Goal: Task Accomplishment & Management: Complete application form

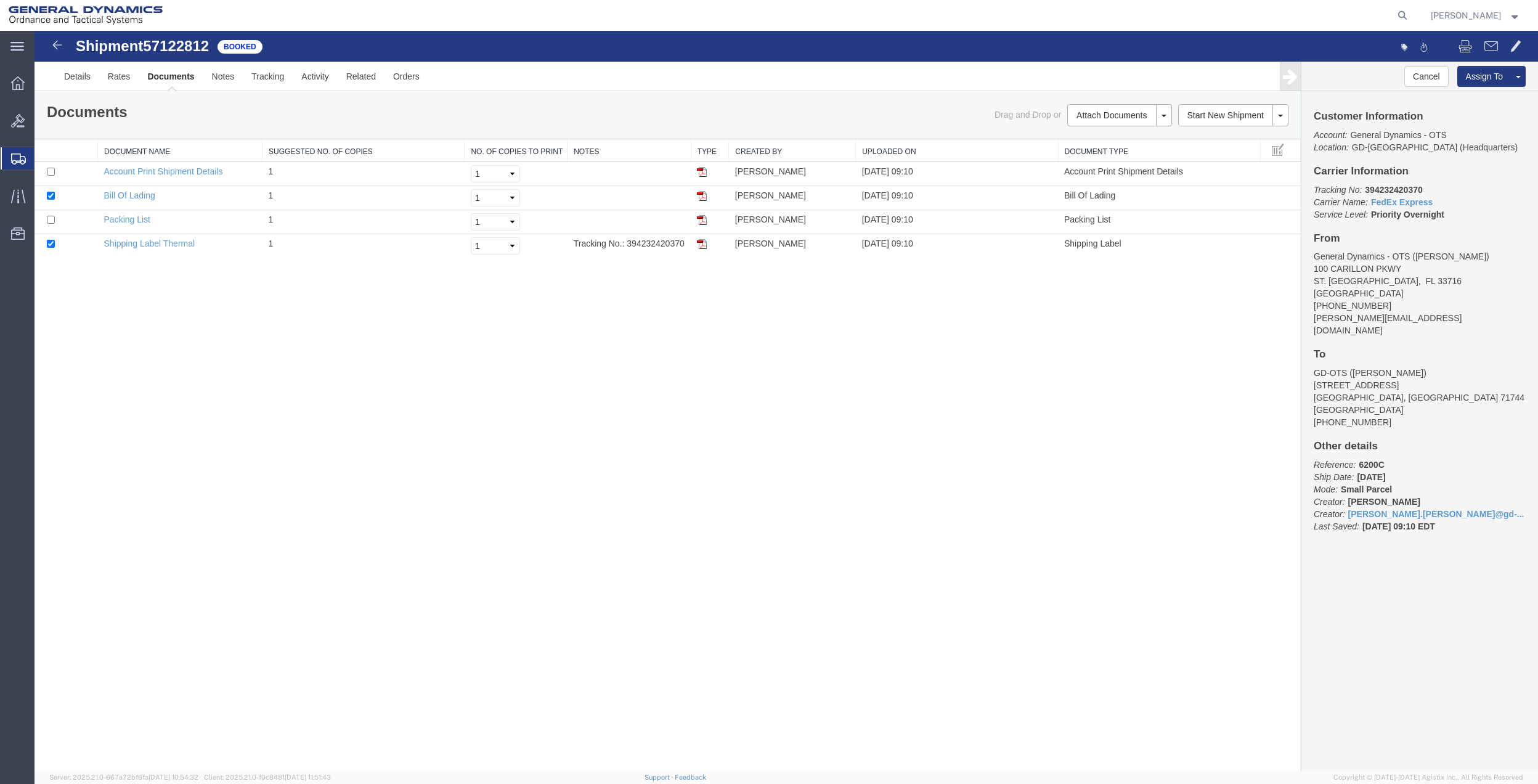
click at [0, 0] on span "Create Shipment" at bounding box center [0, 0] width 0 height 0
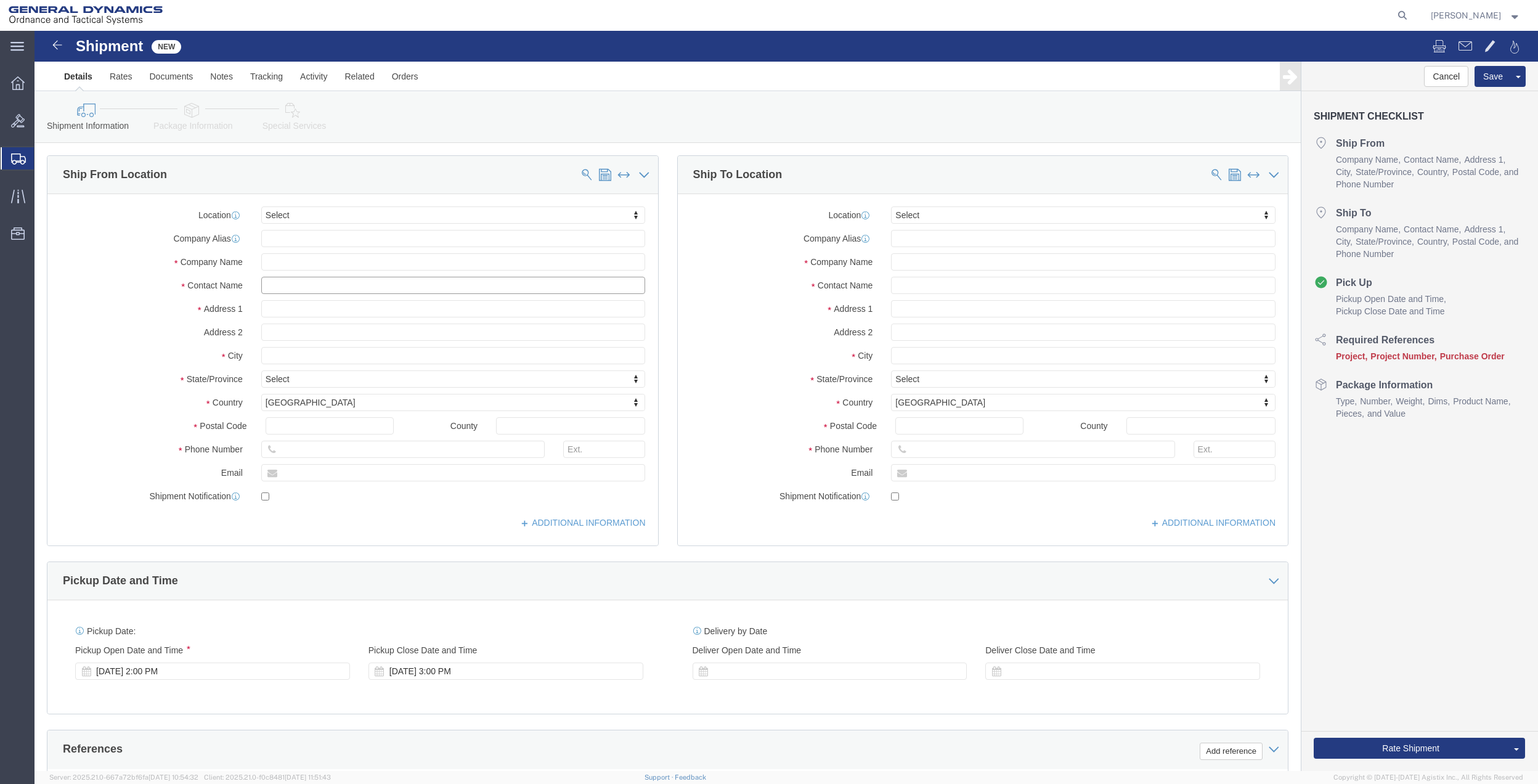
click input "text"
type input "[PERSON_NAME]"
click p "- General Dynamics - OTS - ([PERSON_NAME]) [STREET_ADDRESS]"
type input "100 CARILLON pkwy"
type input "33716"
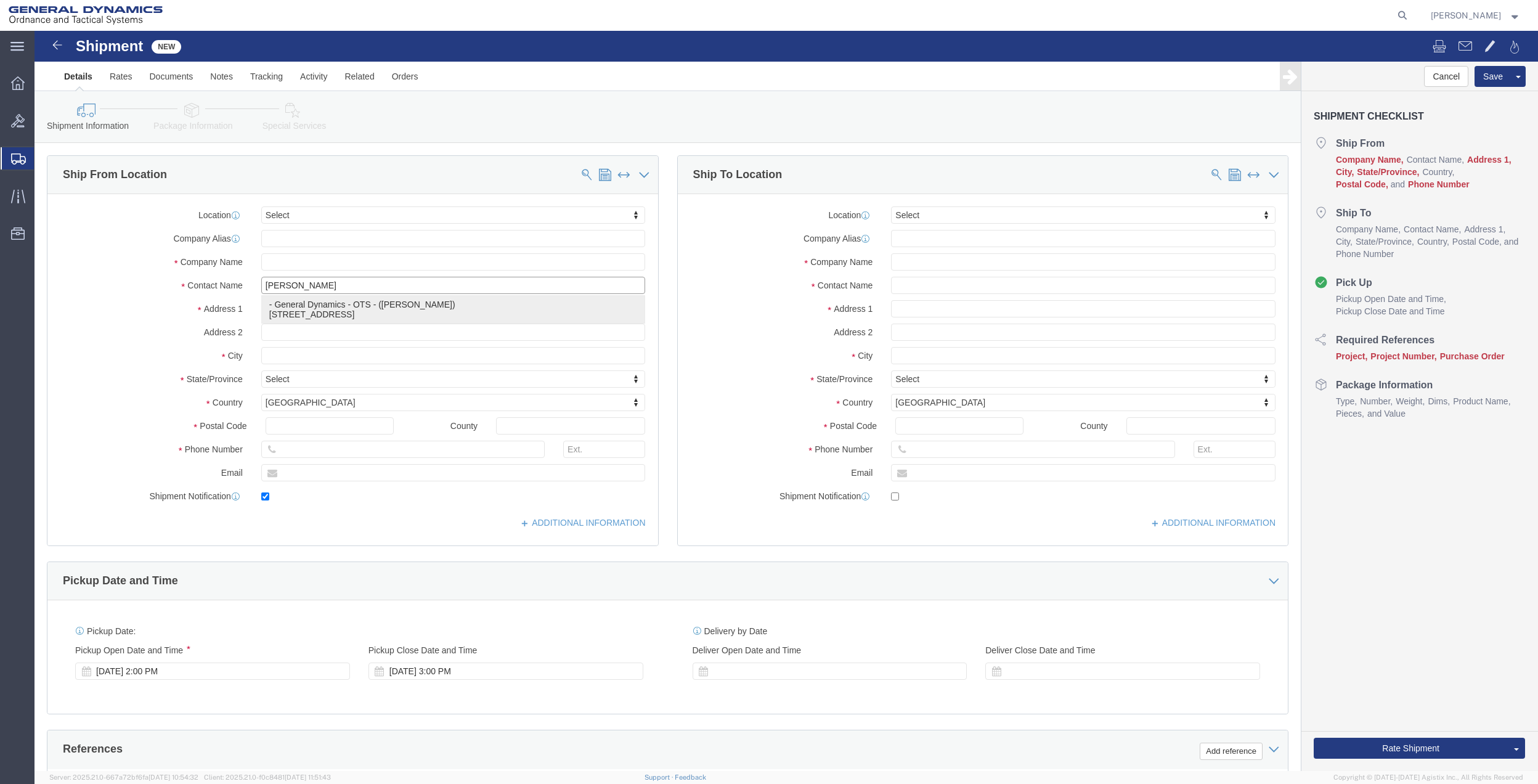
type input "[PHONE_NUMBER]"
type input "[PERSON_NAME].[PERSON_NAME]@gd-ots."
checkbox input "true"
type input "General Dynamics - OTS"
type input "[PERSON_NAME]"
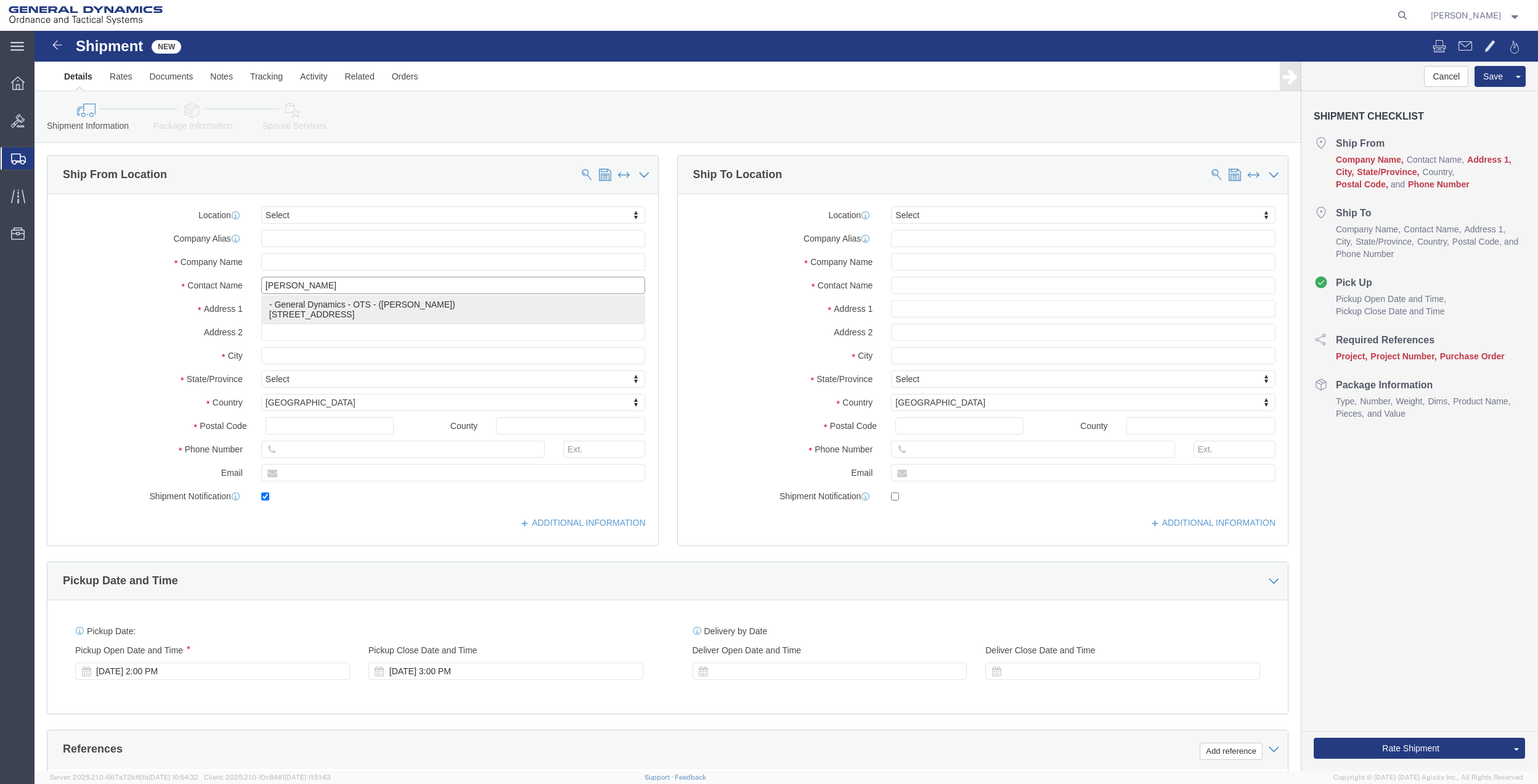
type input "[GEOGRAPHIC_DATA]"
select select "FL"
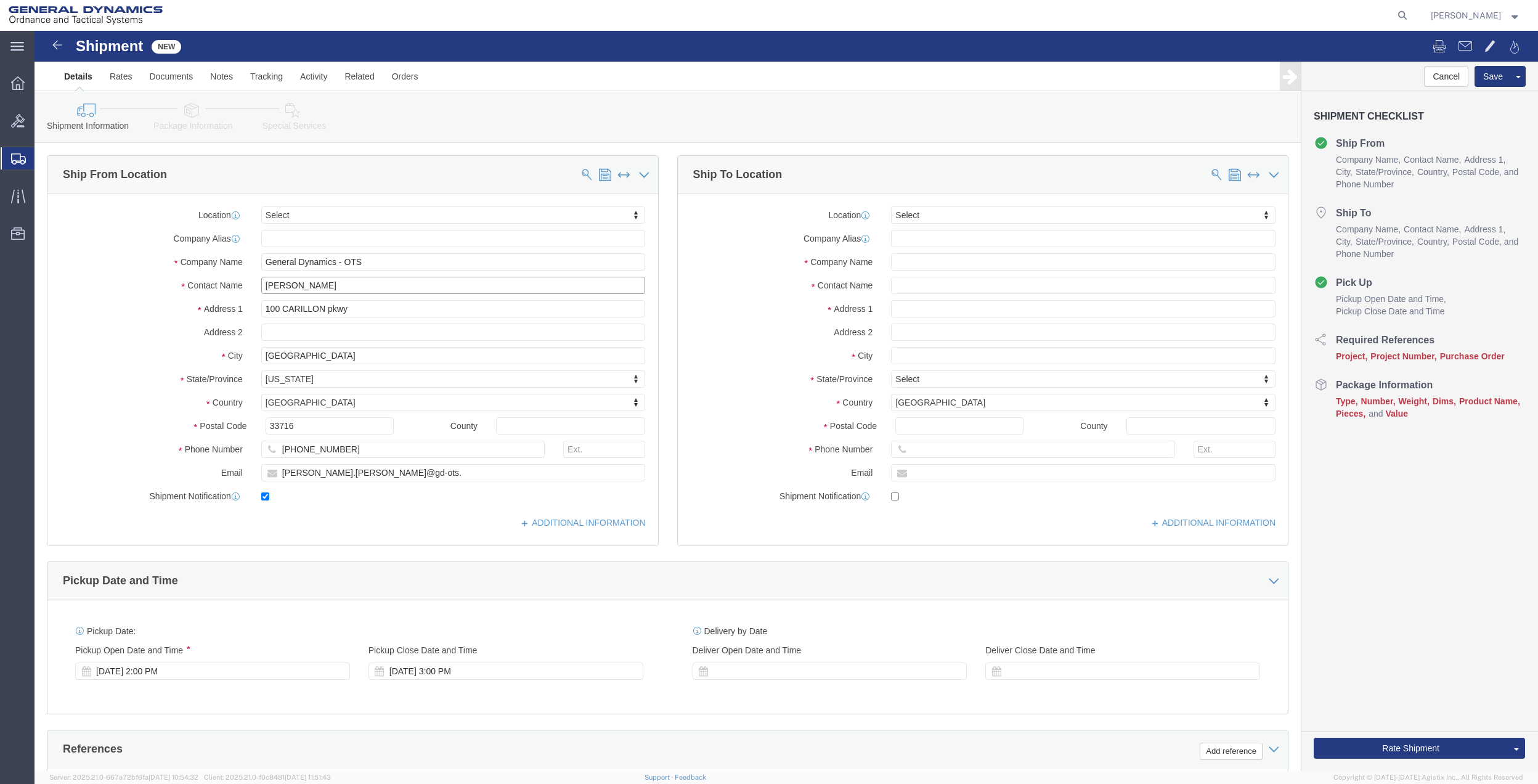
type input "[PERSON_NAME]"
click input "text"
type input "fleet ser"
click p "- CORPORATE FLEET SERVICES - (CORPORATE FLEET SERVICES) [STREET_ADDRESS][PERSON…"
type input "[STREET_ADDRESS][PERSON_NAME]"
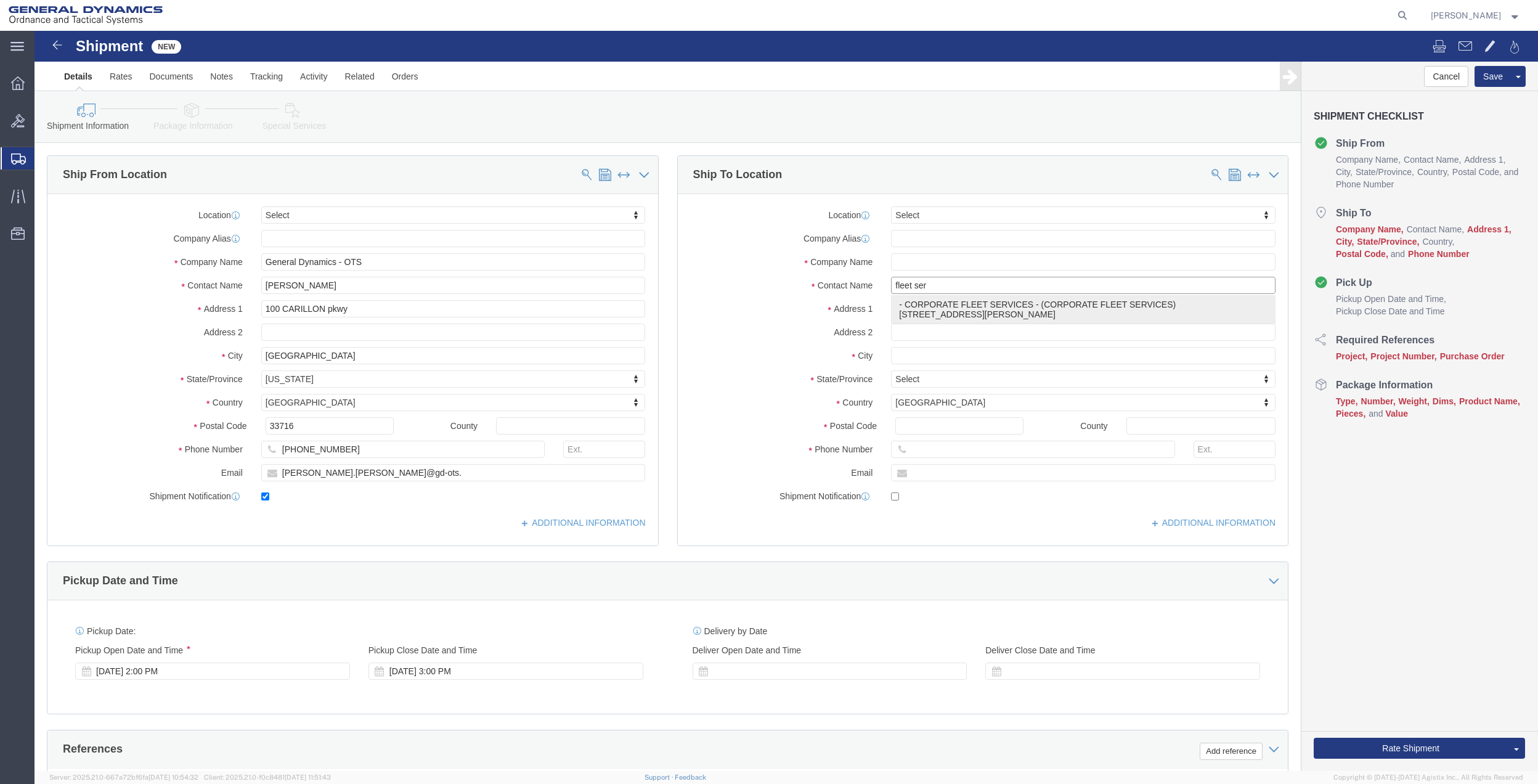
type input "48203"
type input "[PHONE_NUMBER]"
type input "CORPORATE FLEET SERVICES"
type input "[GEOGRAPHIC_DATA]"
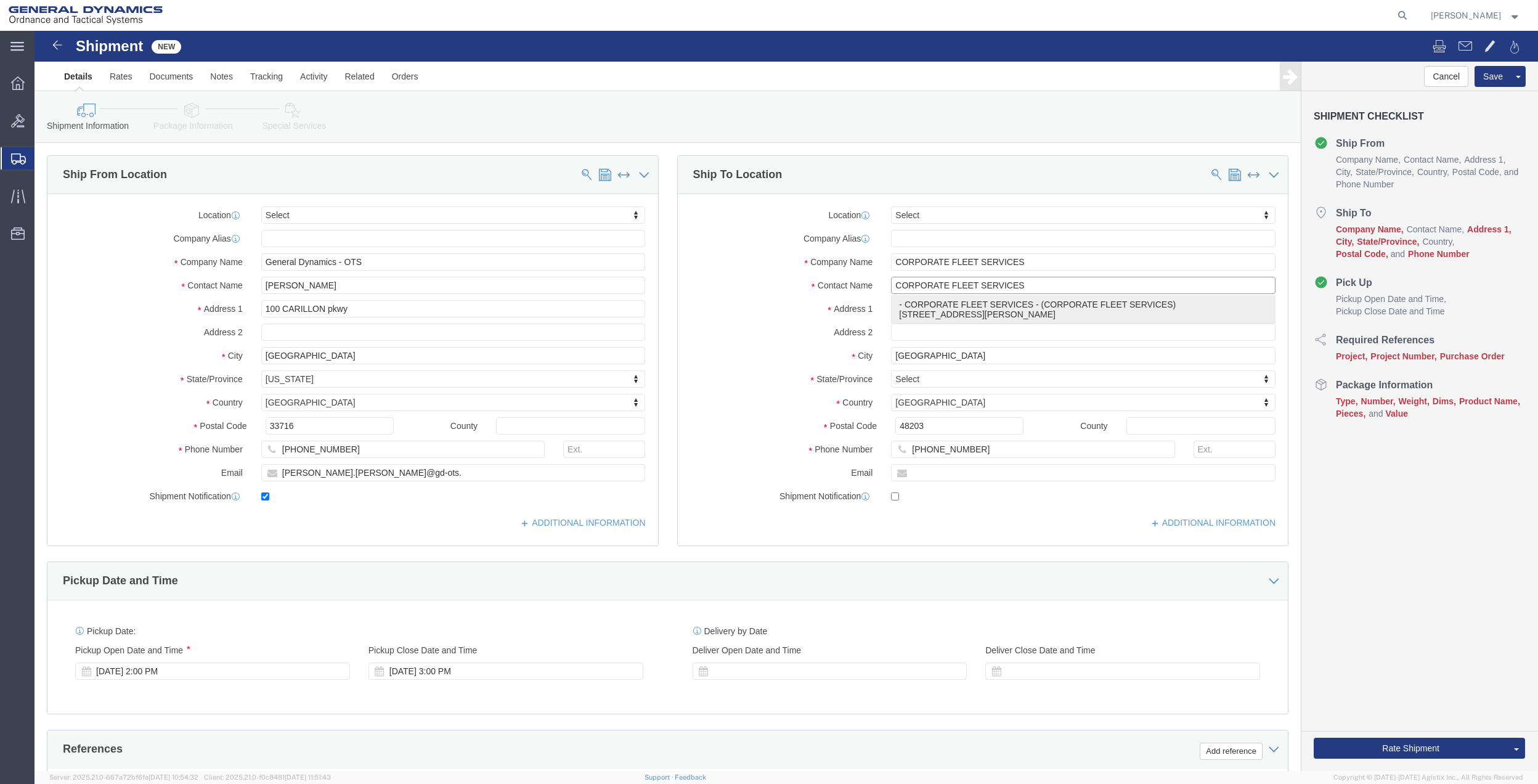
select select "MI"
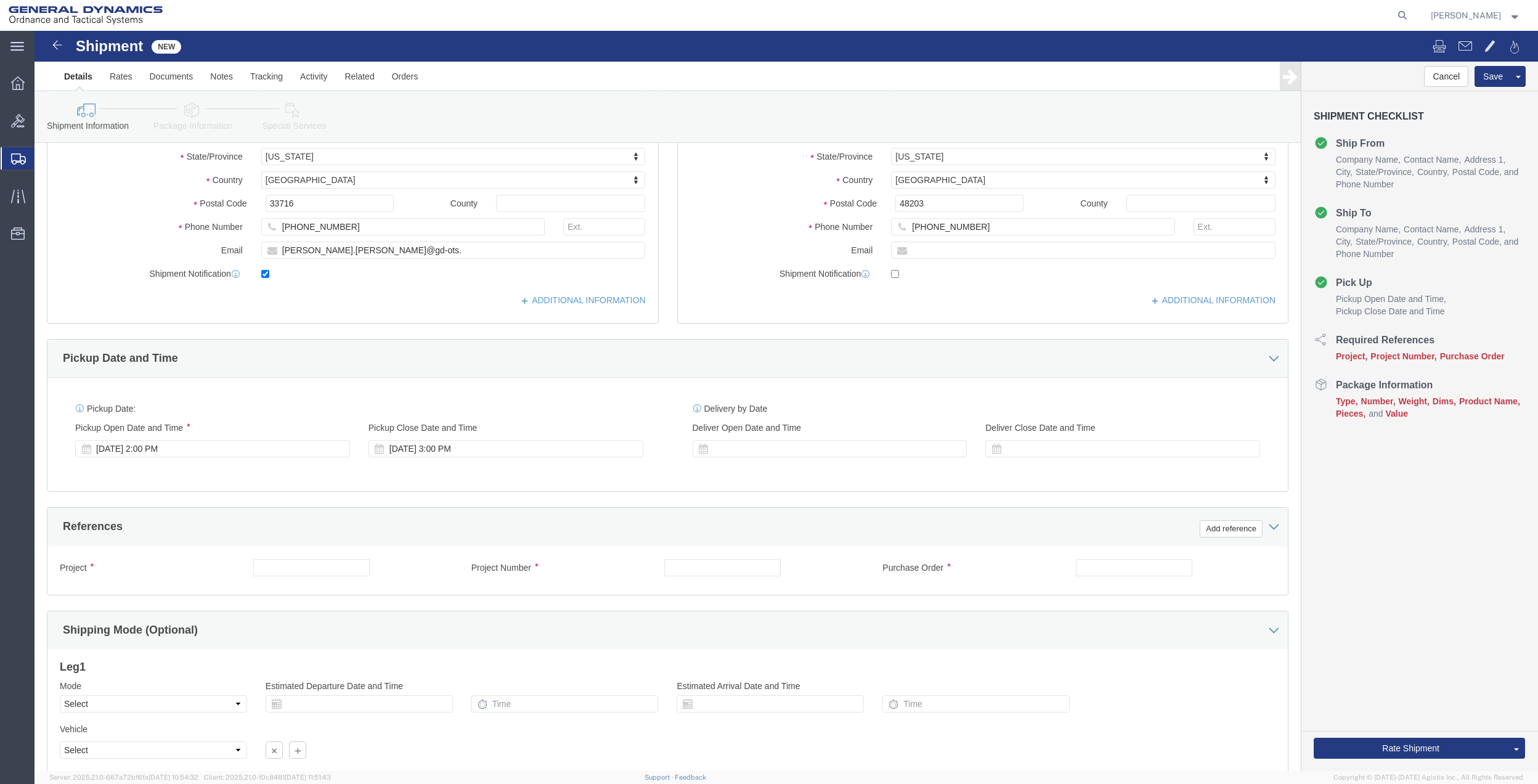
scroll to position [321, 0]
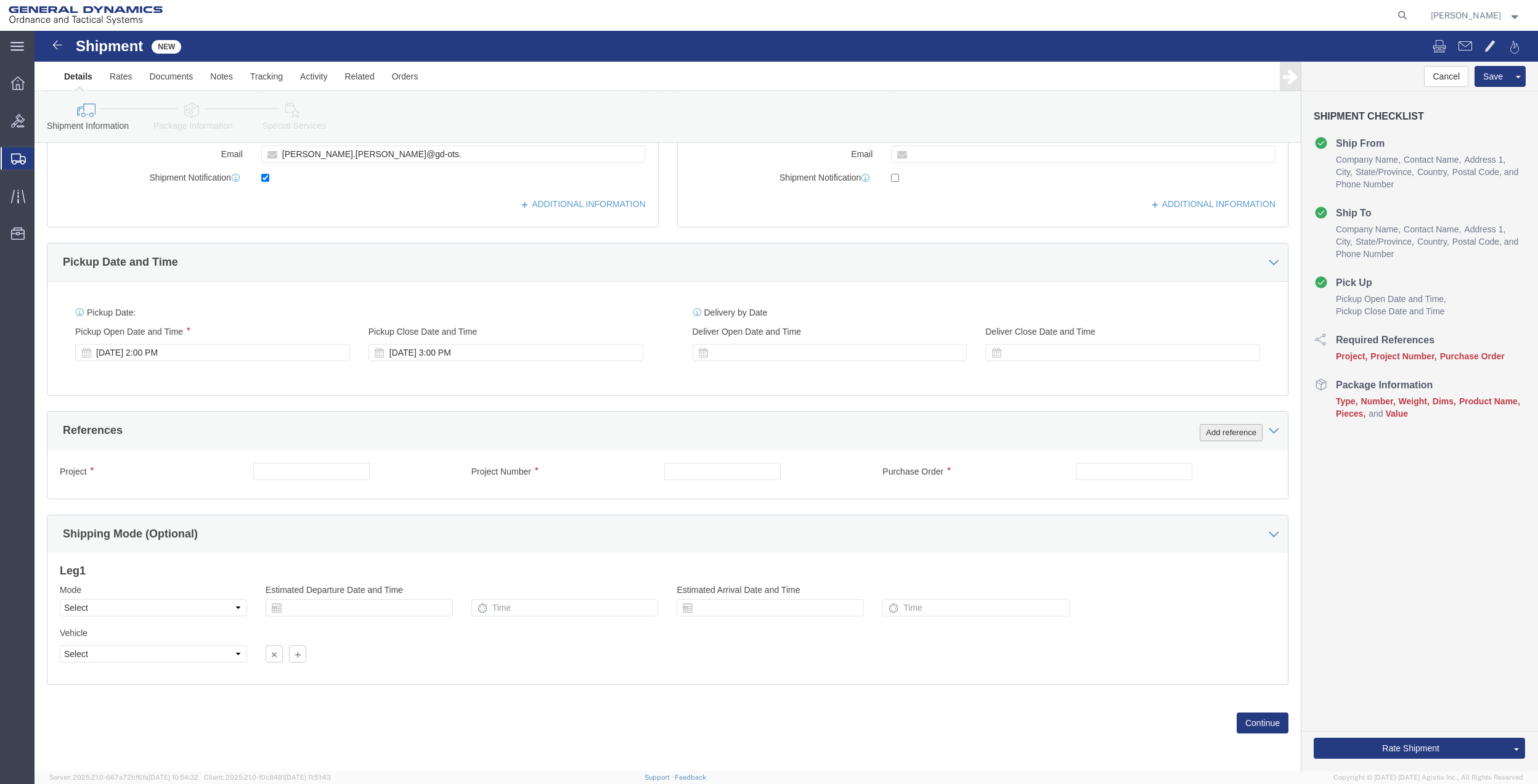
type input "CORPORATE FLEET SERVICES"
click button "Add reference"
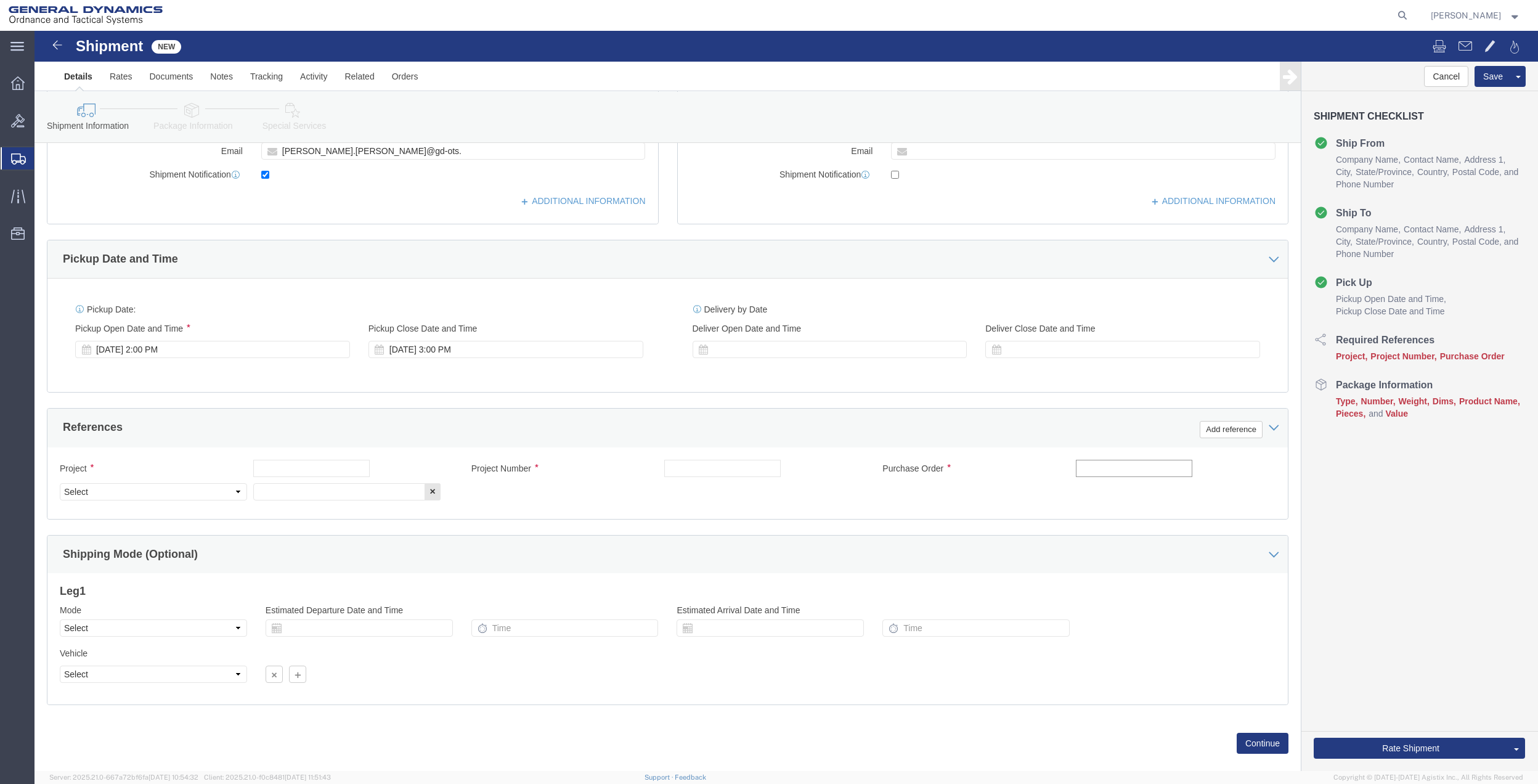
click input "text"
type input "mab 50 mesquite"
click input "text"
paste input "mab 50 mesquite"
type input "mab 50 mesquite"
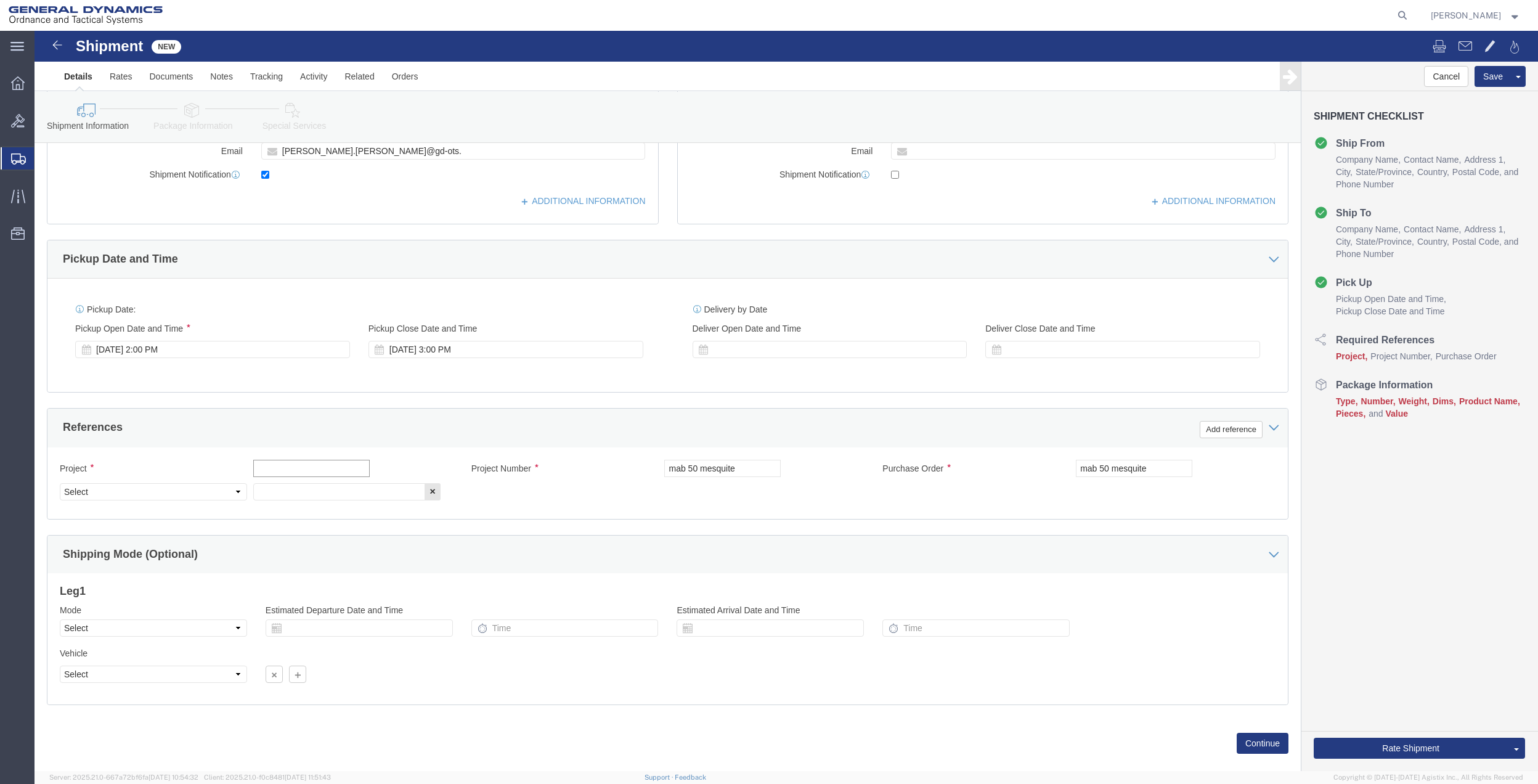
click input "text"
paste input "mab 50 mesquite"
type input "mab 50 mesquite"
drag, startPoint x: 296, startPoint y: 459, endPoint x: 233, endPoint y: 459, distance: 63.0
click input "text"
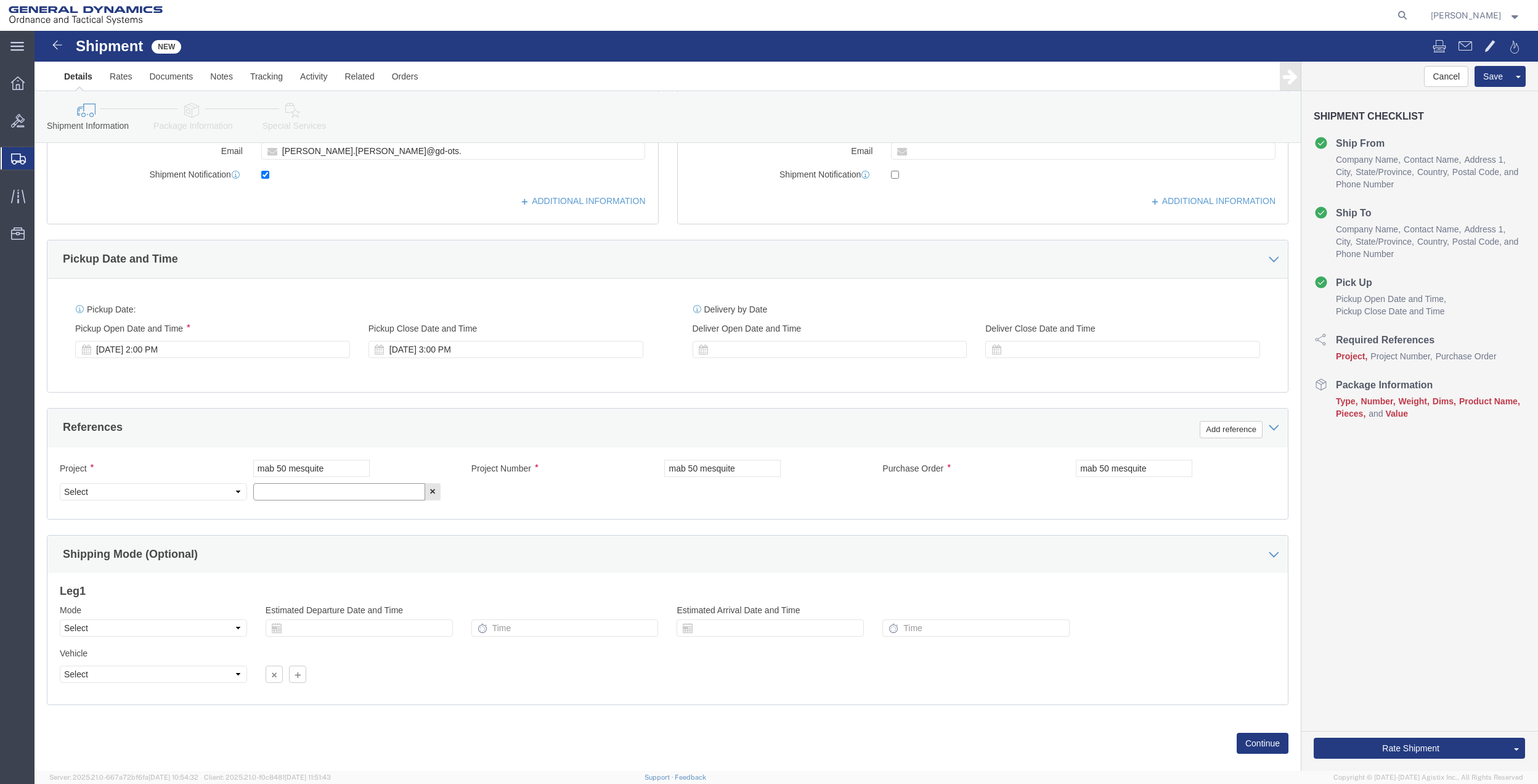
paste input "mab 50 mesquite"
type input "mab 50 mesquite"
click select "Select Account Type Activity ID Airline Appointment Number ASN Batch Request # …"
select select "DEPT"
click select "Select Account Type Activity ID Airline Appointment Number ASN Batch Request # …"
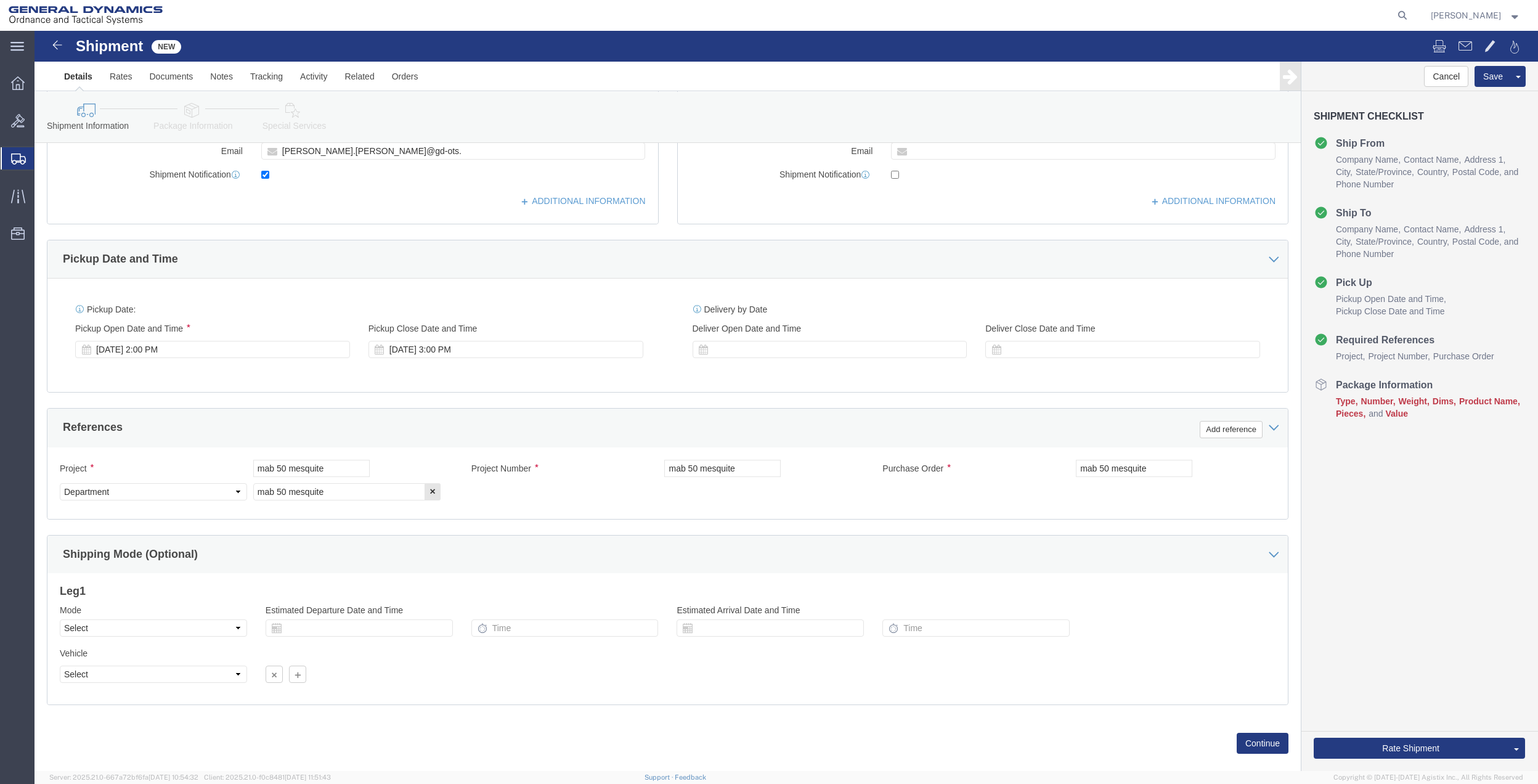
click link "Package Information"
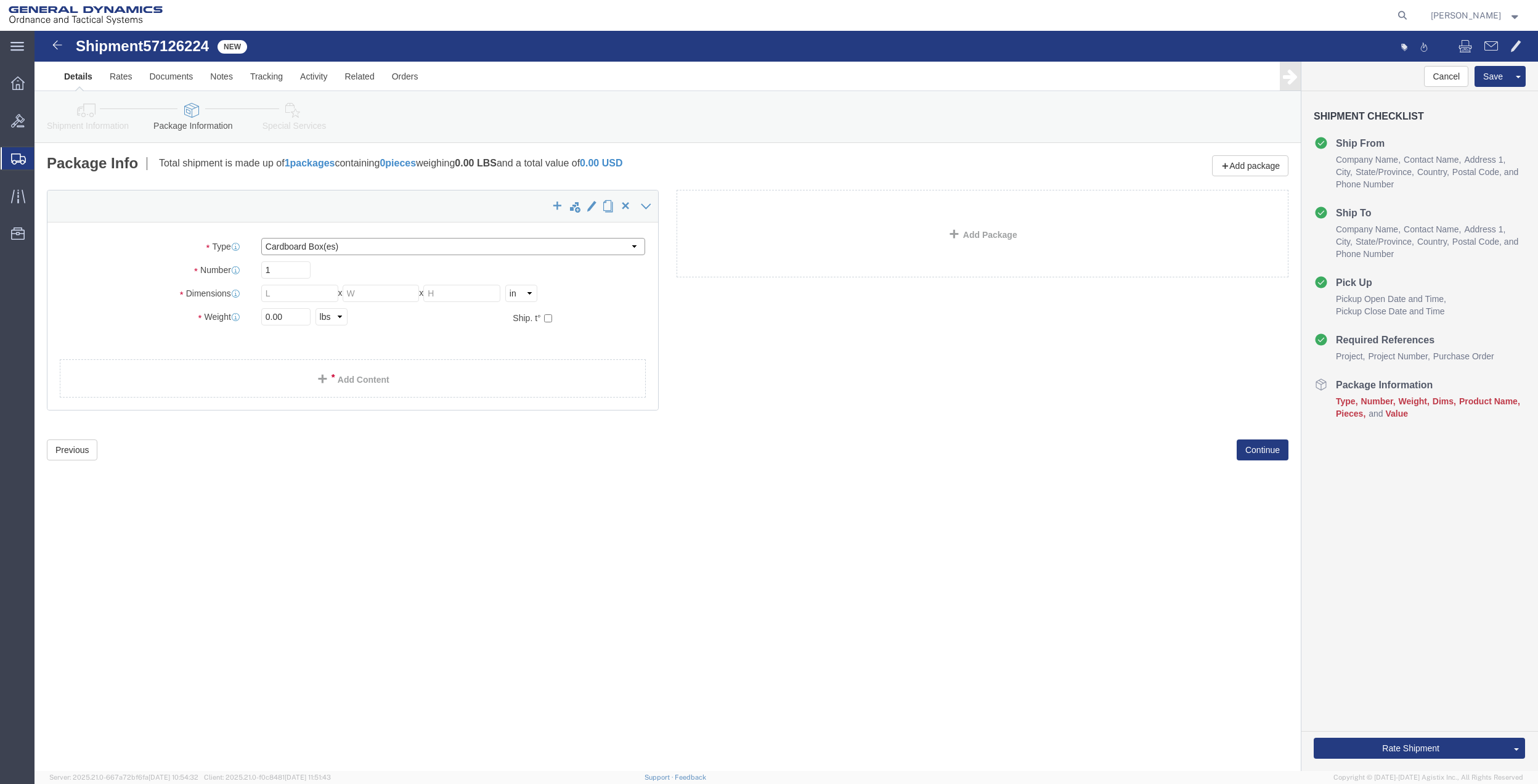
drag, startPoint x: 356, startPoint y: 212, endPoint x: 356, endPoint y: 222, distance: 10.0
click select "Select Bale(s) Basket(s) Bolt(s) Bottle(s) Buckets Bulk Bundle(s) Can(s) Cardbo…"
select select "ENV"
click select "Select Bale(s) Basket(s) Bolt(s) Bottle(s) Buckets Bulk Bundle(s) Can(s) Cardbo…"
type input "9.50"
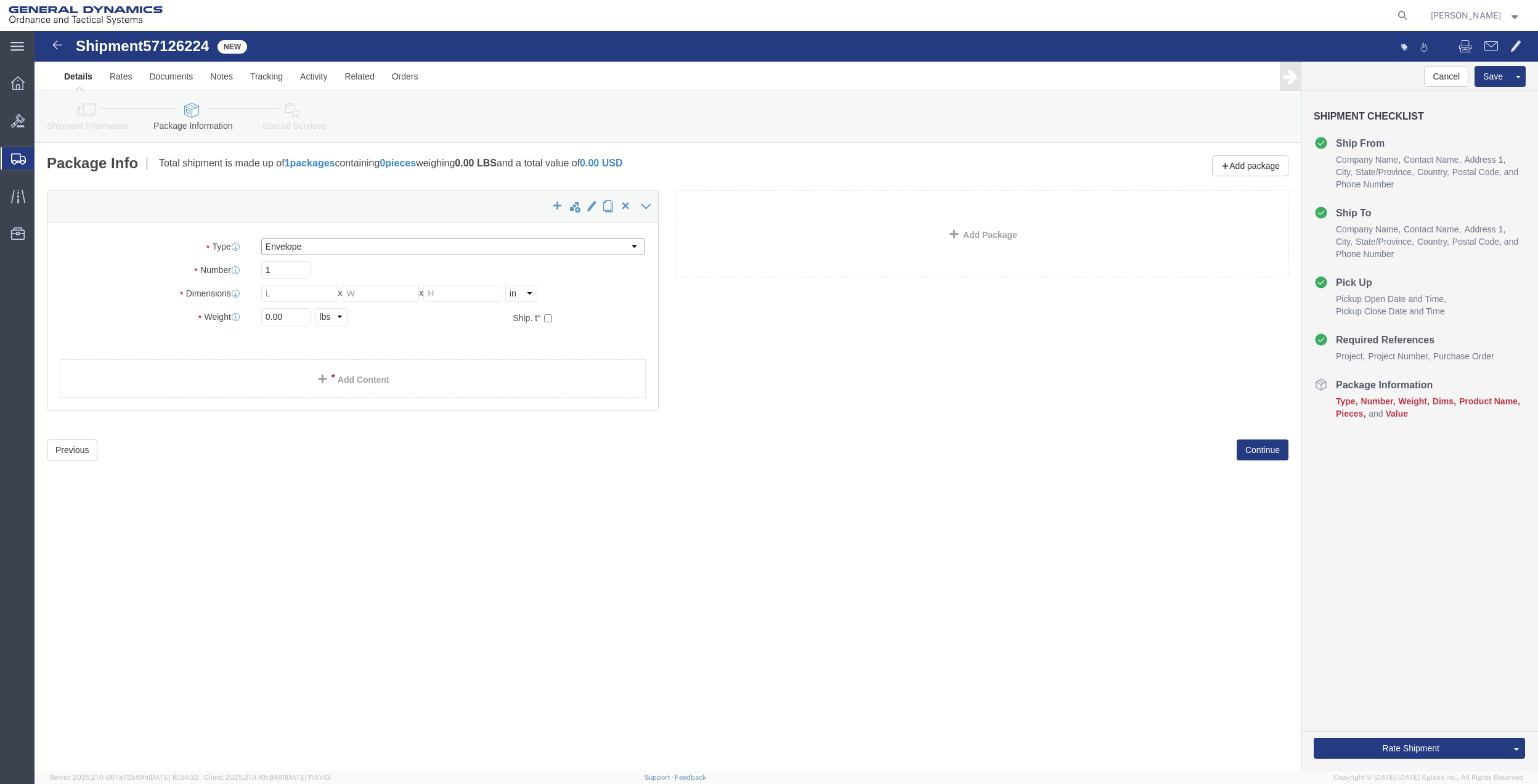
type input "12.50"
type input "0.25"
type input "1"
click link "Add Content"
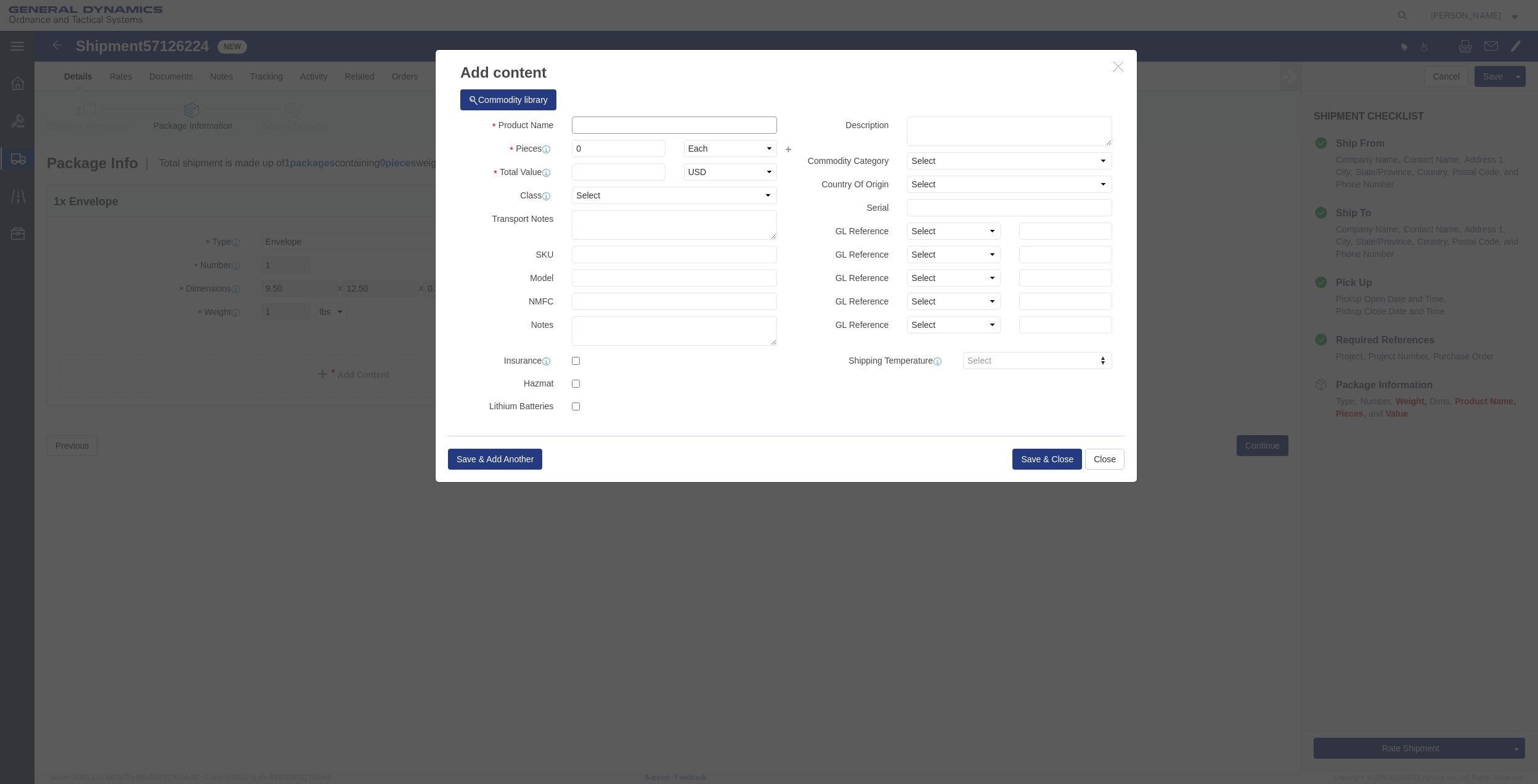
click input "text"
type input "misc"
type input "100"
click input "0"
type input "01"
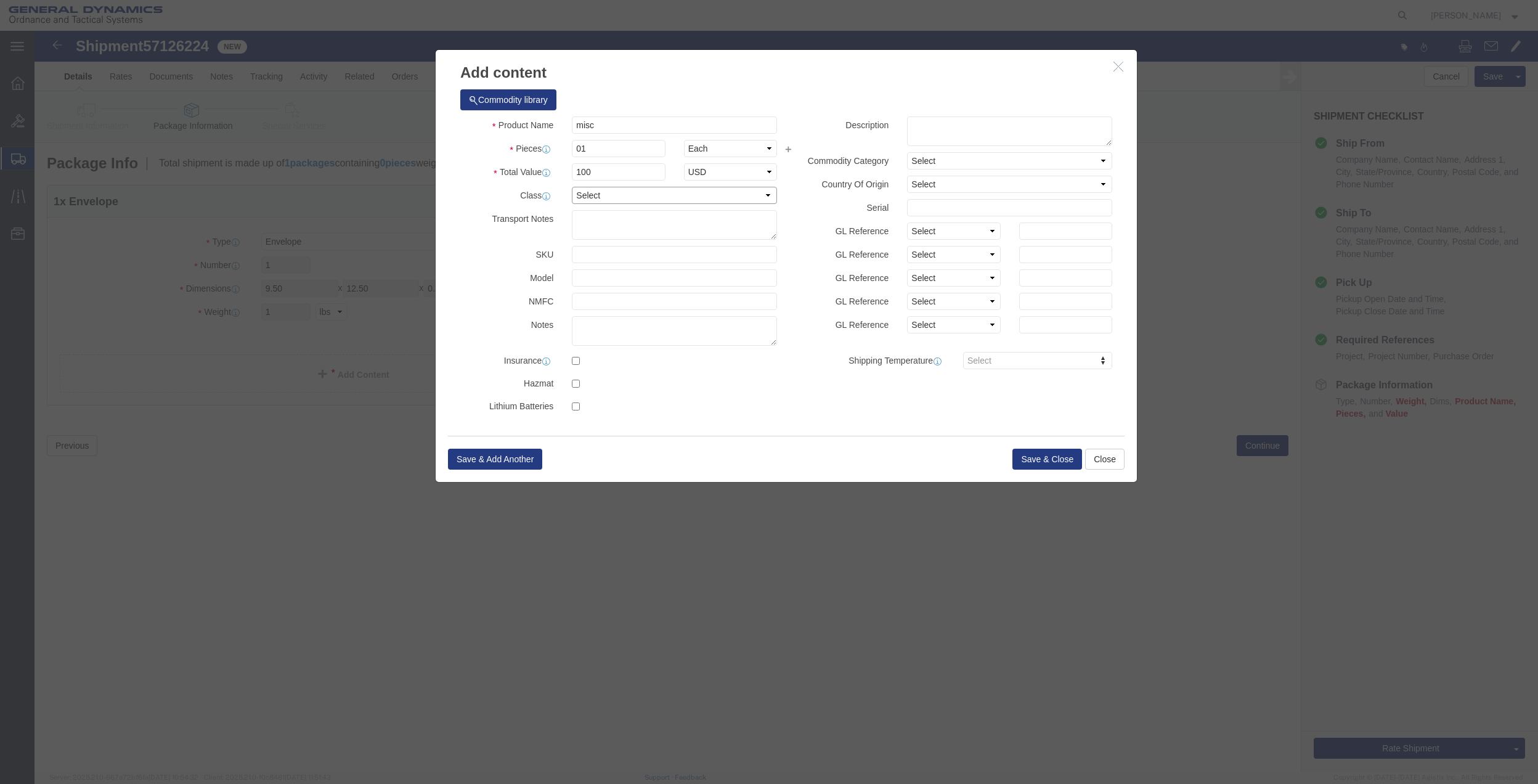
drag, startPoint x: 571, startPoint y: 165, endPoint x: 571, endPoint y: 175, distance: 10.0
click select "Select 50 55 60 65 70 85 92.5 100 125 175 250 300 400"
select select "70"
click select "Select 50 55 60 65 70 85 92.5 100 125 175 250 300 400"
click button "Save & Close"
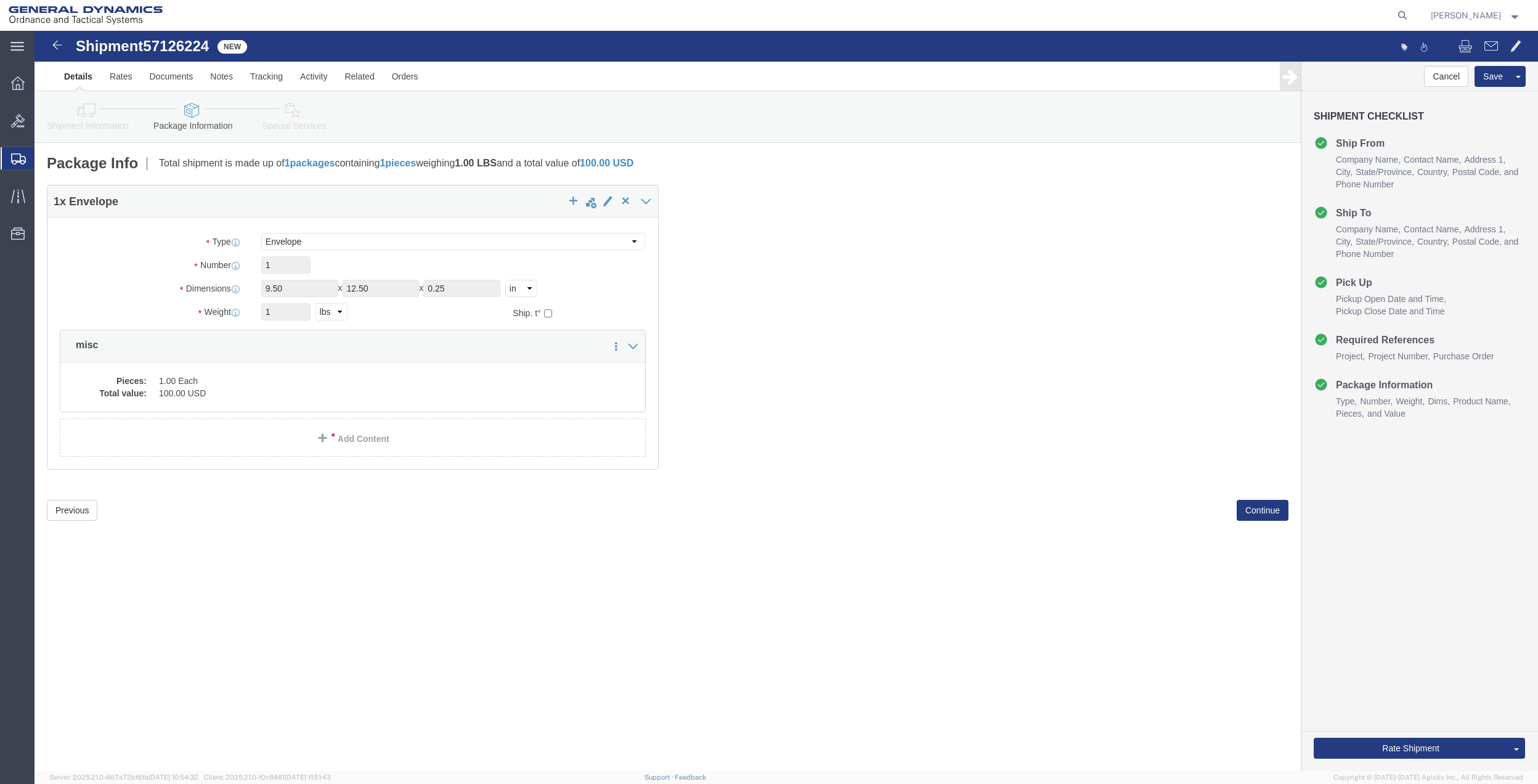
click link "Special Services"
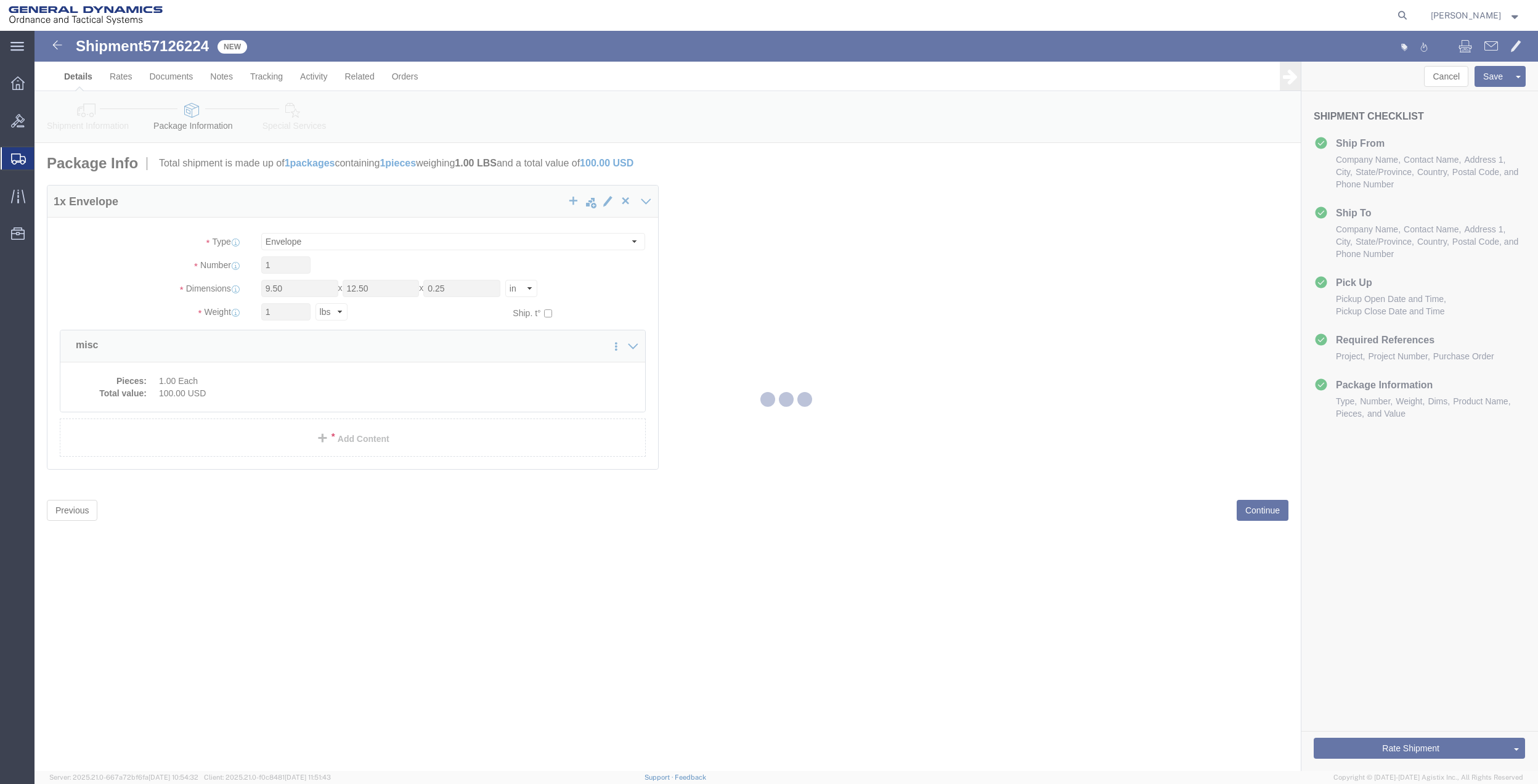
click at [277, 129] on div at bounding box center [786, 401] width 1504 height 740
select select
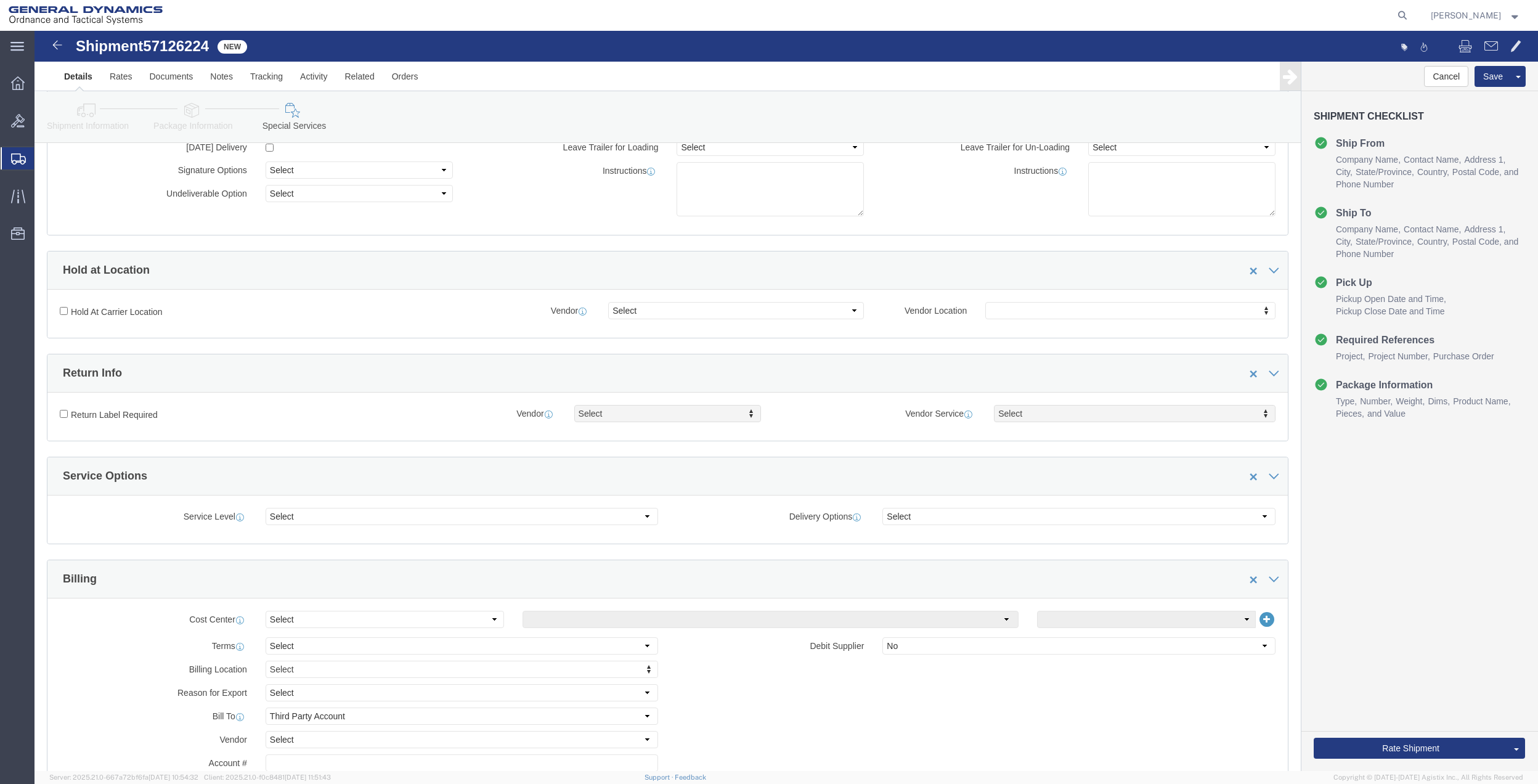
scroll to position [164, 0]
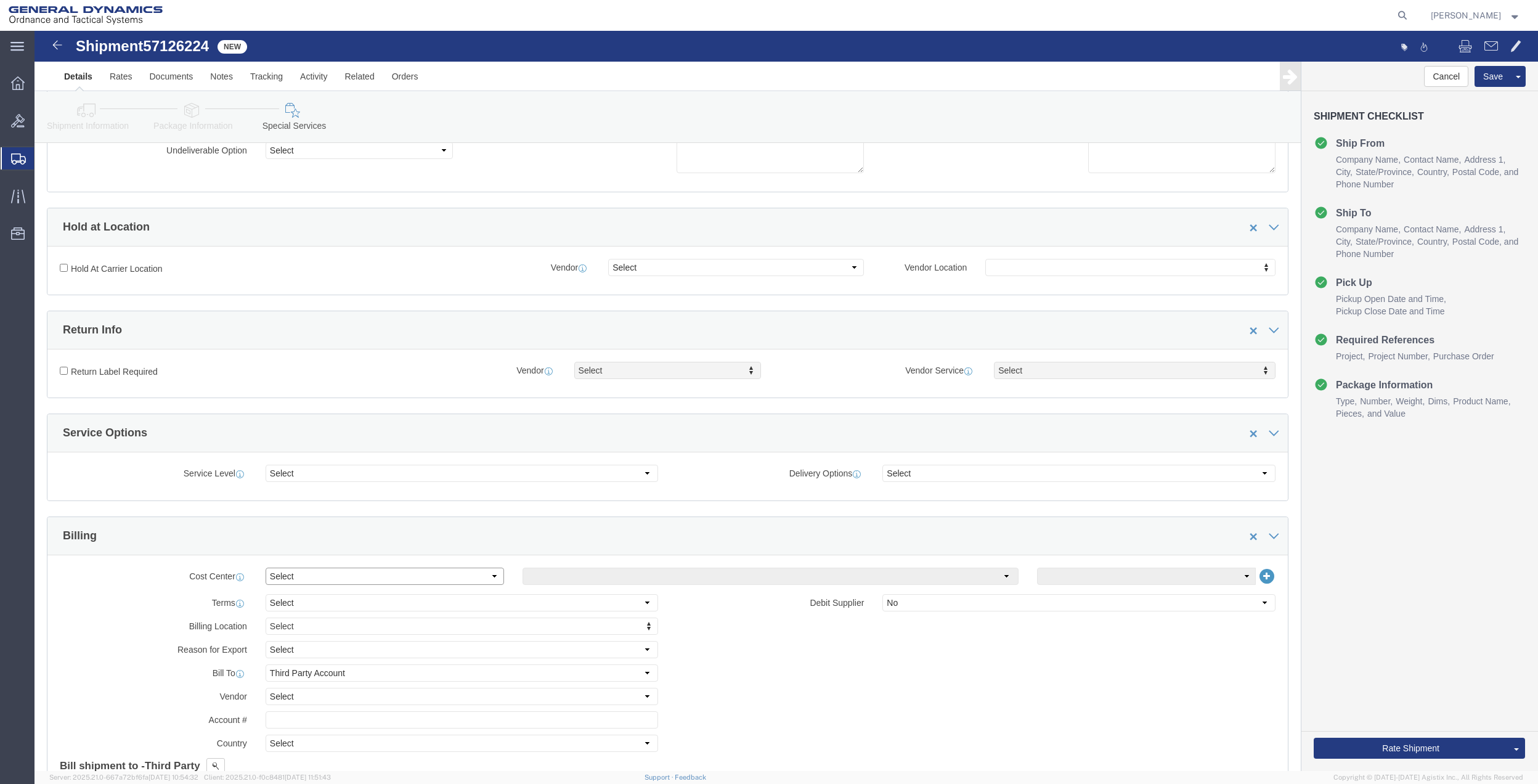
click select "Select Buyer Cost Center Department Operations Number Order Number Sales Person"
select select "DEPARTMENT"
click select "Select Buyer Cost Center Department Operations Number Order Number Sales Person"
click select "Select [GEOGRAPHIC_DATA] [GEOGRAPHIC_DATA] [GEOGRAPHIC_DATA] [GEOGRAPHIC_DATA] …"
select select "1763983"
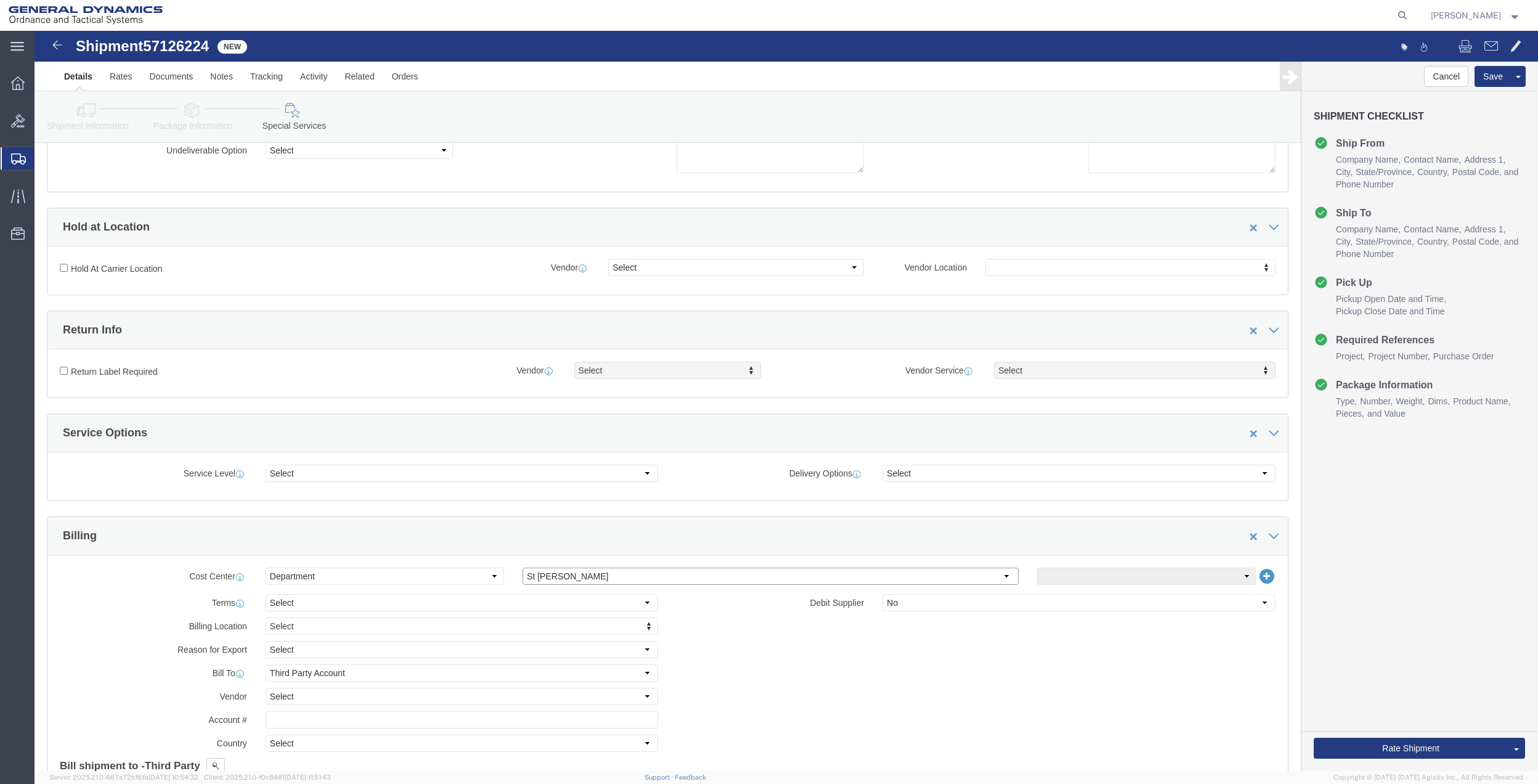
click select "Select [GEOGRAPHIC_DATA] [GEOGRAPHIC_DATA] [GEOGRAPHIC_DATA] [GEOGRAPHIC_DATA] …"
drag, startPoint x: 1058, startPoint y: 542, endPoint x: 1055, endPoint y: 548, distance: 6.7
click select "Select 10AFM 10GAG 10GAH 10GFL 10GFO 10GIE 10GIS 30MABS St [PERSON_NAME] Program"
select select "214681"
click select "Select 10AFM 10GAG 10GAH 10GFL 10GFO 10GIE 10GIS 30MABS St [PERSON_NAME] Program"
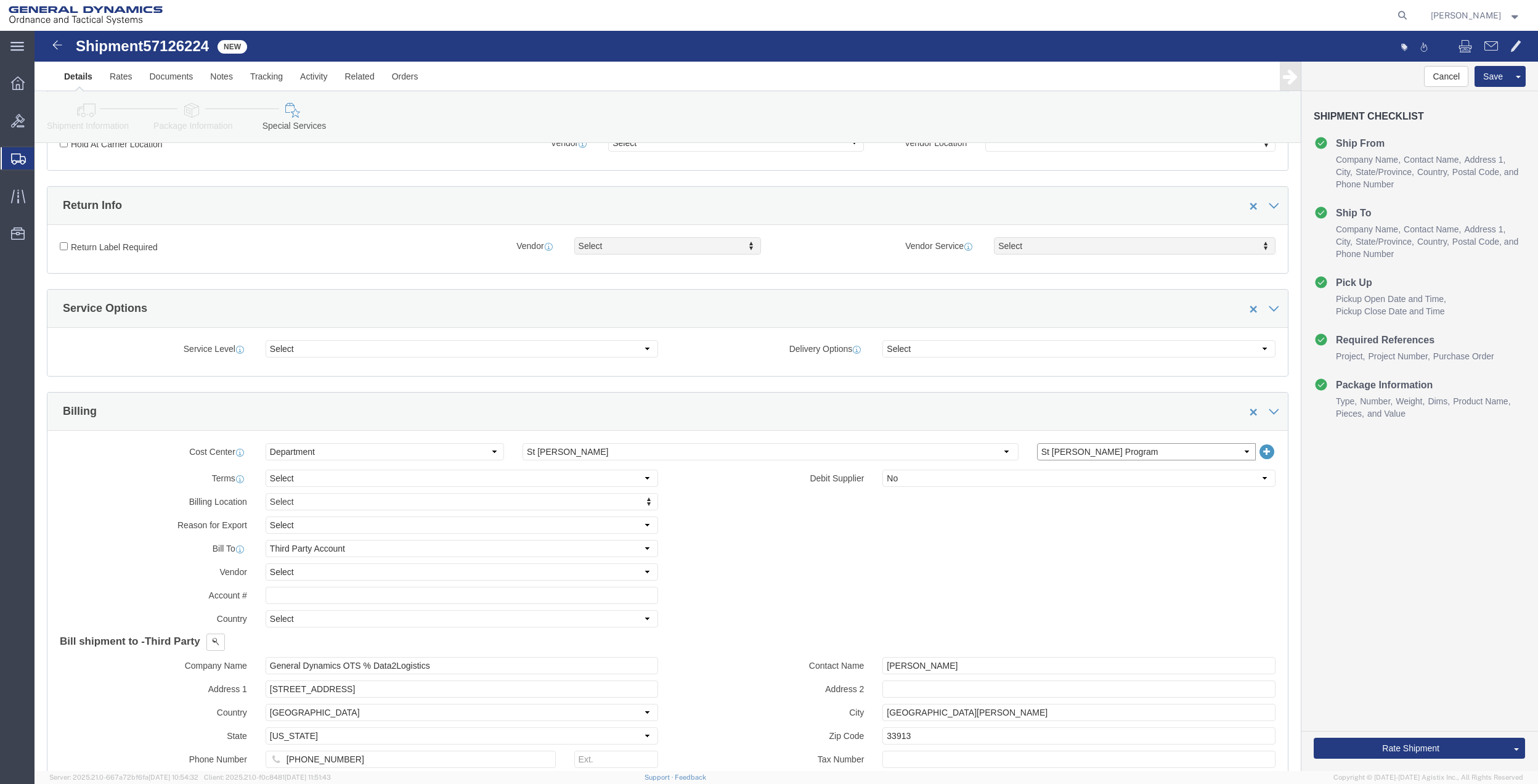
scroll to position [493, 0]
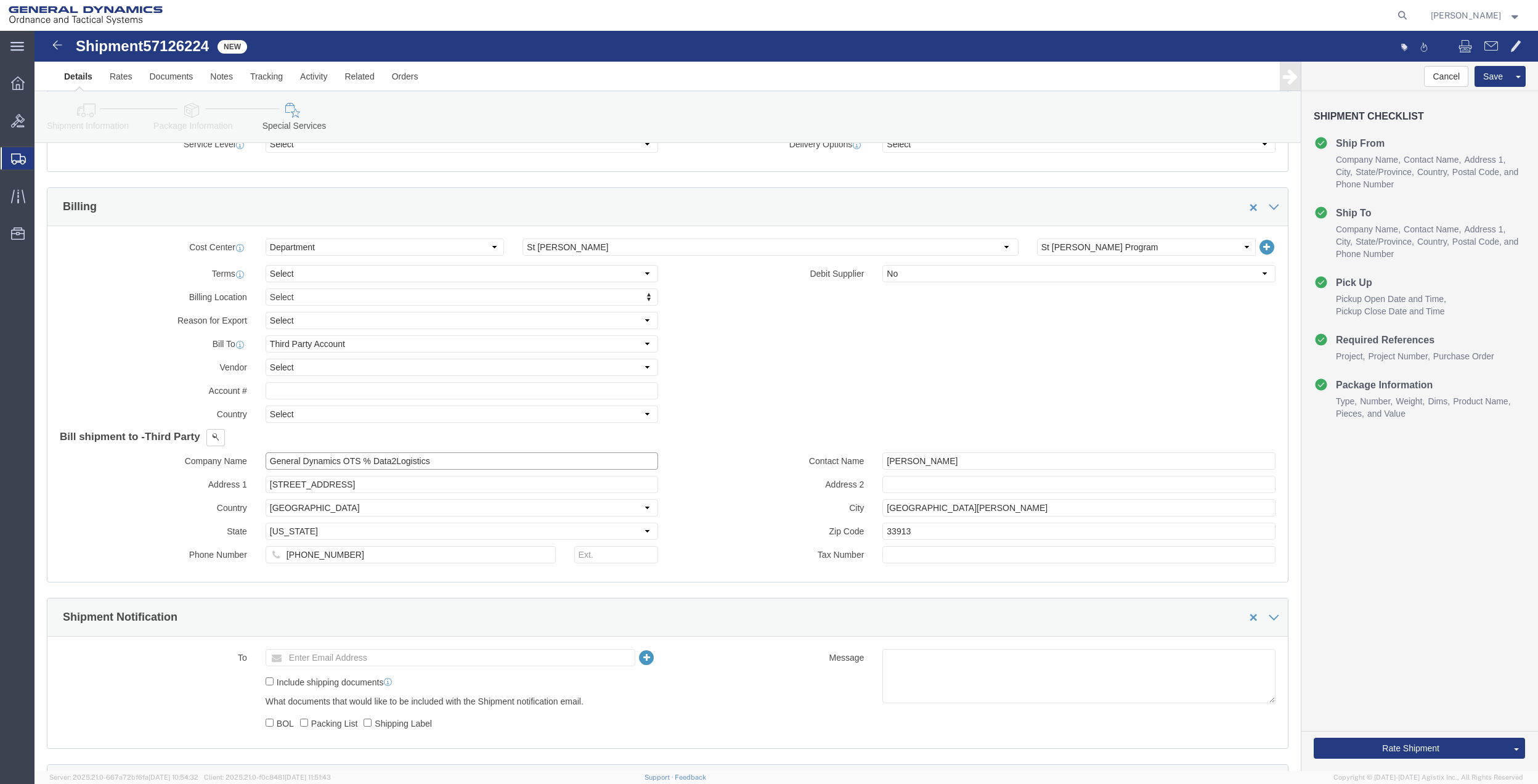
click input "General Dynamics OTS % Data2Logistics"
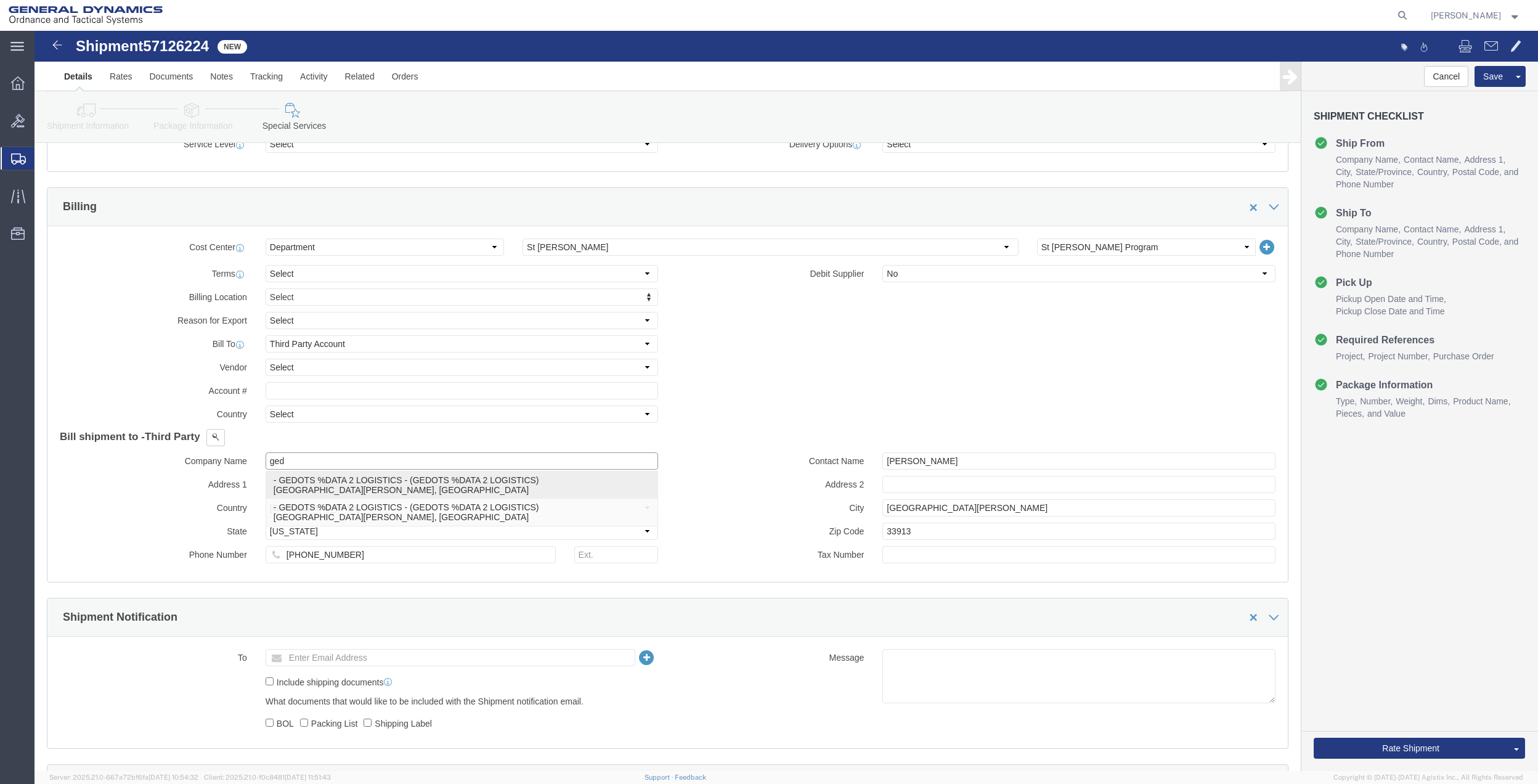
click p "- GEDOTS %DATA 2 LOGISTICS - (GEDOTS %DATA 2 LOGISTICS) [GEOGRAPHIC_DATA][PERSO…"
type input "GEDOTS %DATA 2 LOGISTICS"
type input "PO BOX 61050"
type input "GEDOTS %DATA 2 LOGISTICS"
type input "FORT [PERSON_NAME]"
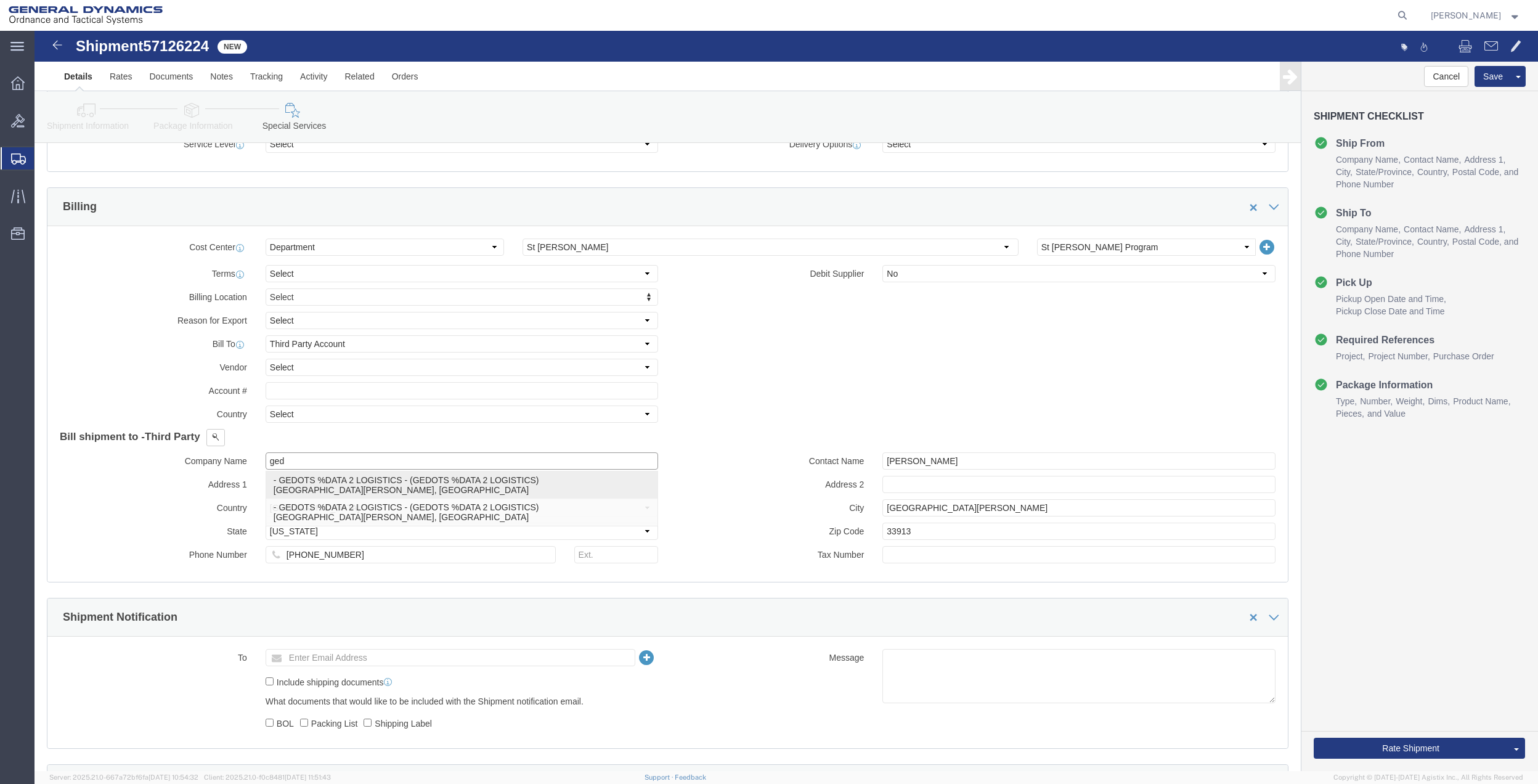
type input "33906"
select select "FL"
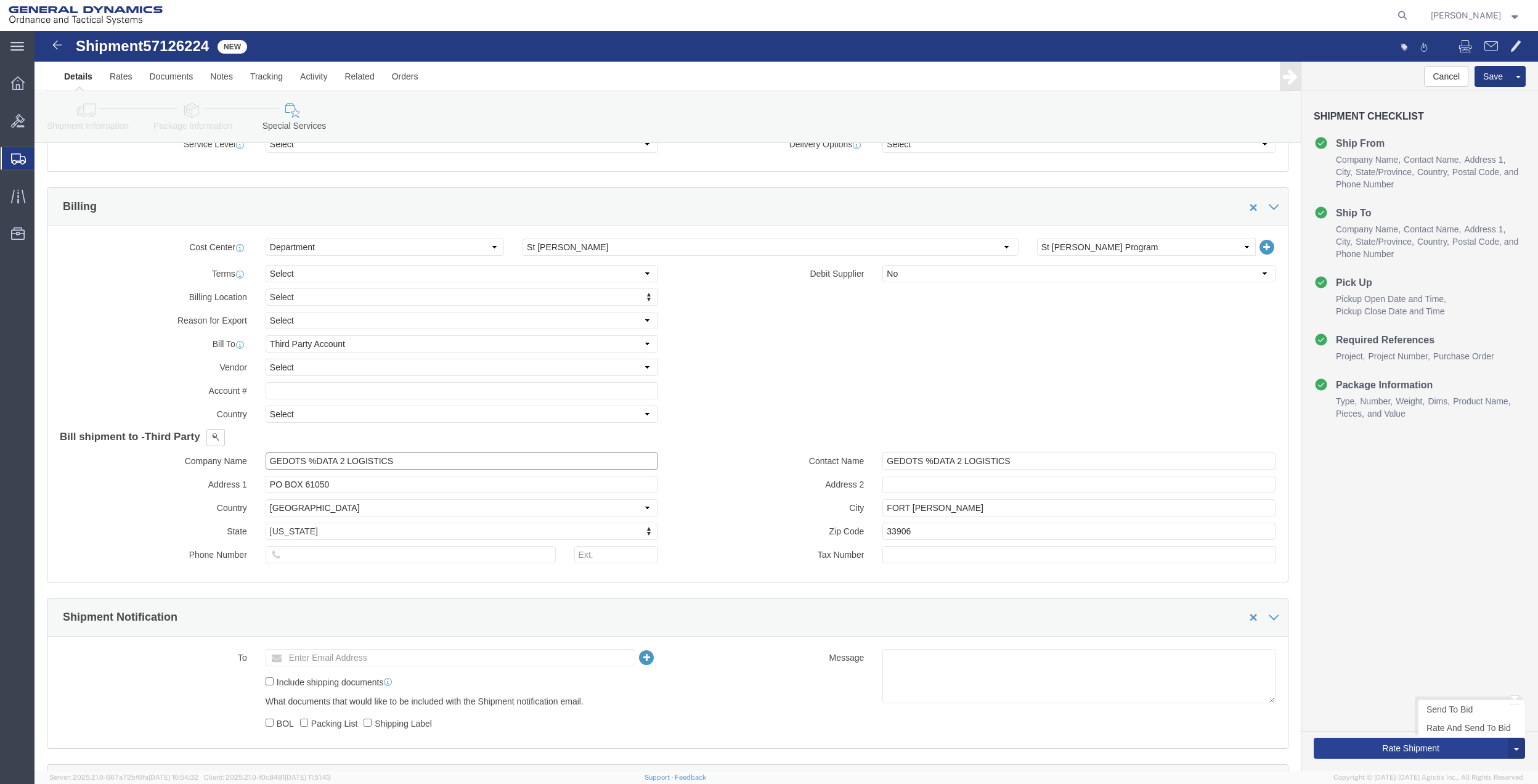
type input "GEDOTS %DATA 2 LOGISTICS"
click button "Rate Shipment"
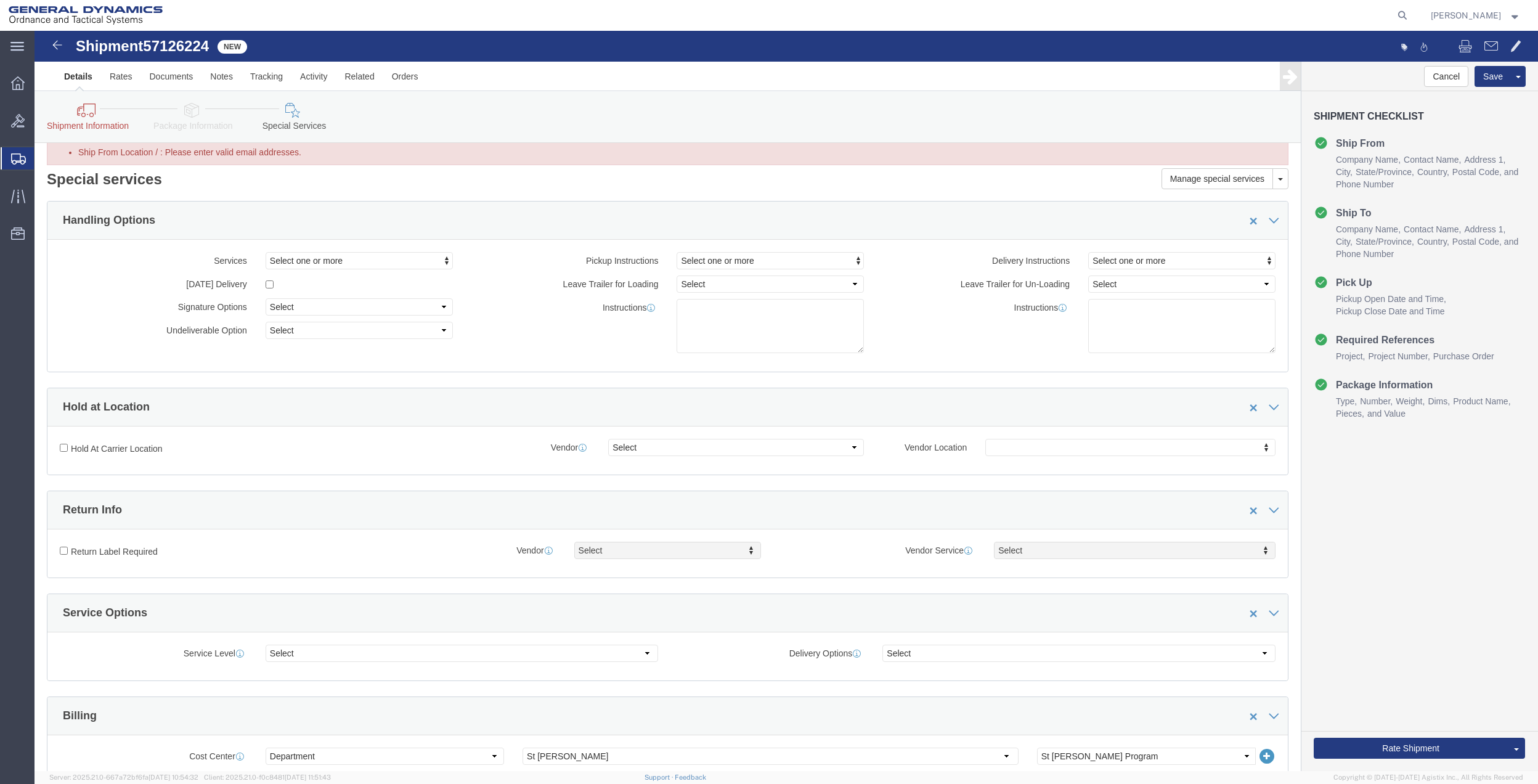
scroll to position [0, 0]
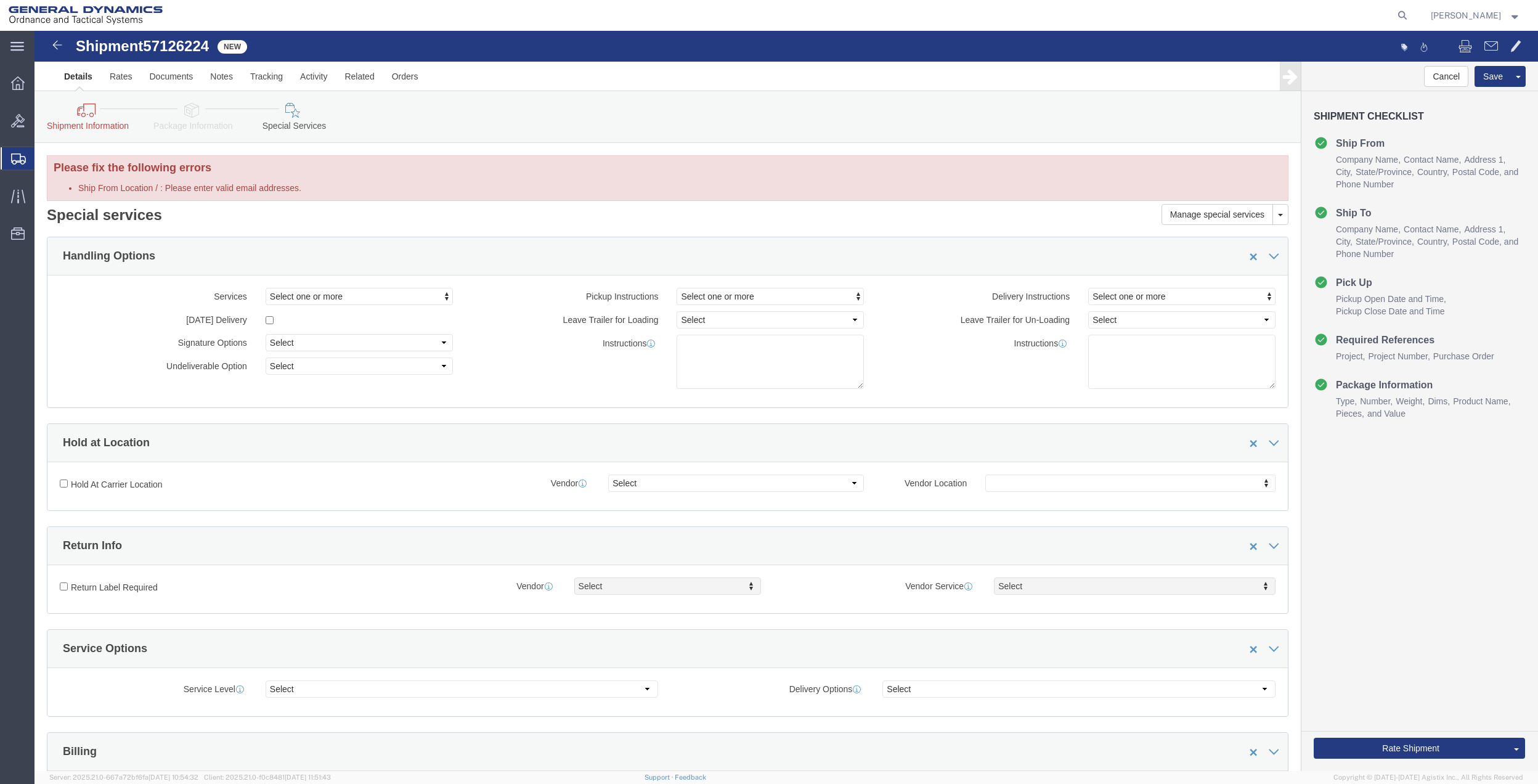
click link "Shipment Information"
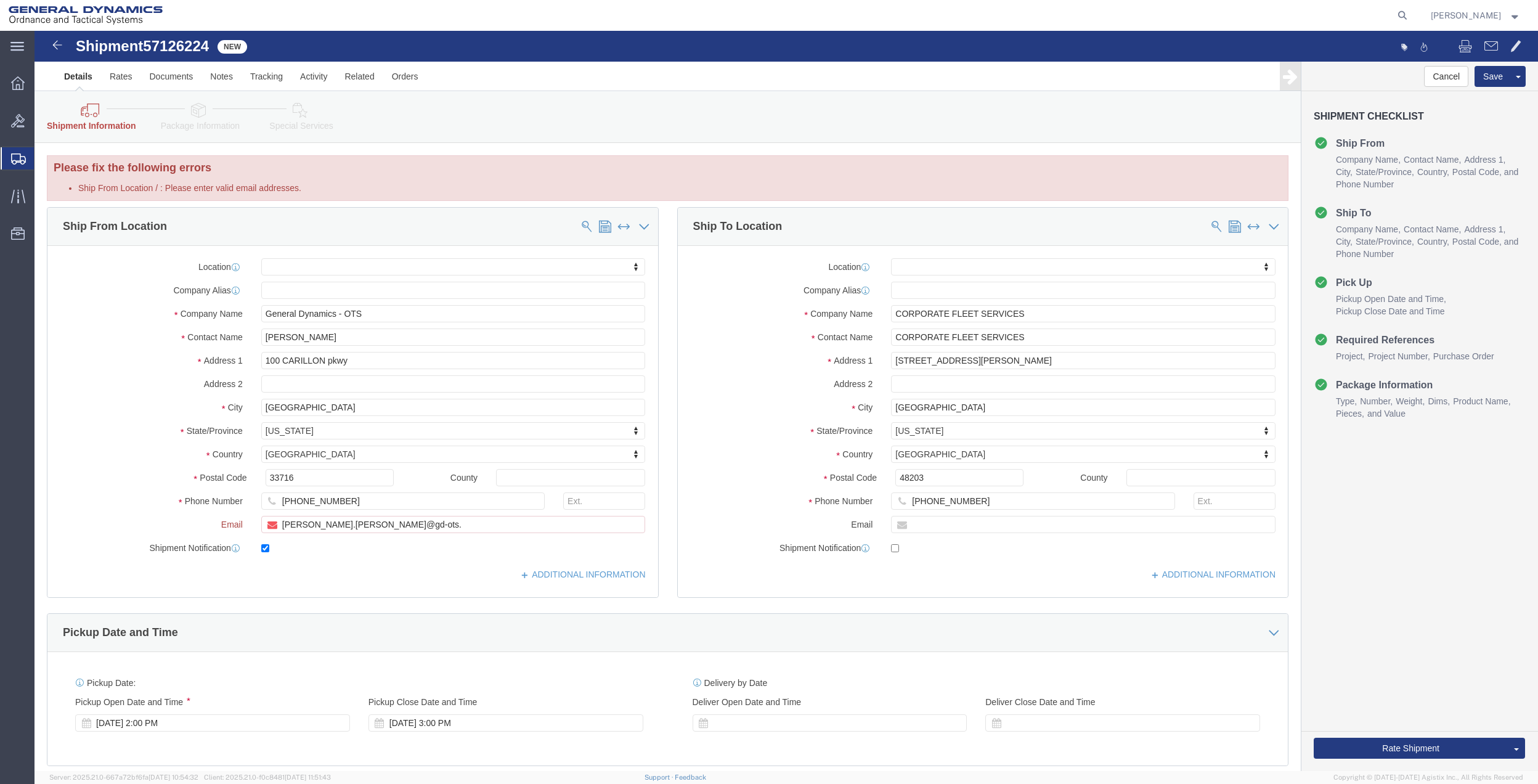
click div "Location My Profile Location GD-OTS [GEOGRAPHIC_DATA] (Commerce) GD-OTS [GEOGRA…"
click input "[PERSON_NAME].[PERSON_NAME]@gd-ots."
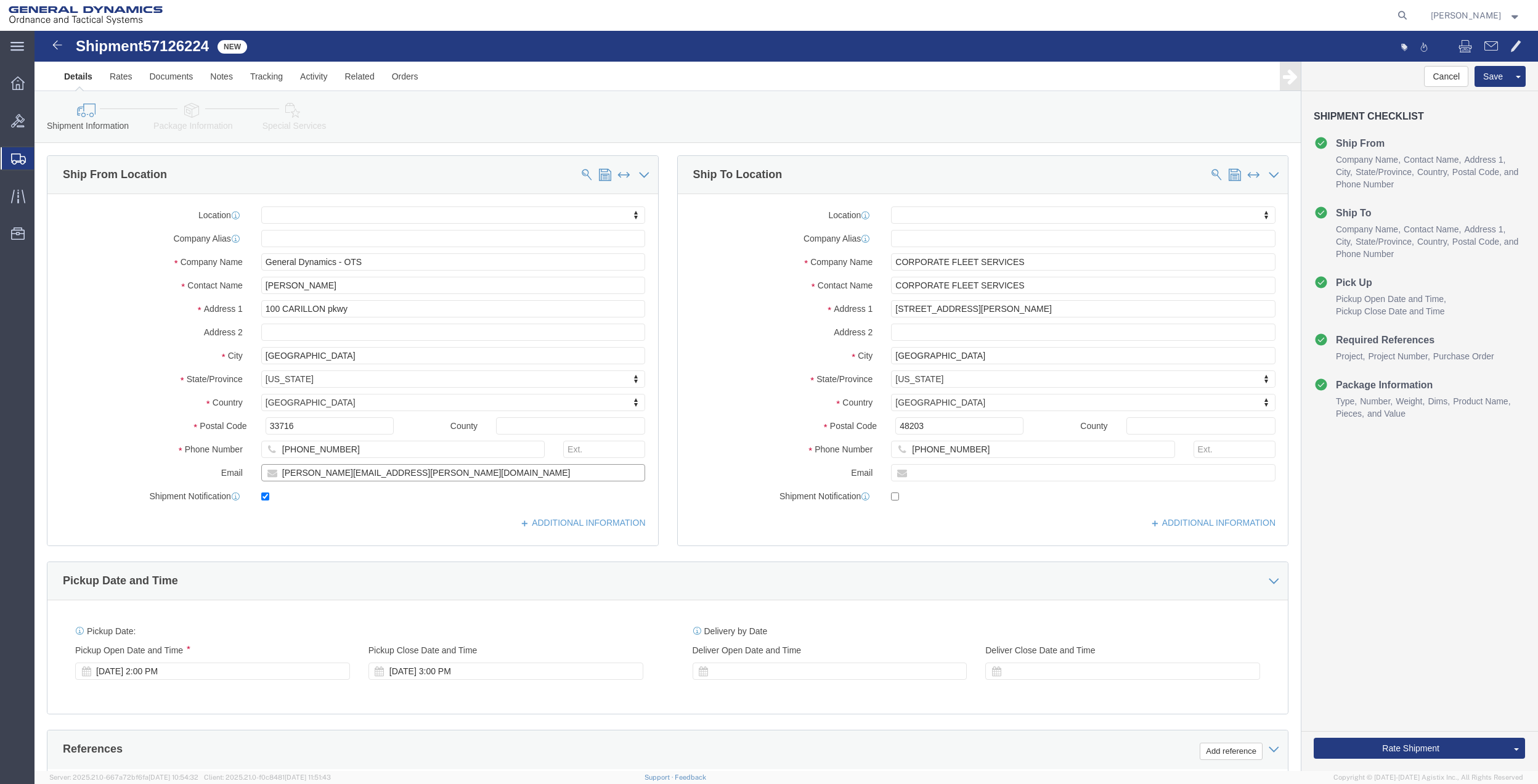
type input "[PERSON_NAME][EMAIL_ADDRESS][PERSON_NAME][DOMAIN_NAME]"
click div "Rate Shipment Send To Bid Rate And Send To Bid"
click button "Rate Shipment"
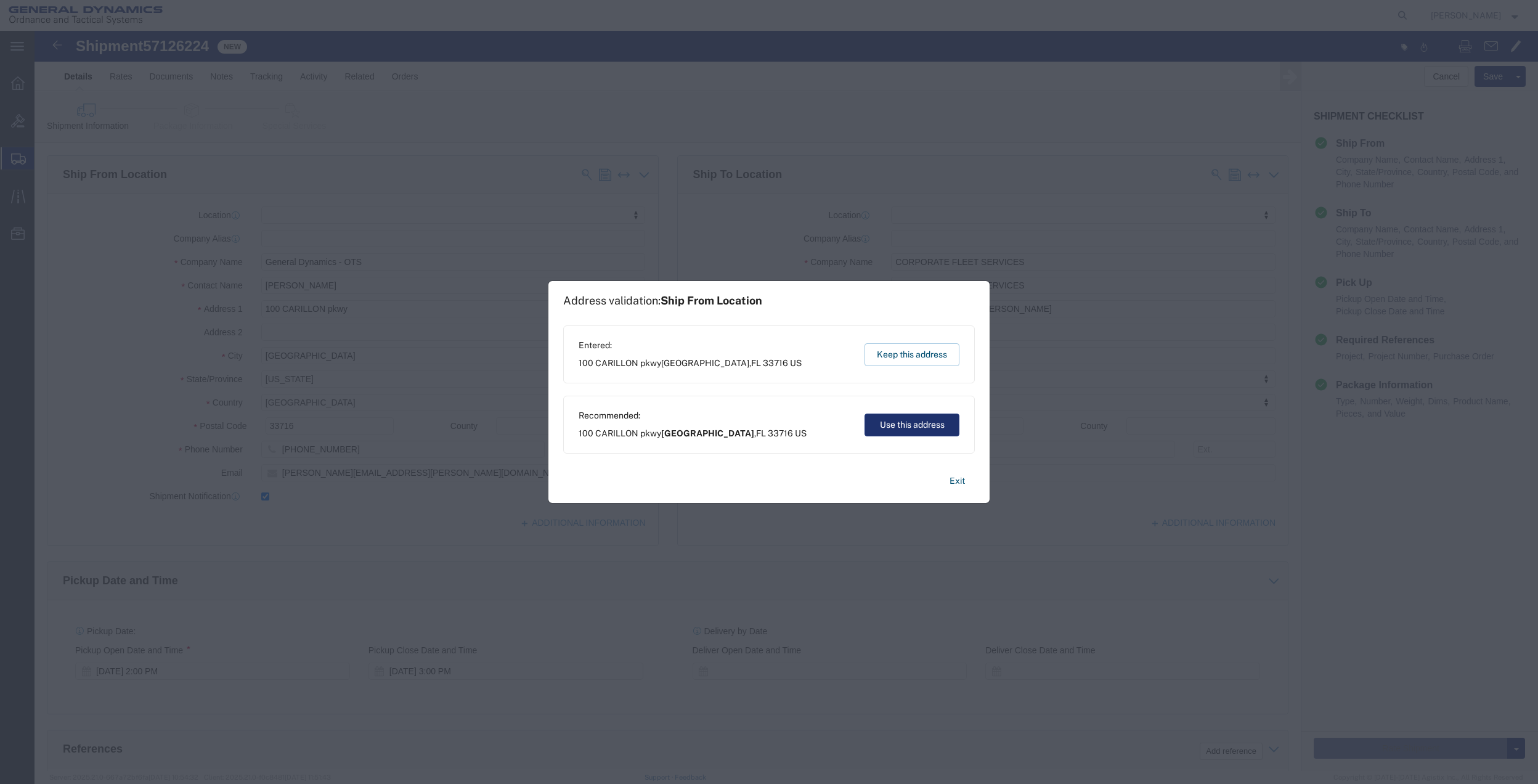
click at [925, 428] on button "Use this address" at bounding box center [913, 425] width 95 height 23
type input "[GEOGRAPHIC_DATA]"
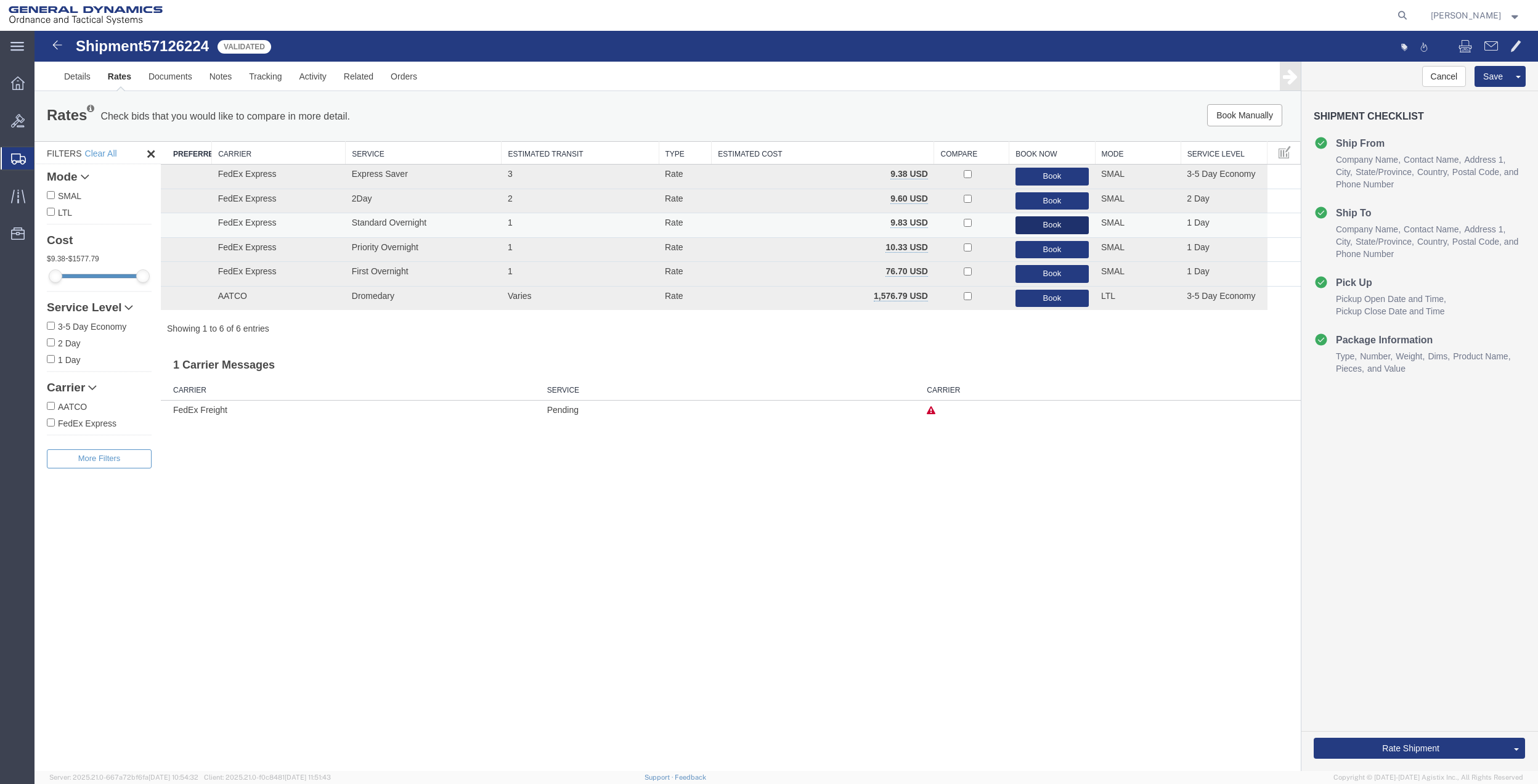
click at [1023, 230] on button "Book" at bounding box center [1052, 225] width 73 height 18
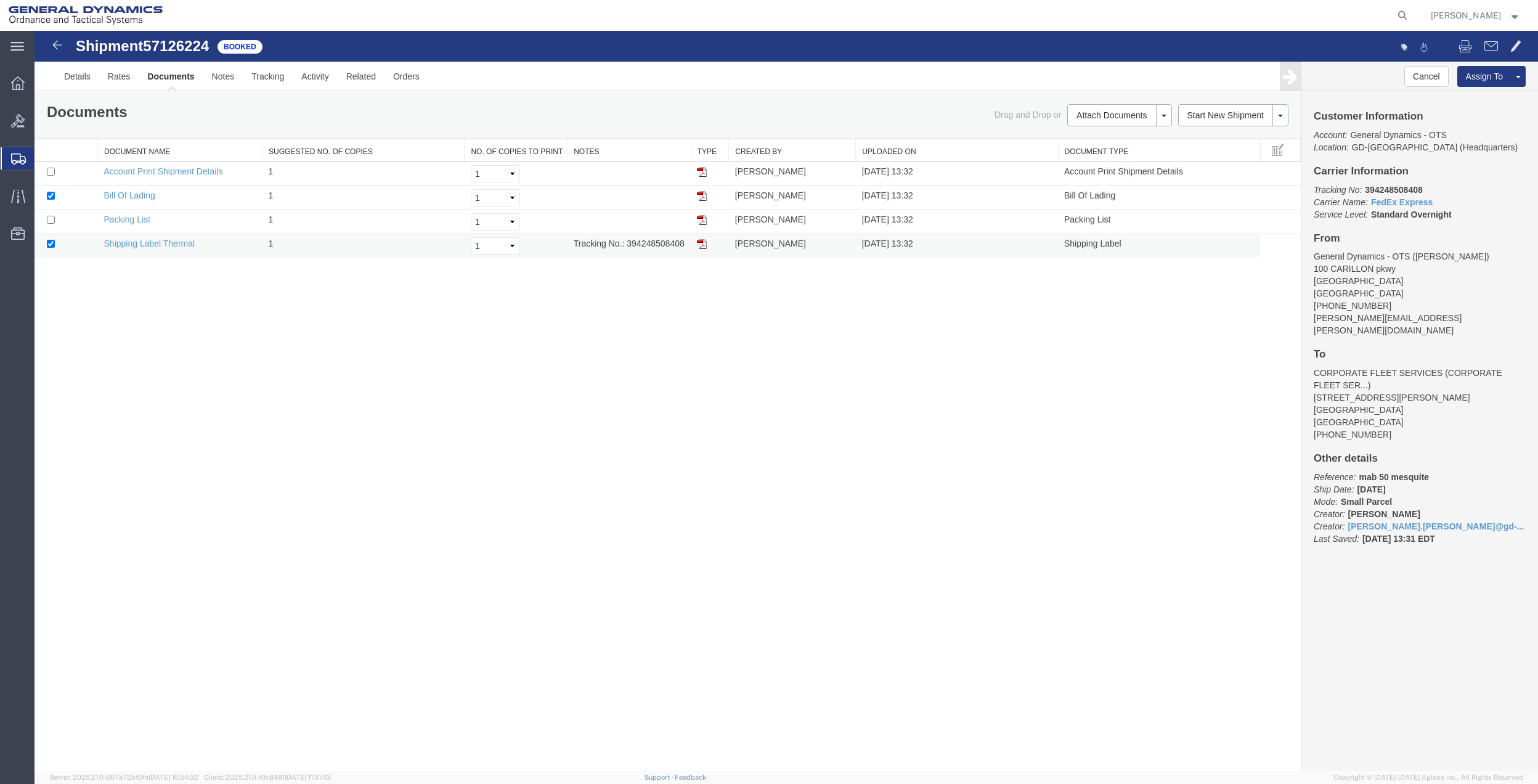
click at [187, 250] on td "Shipping Label Thermal" at bounding box center [179, 246] width 164 height 24
click at [186, 248] on link "Shipping Label Thermal" at bounding box center [149, 244] width 91 height 10
click at [0, 0] on span "Create Shipment" at bounding box center [0, 0] width 0 height 0
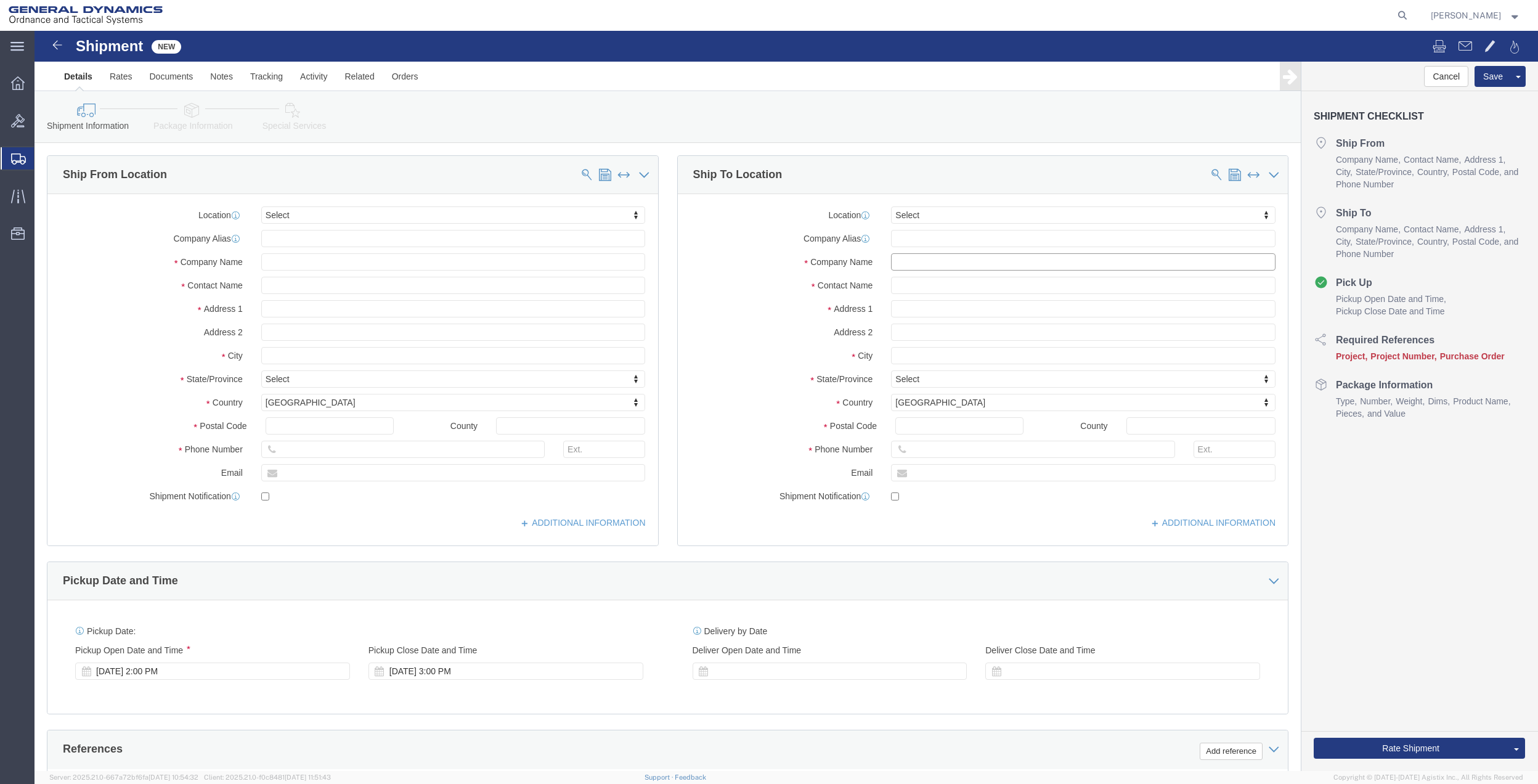
click input "text"
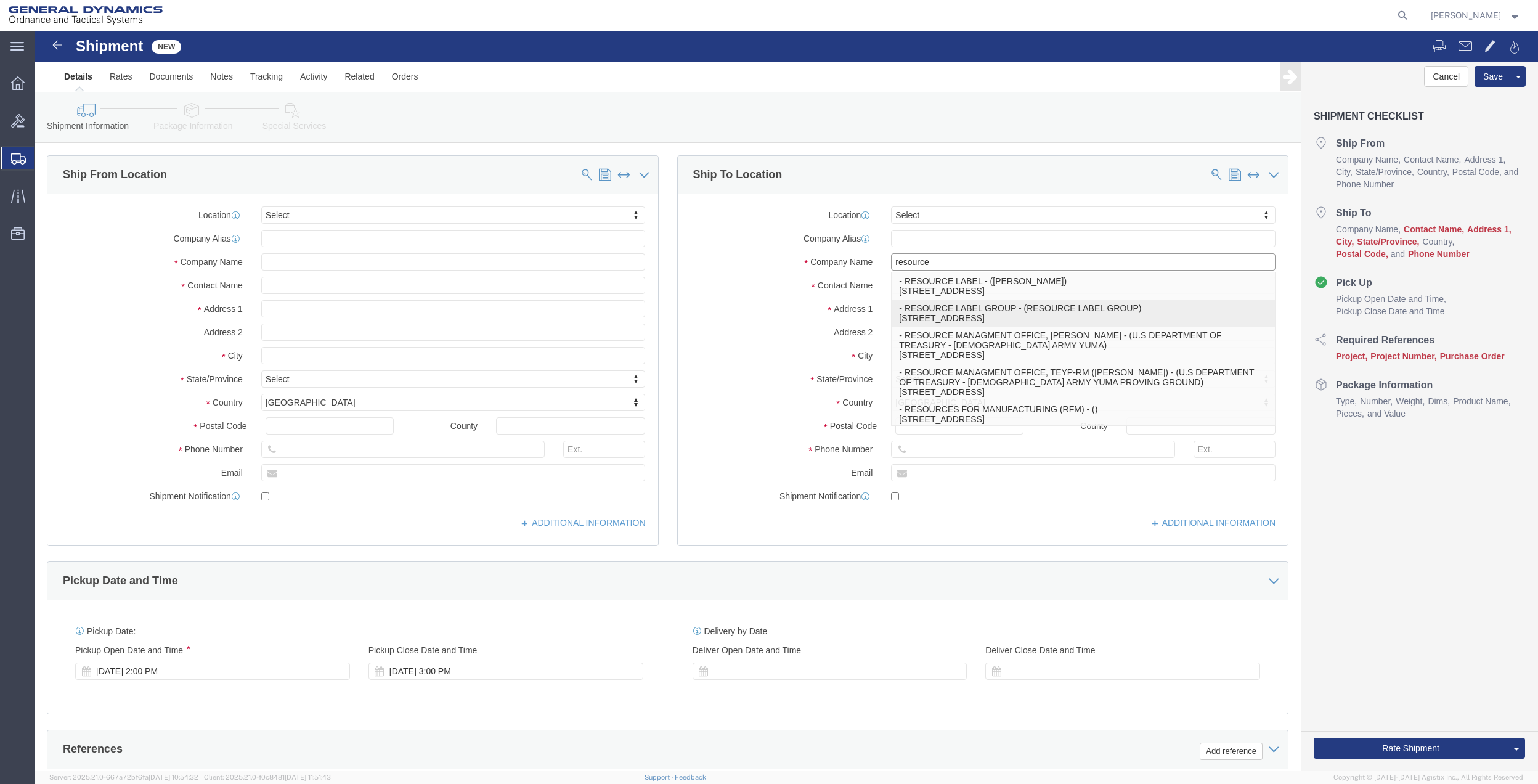
click p "- RESOURCE LABEL GROUP - (RESOURCE LABEL GROUP) [STREET_ADDRESS]"
type input "RESOURCE LABEL GROUP"
type input "[STREET_ADDRESS]"
type input "DES PLAINES"
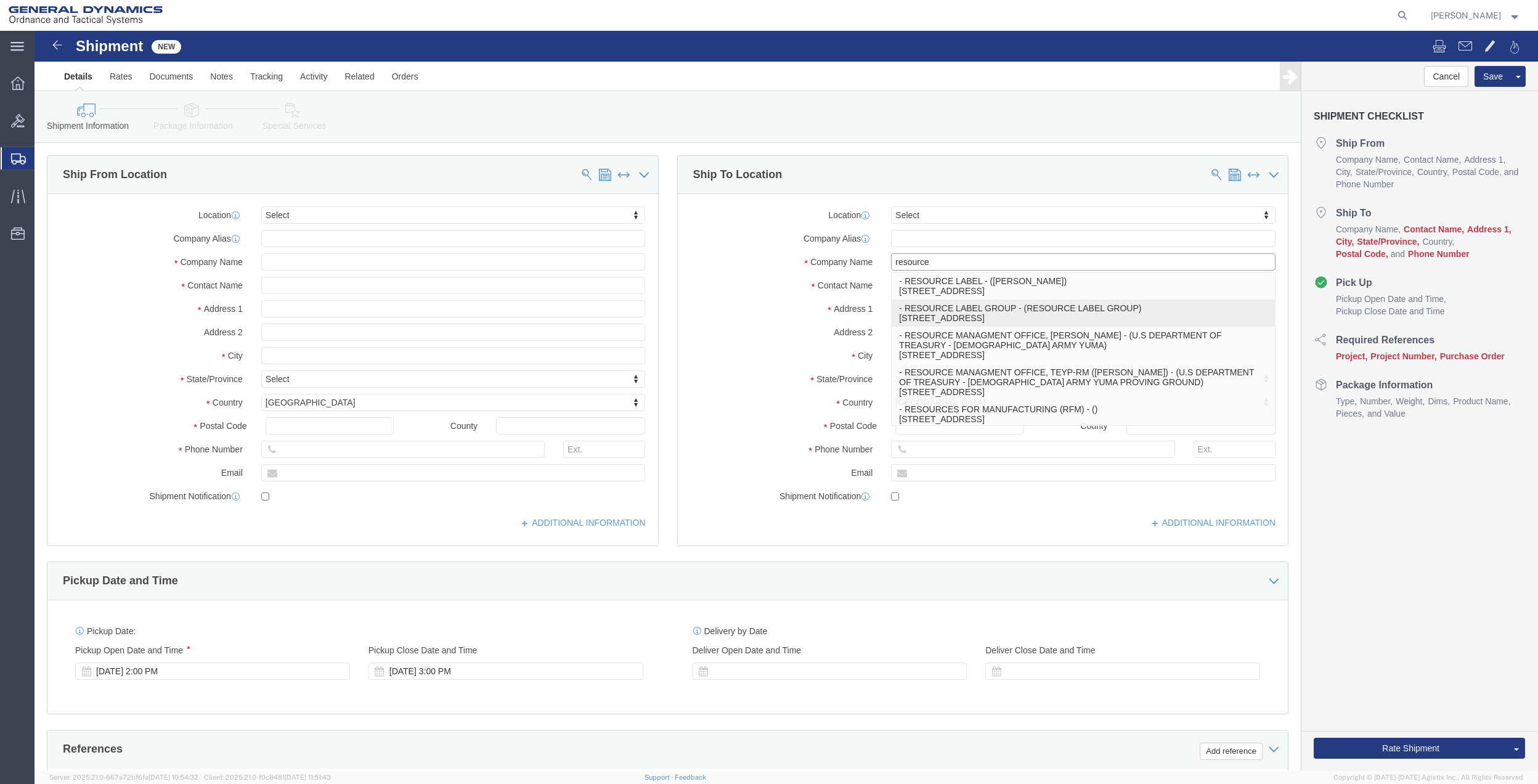
type input "60018"
type input "7275788100"
select select "IL"
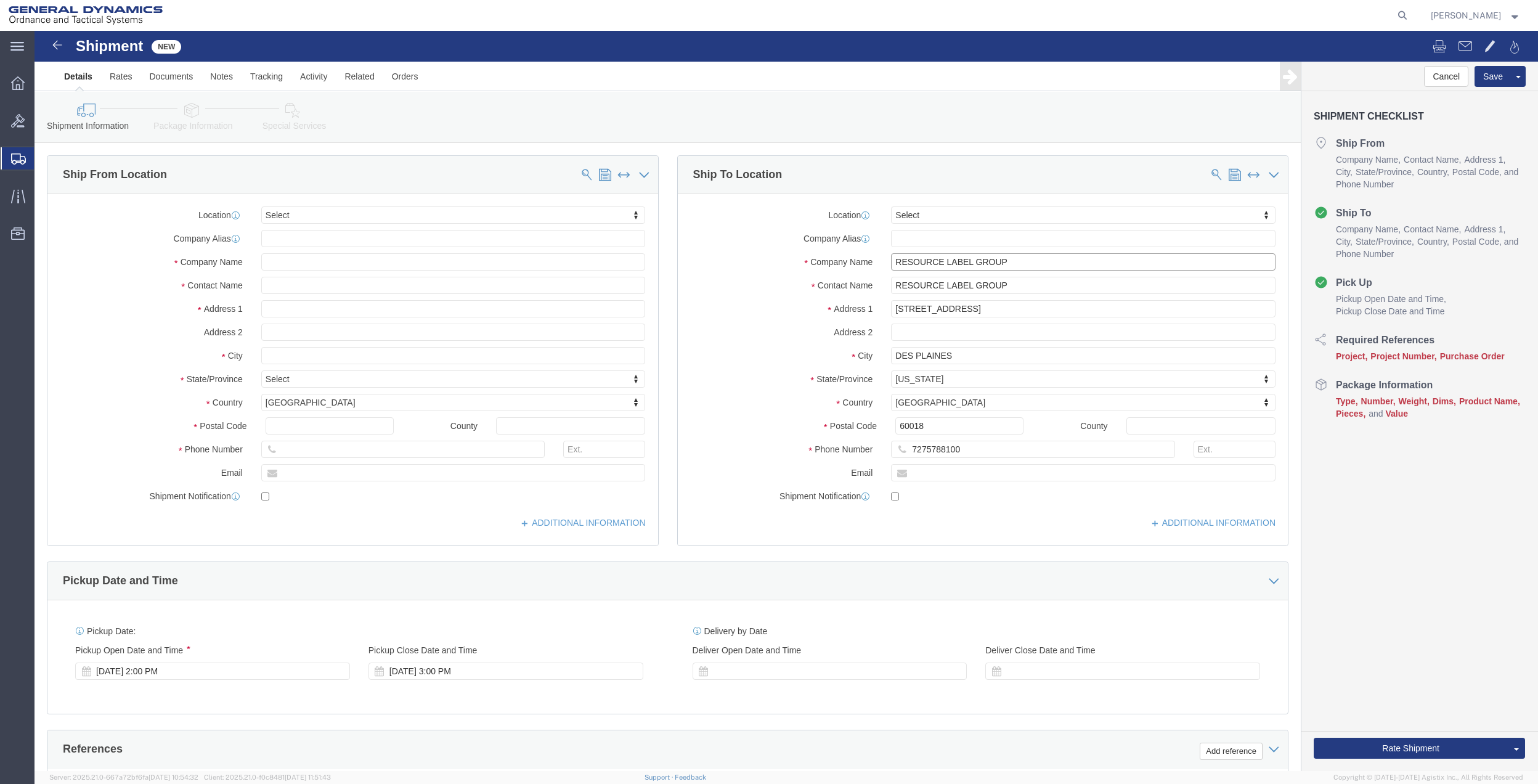
type input "RESOURCE LABEL GROUP"
click input "text"
type input "creative"
click p "- General Dynamics - OTS - (CREATIVE SERVICES) [STREET_ADDRESS]"
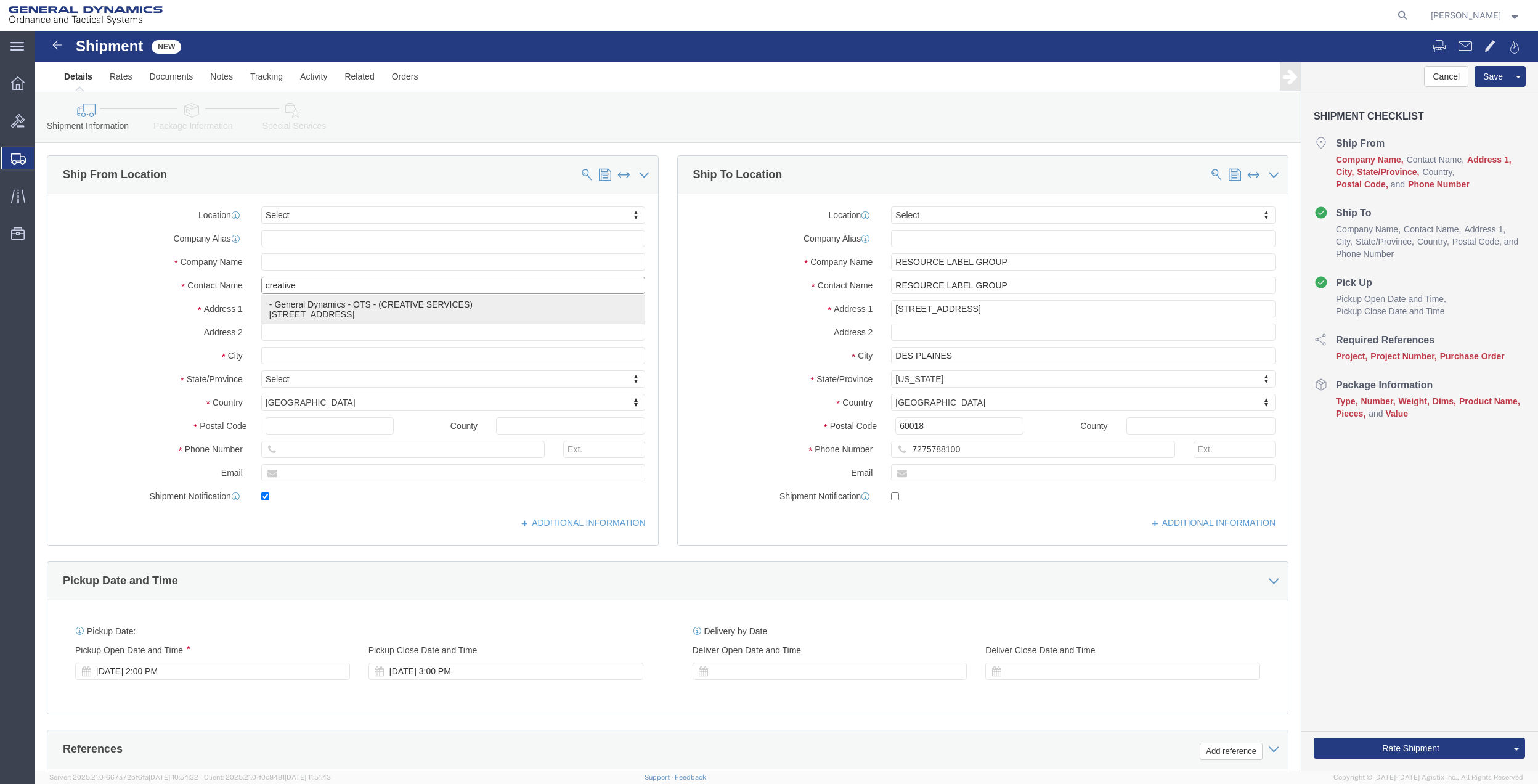
type input "General Dynamics - OTS"
type input "CREATIVE SERVICES"
type input "100 CARILLON PKWY"
type input "[GEOGRAPHIC_DATA]"
type input "33716"
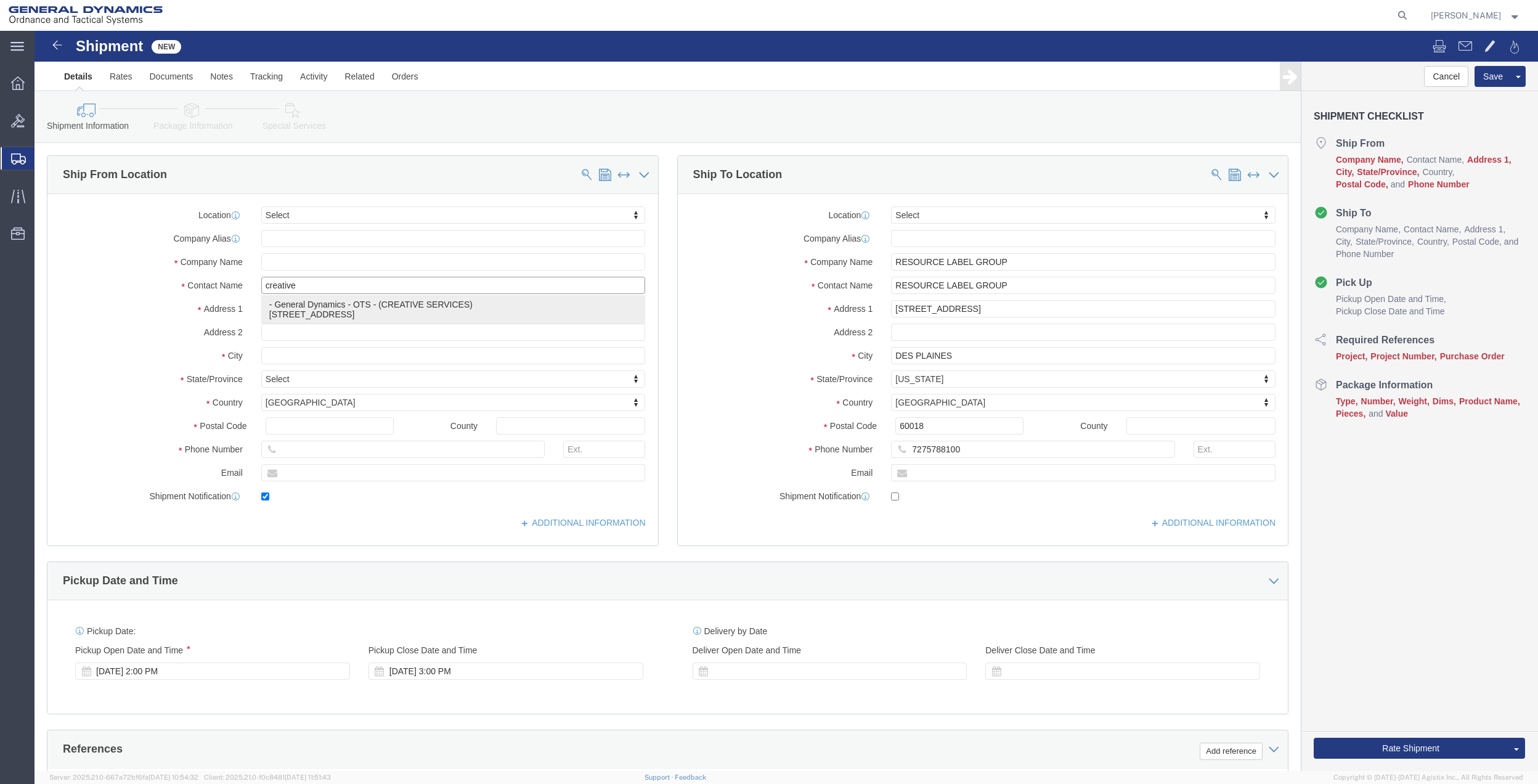
type input "7275878262"
type input "[PERSON_NAME][EMAIL_ADDRESS][PERSON_NAME][DOMAIN_NAME]"
checkbox input "true"
select select "FL"
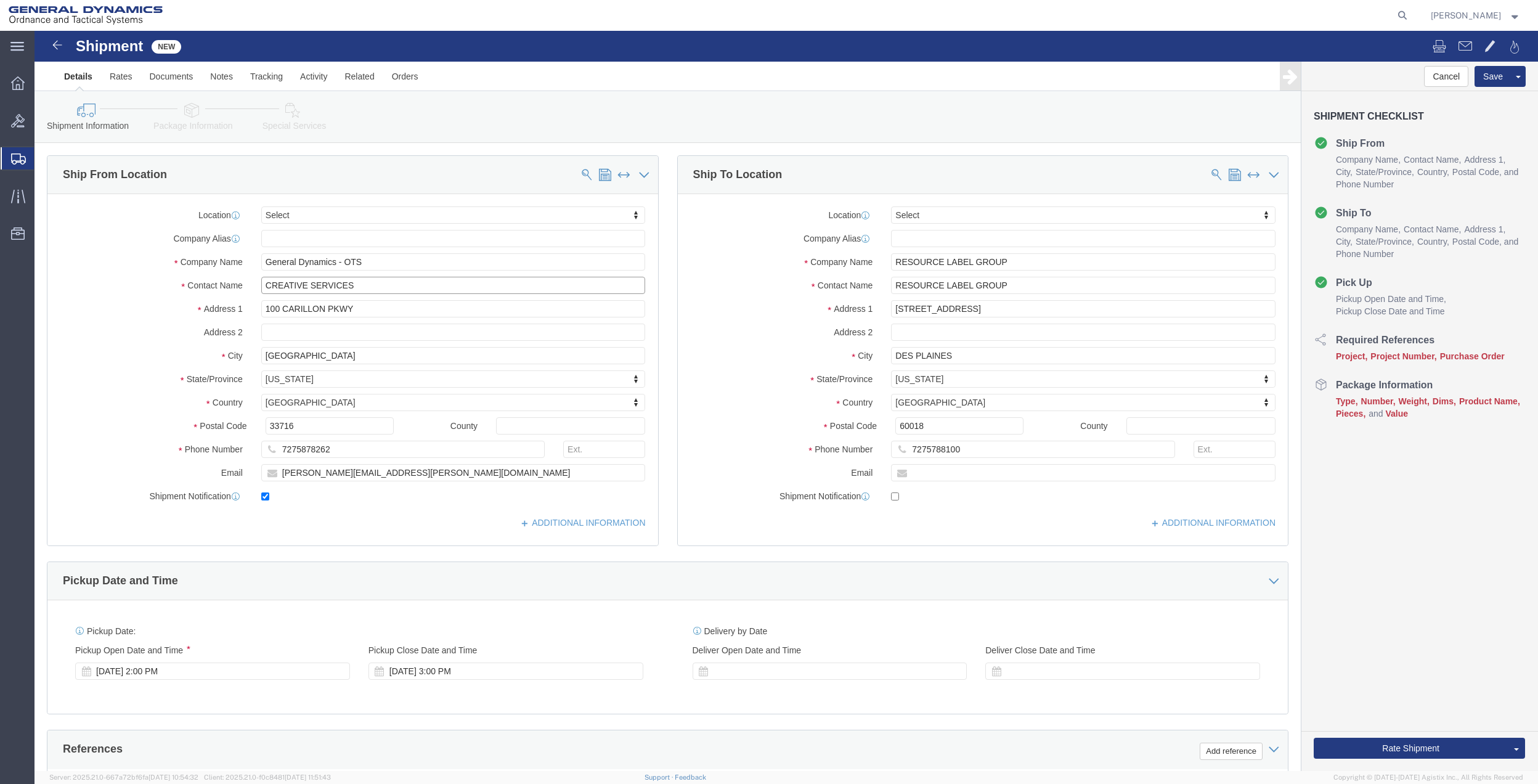
type input "CREATIVE SERVICES"
click input "RESOURCE LABEL GROUP"
type input "TERRECE HA"
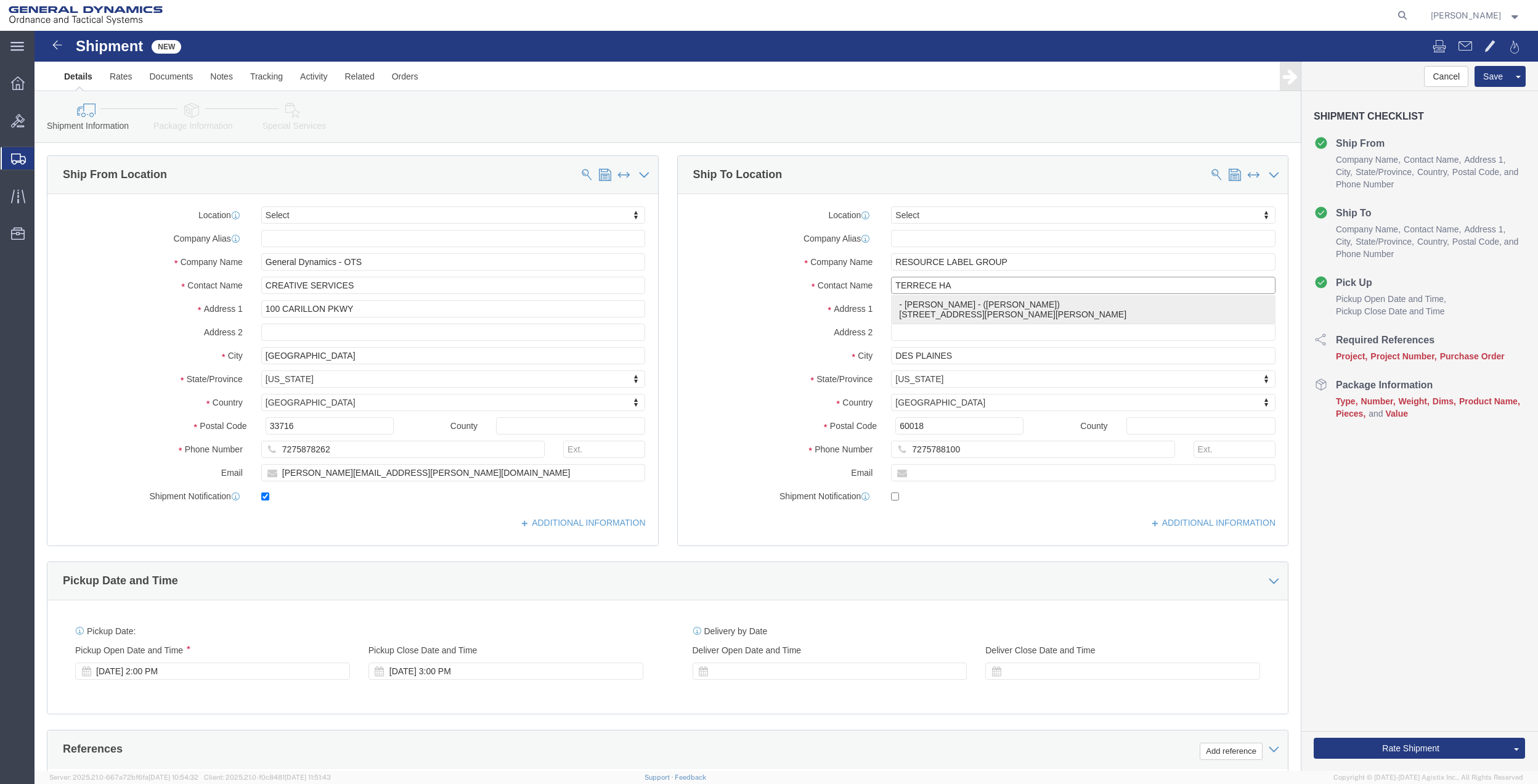
click p "- [PERSON_NAME] - ([PERSON_NAME]) [STREET_ADDRESS][PERSON_NAME][PERSON_NAME]"
type input "[PERSON_NAME]"
type input "[STREET_ADDRESS][PERSON_NAME]"
type input "ELGIN"
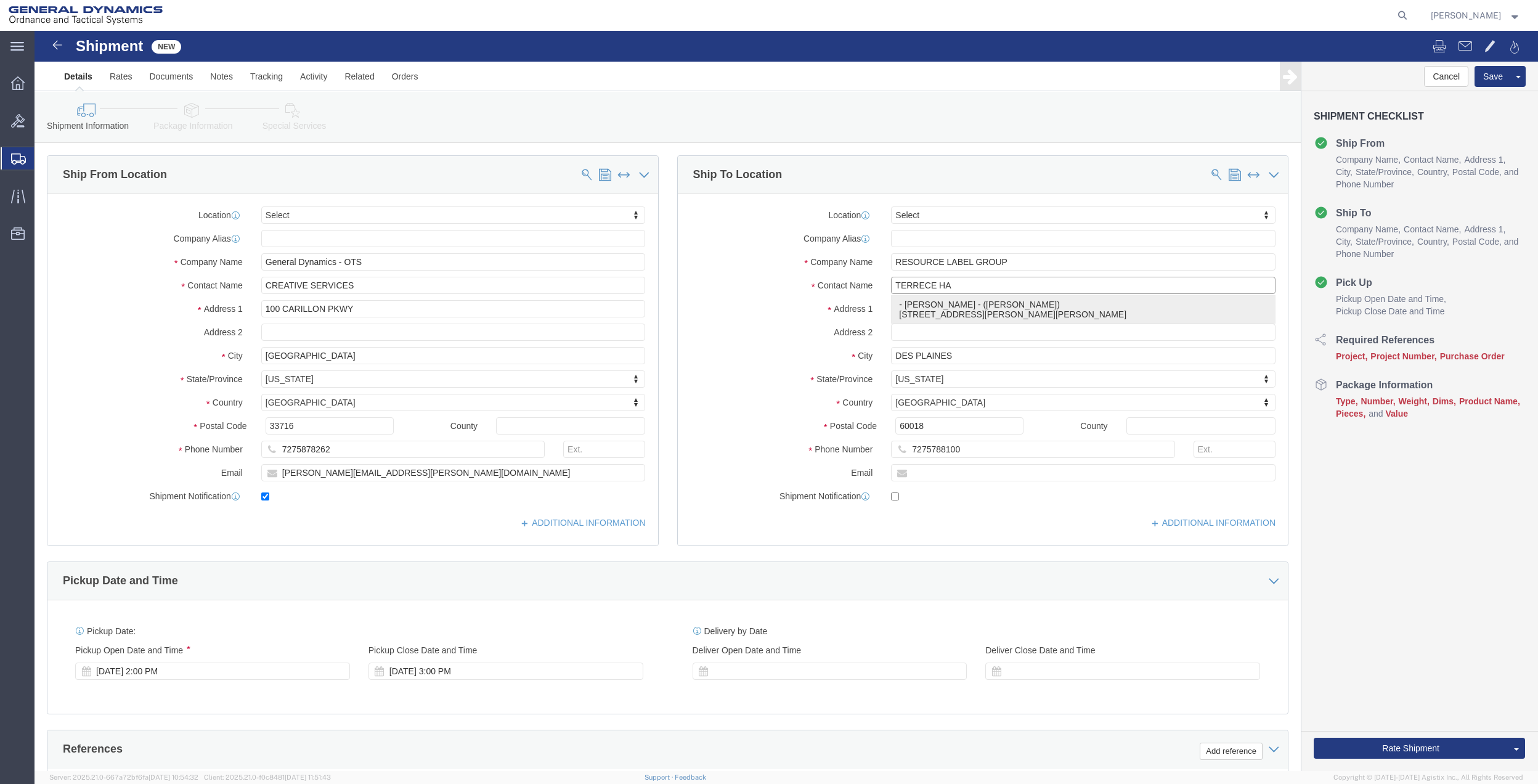
type input "73538"
select select "OK"
type input "[PERSON_NAME]"
click input "7275878262"
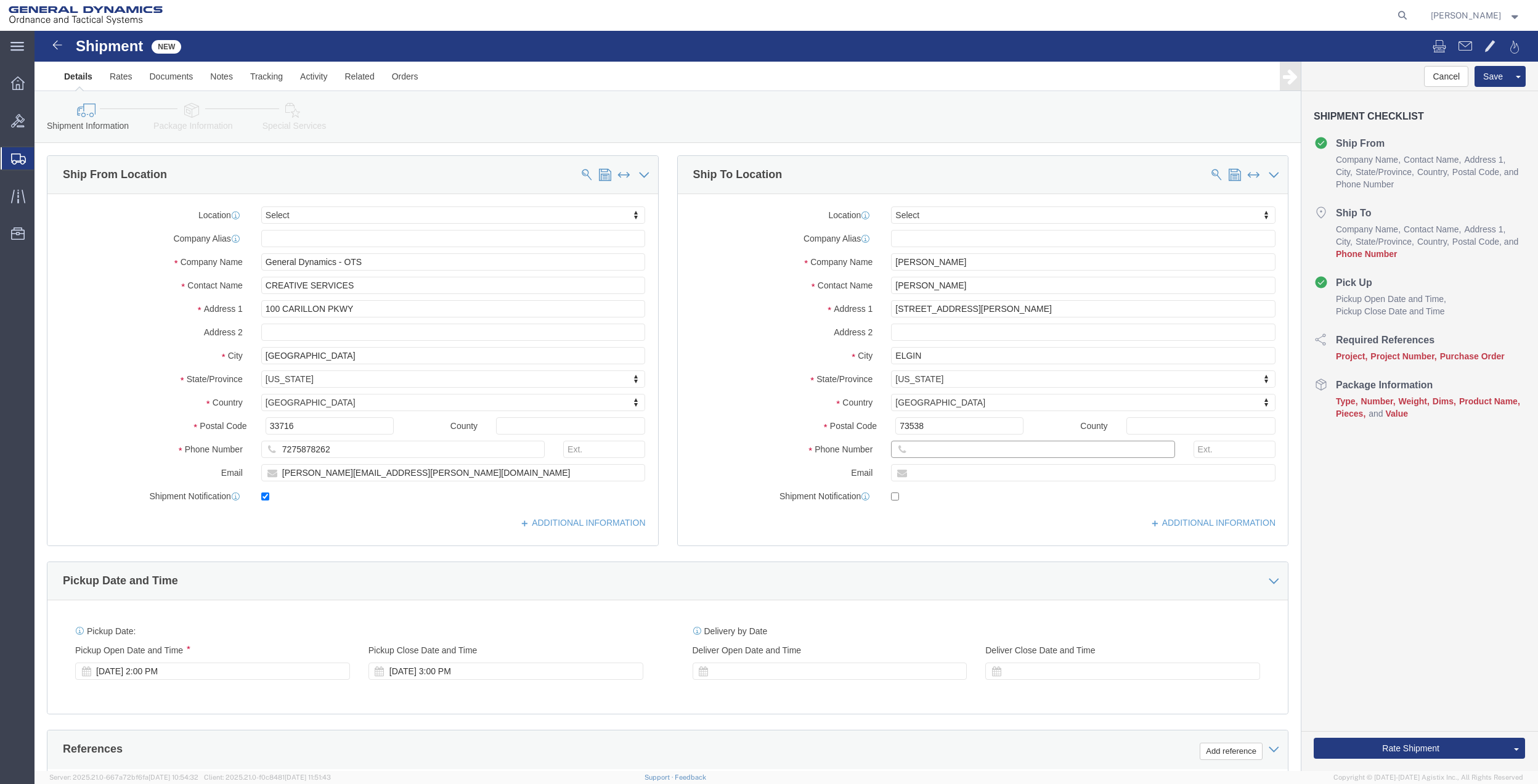
click input "text"
paste input "7275878262"
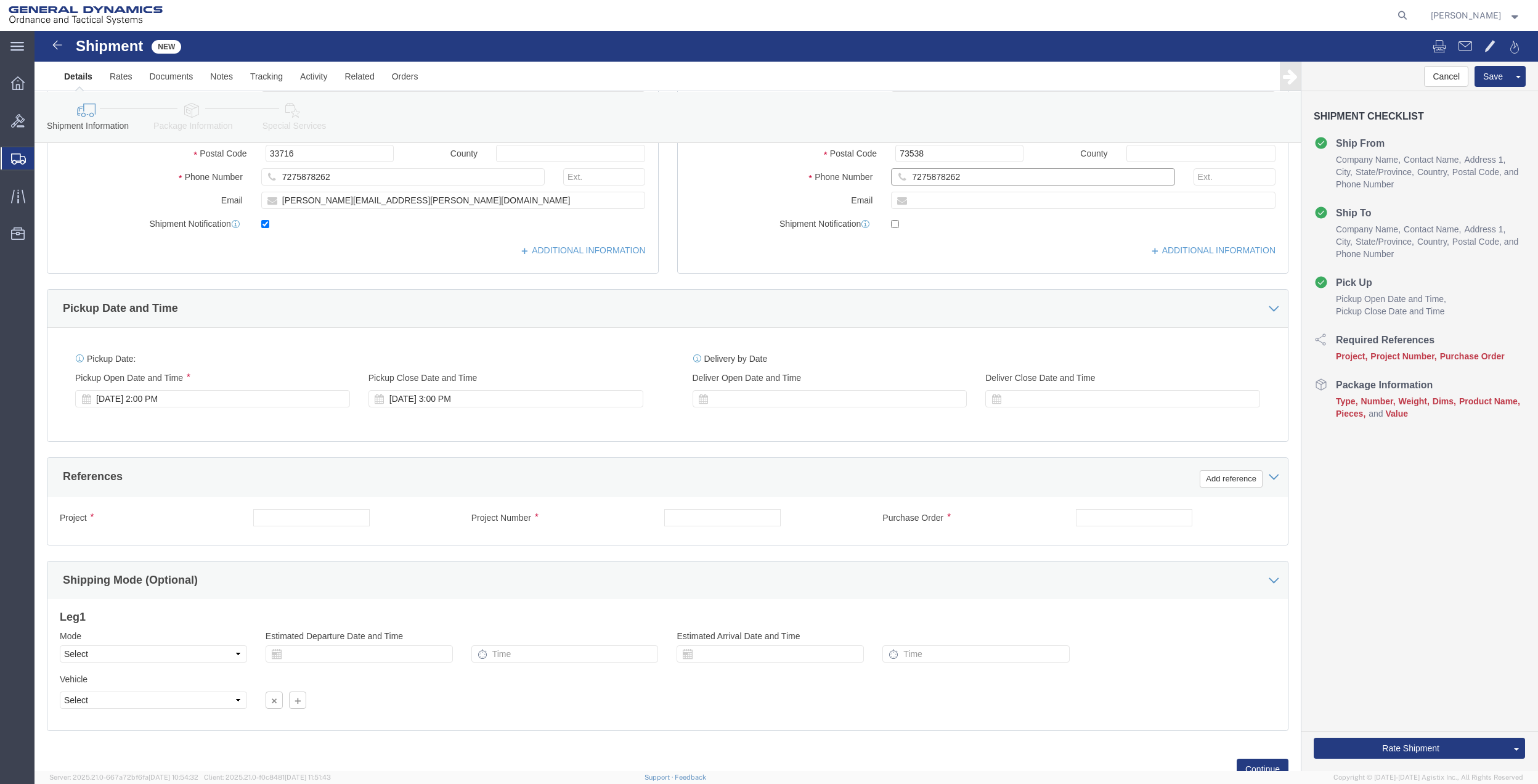
scroll to position [321, 0]
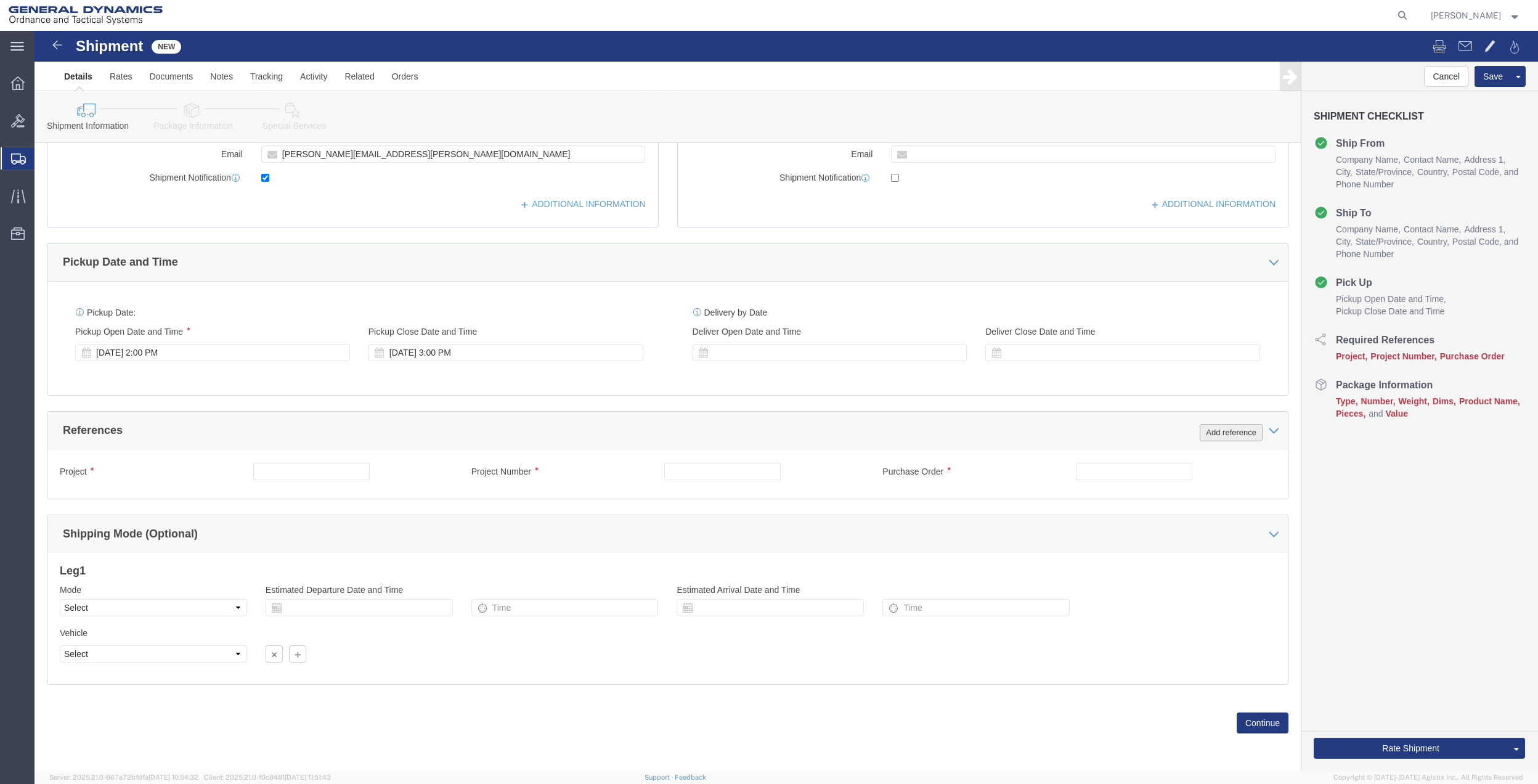
type input "7275878262"
click button "Add reference"
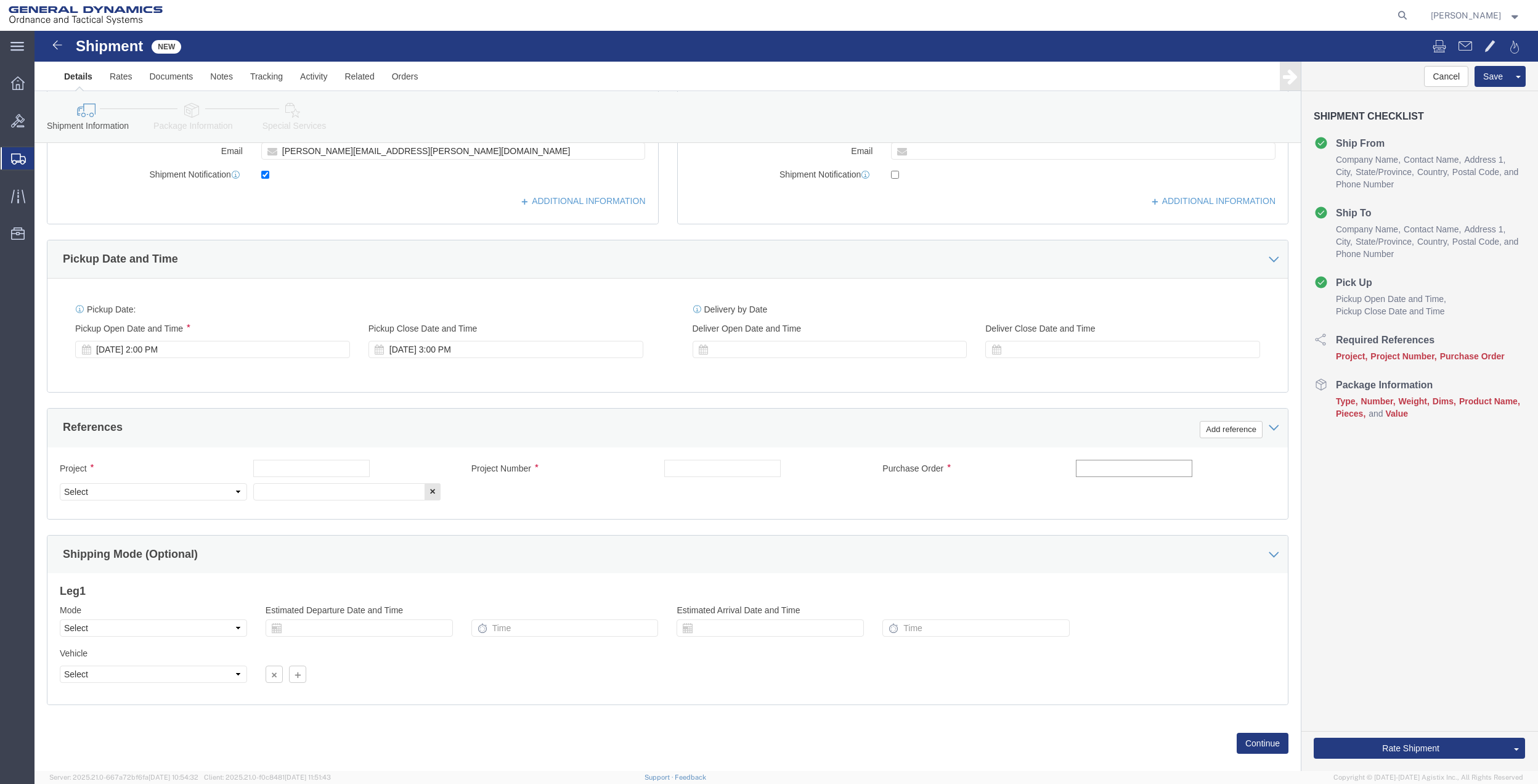
click input "text"
type input "10GAG"
click input "text"
paste input "10GAG"
type input "10GAG"
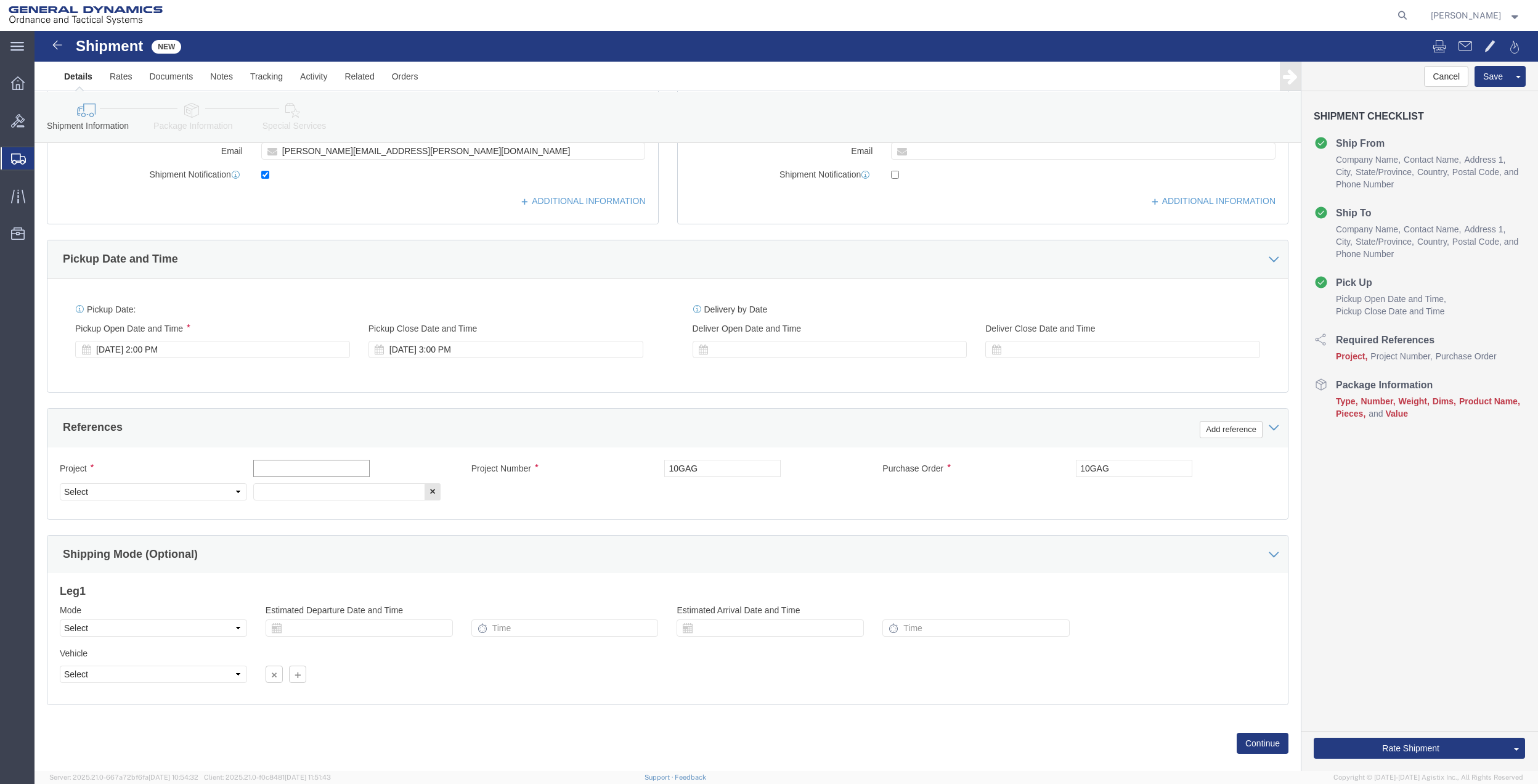
click input "text"
paste input "10GAG"
type input "10GAG"
drag, startPoint x: 269, startPoint y: 463, endPoint x: 227, endPoint y: 454, distance: 43.0
click input "text"
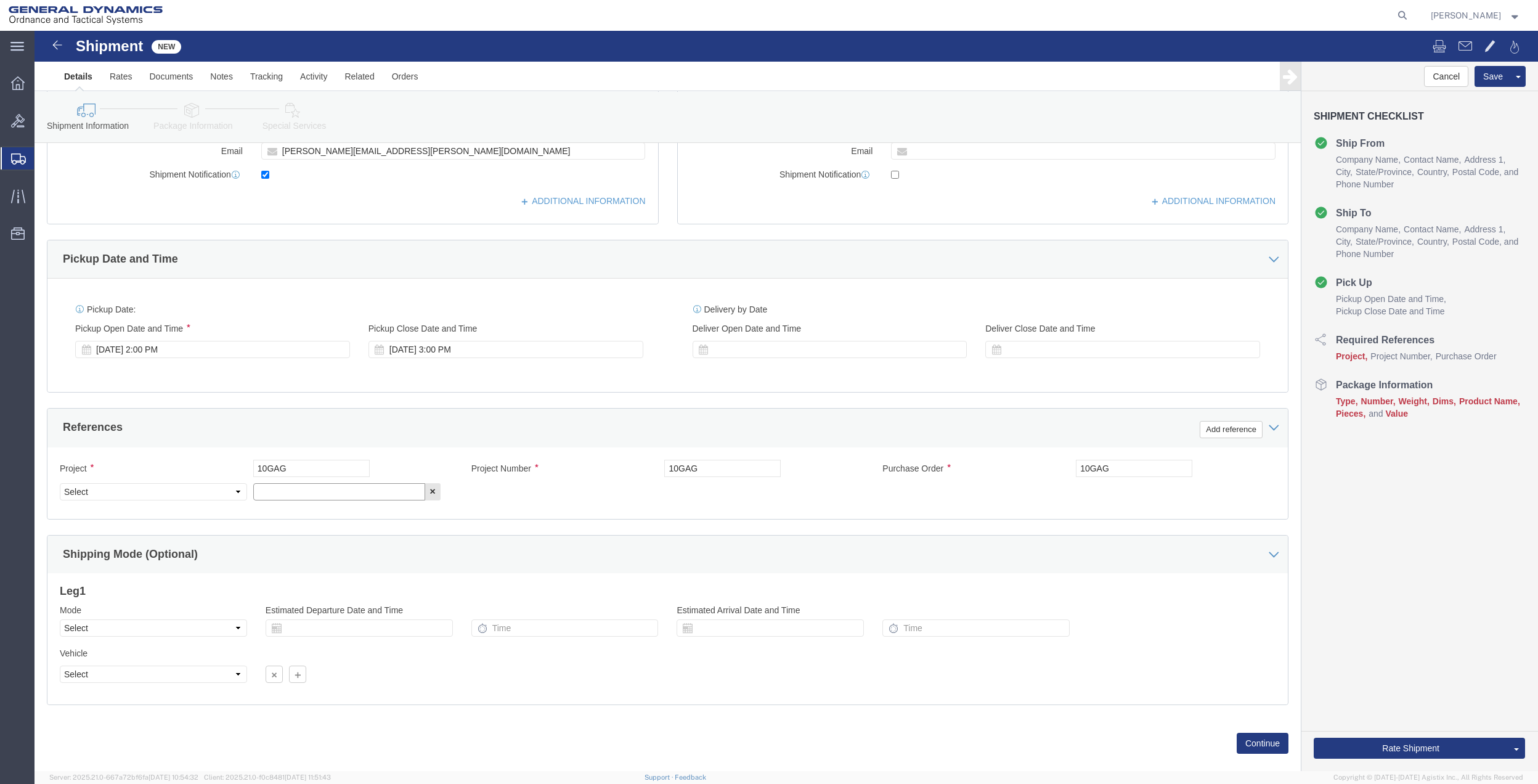
paste input "10GAG"
type input "10GAG"
click select "Select Account Type Activity ID Airline Appointment Number ASN Batch Request # …"
select select "DEPT"
click select "Select Account Type Activity ID Airline Appointment Number ASN Batch Request # …"
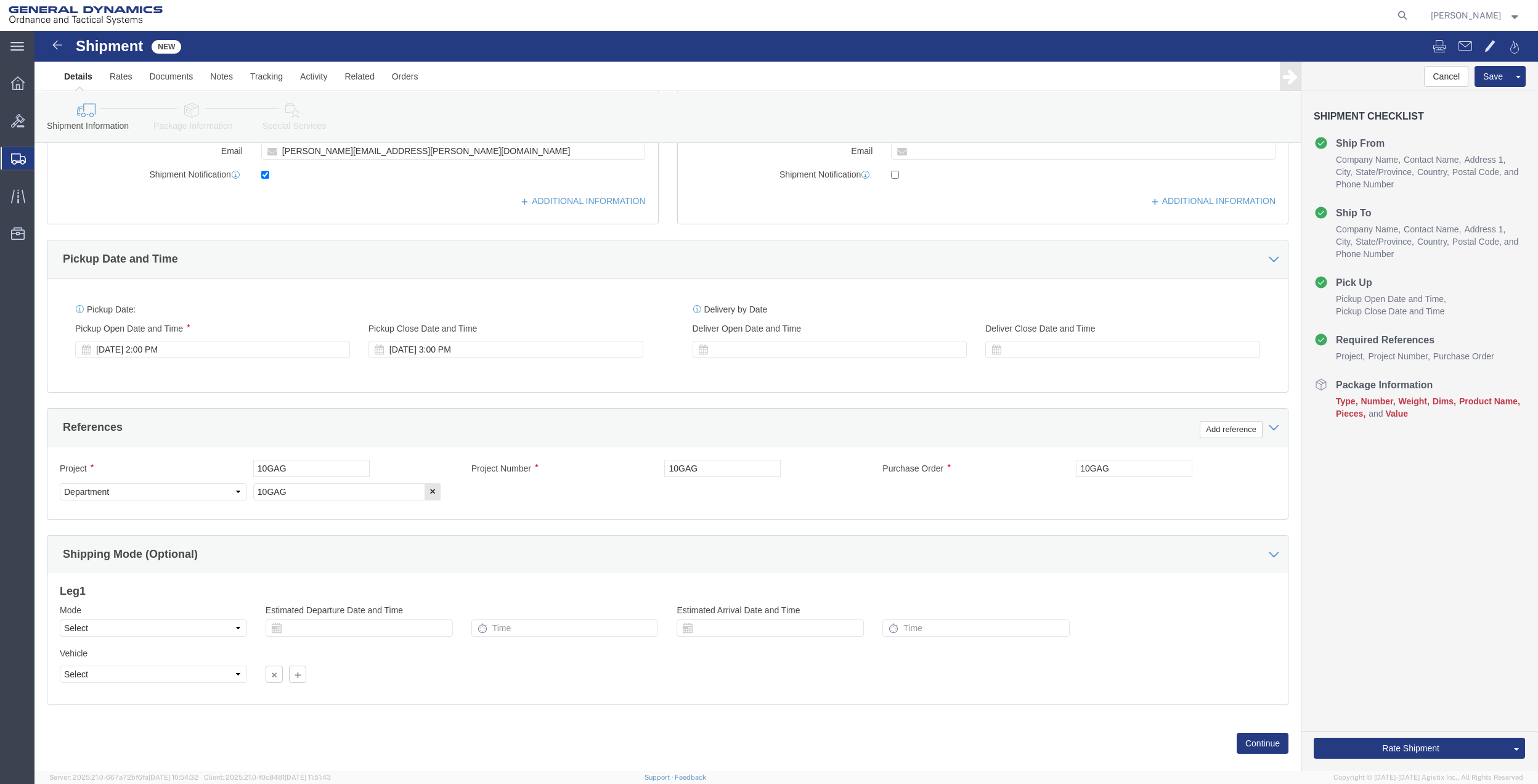
click icon
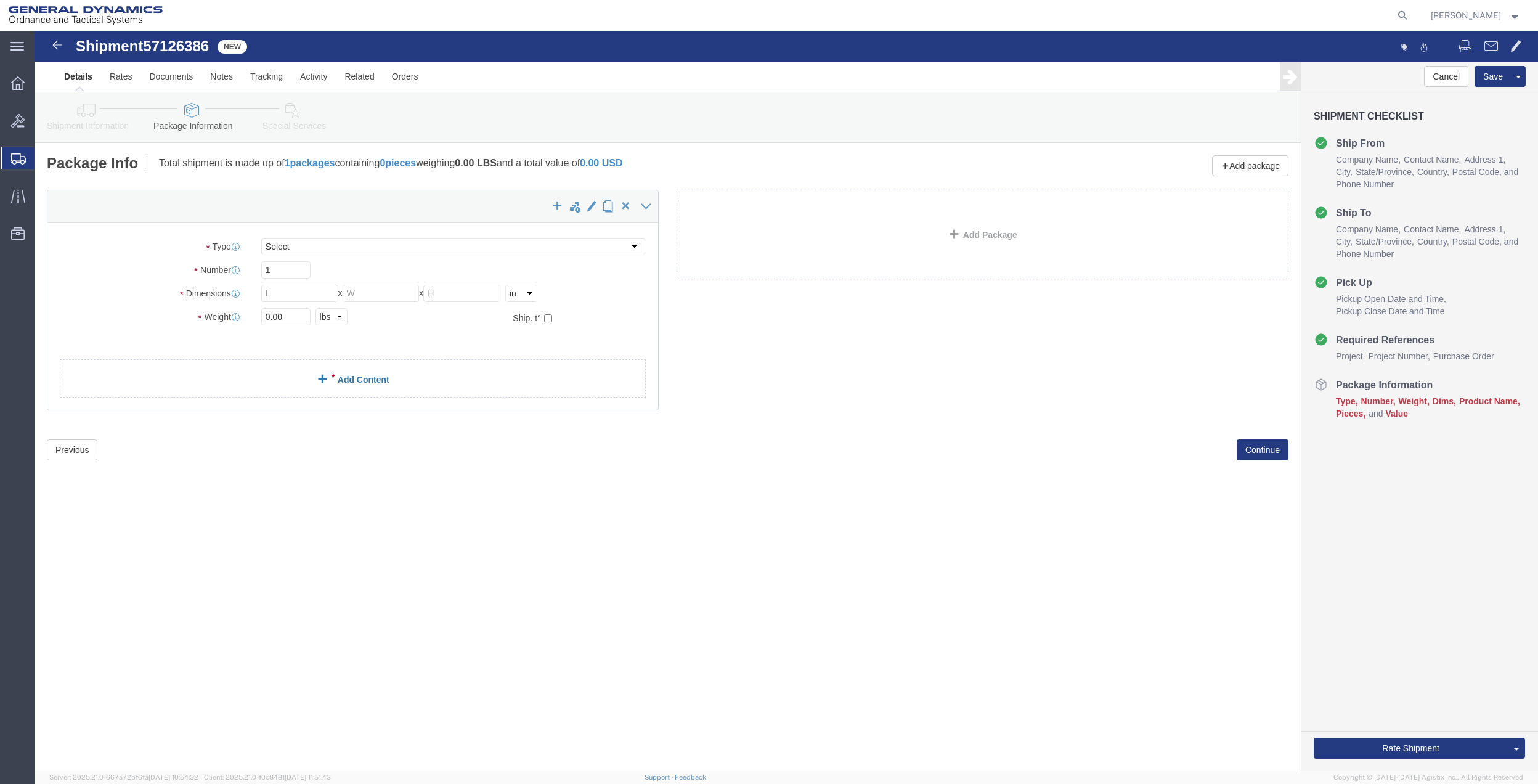
select select "CBOX"
click input "text"
type input "18"
type input "14"
type input "5"
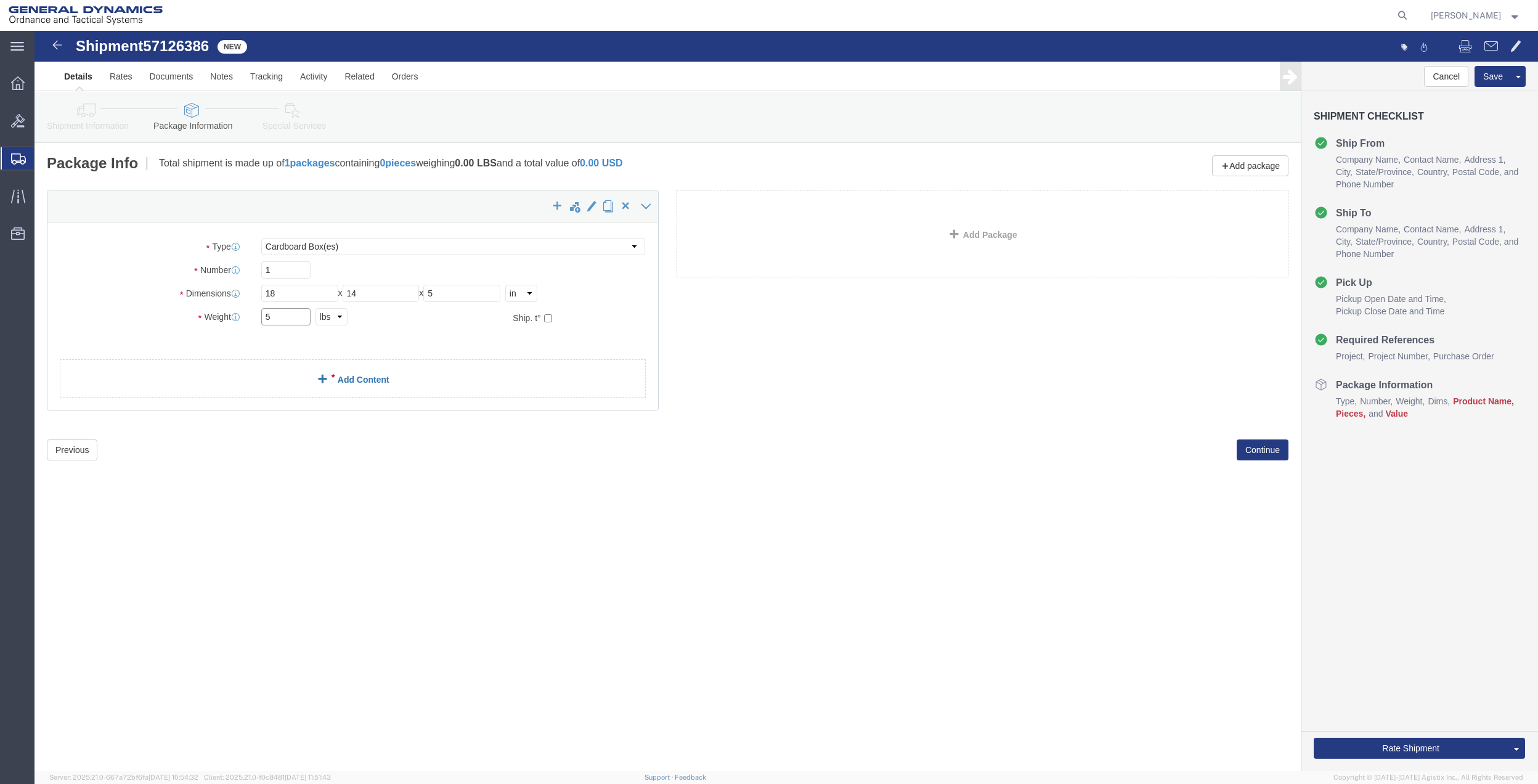
type input "5"
click link "Add Content"
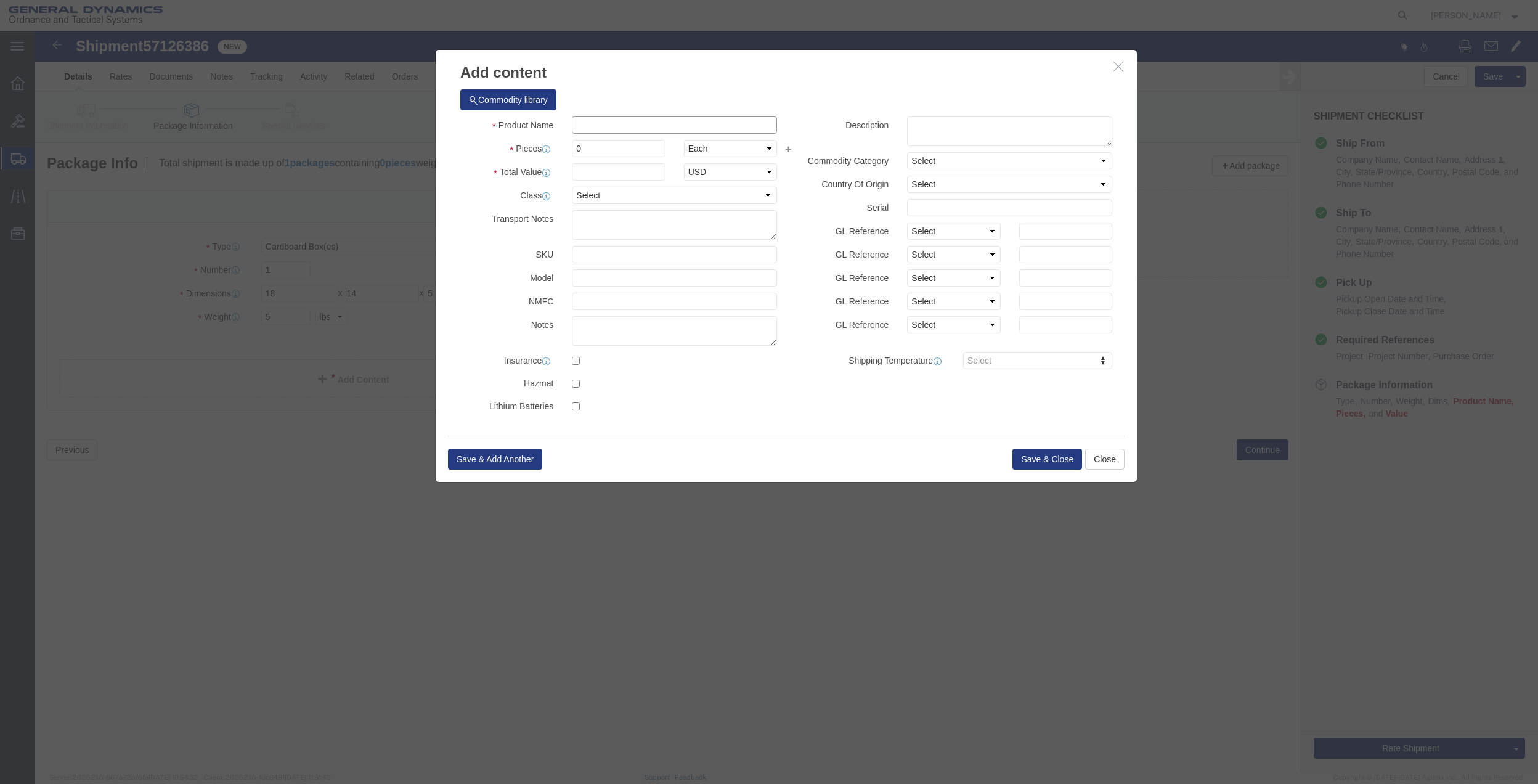
click input "text"
type input "misc"
type input "100"
click input "0"
type input "01"
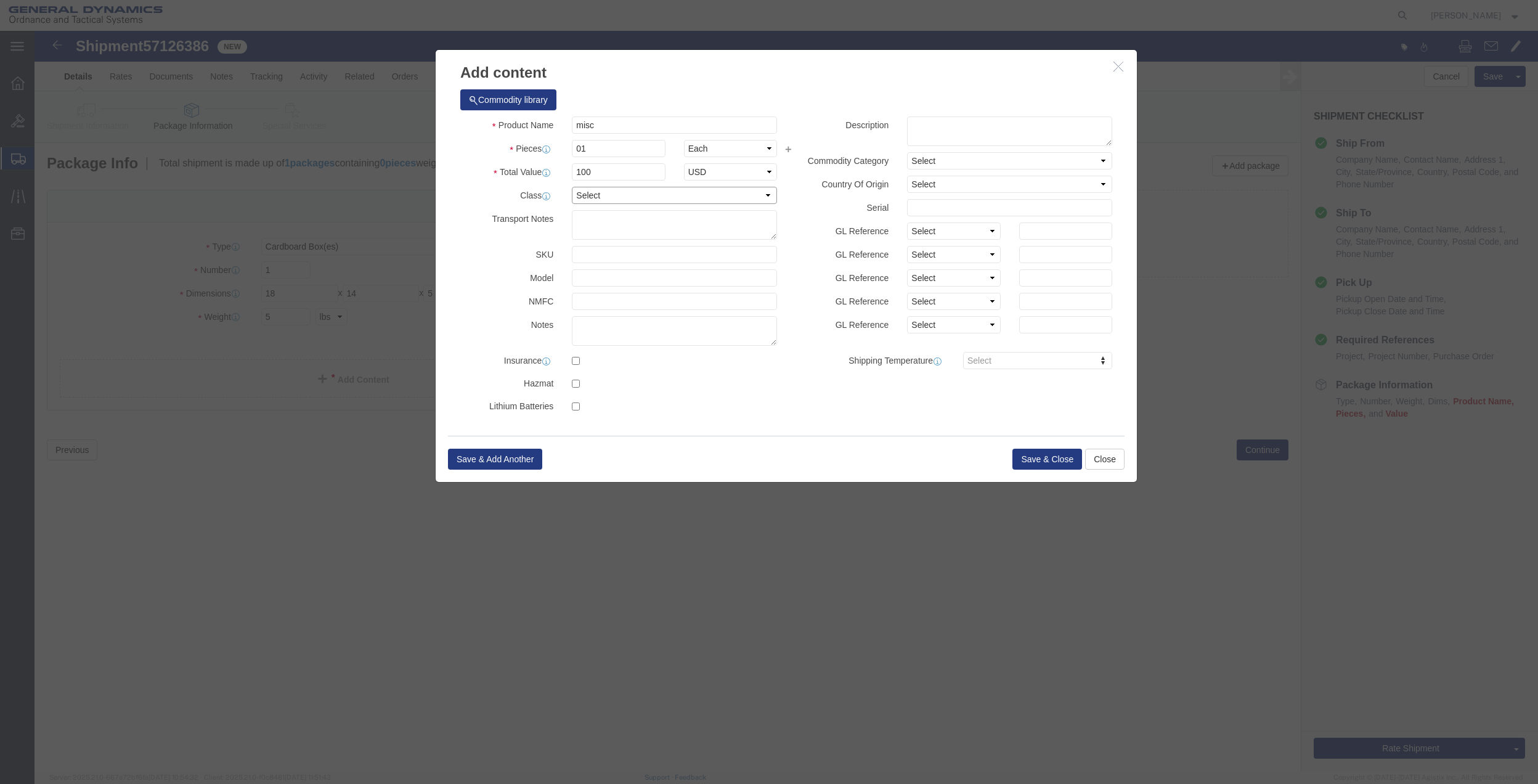
click select "Select 50 55 60 65 70 85 92.5 100 125 175 250 300 400"
select select "70"
click select "Select 50 55 60 65 70 85 92.5 100 125 175 250 300 400"
click button "Save & Close"
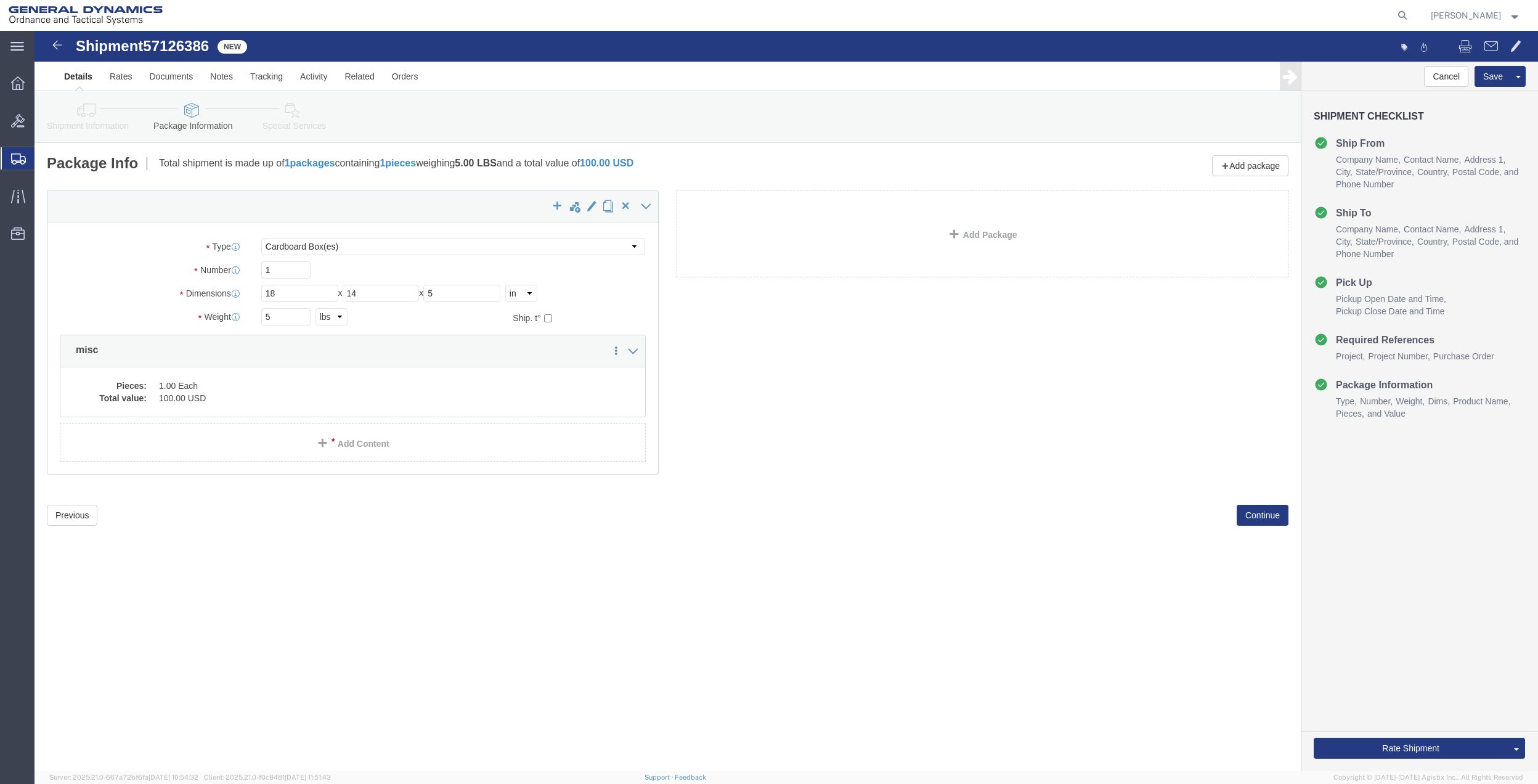
click link "Special Services"
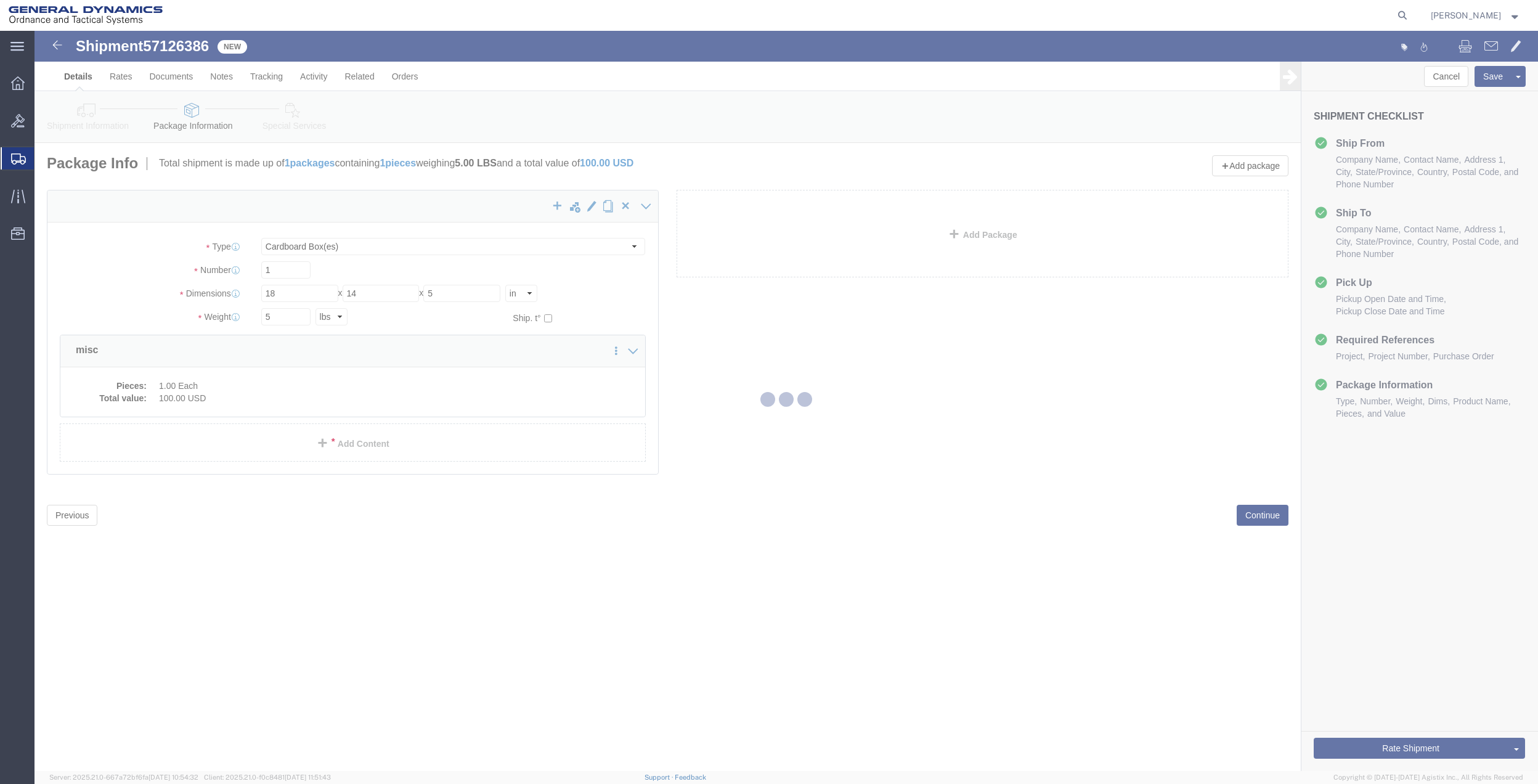
select select
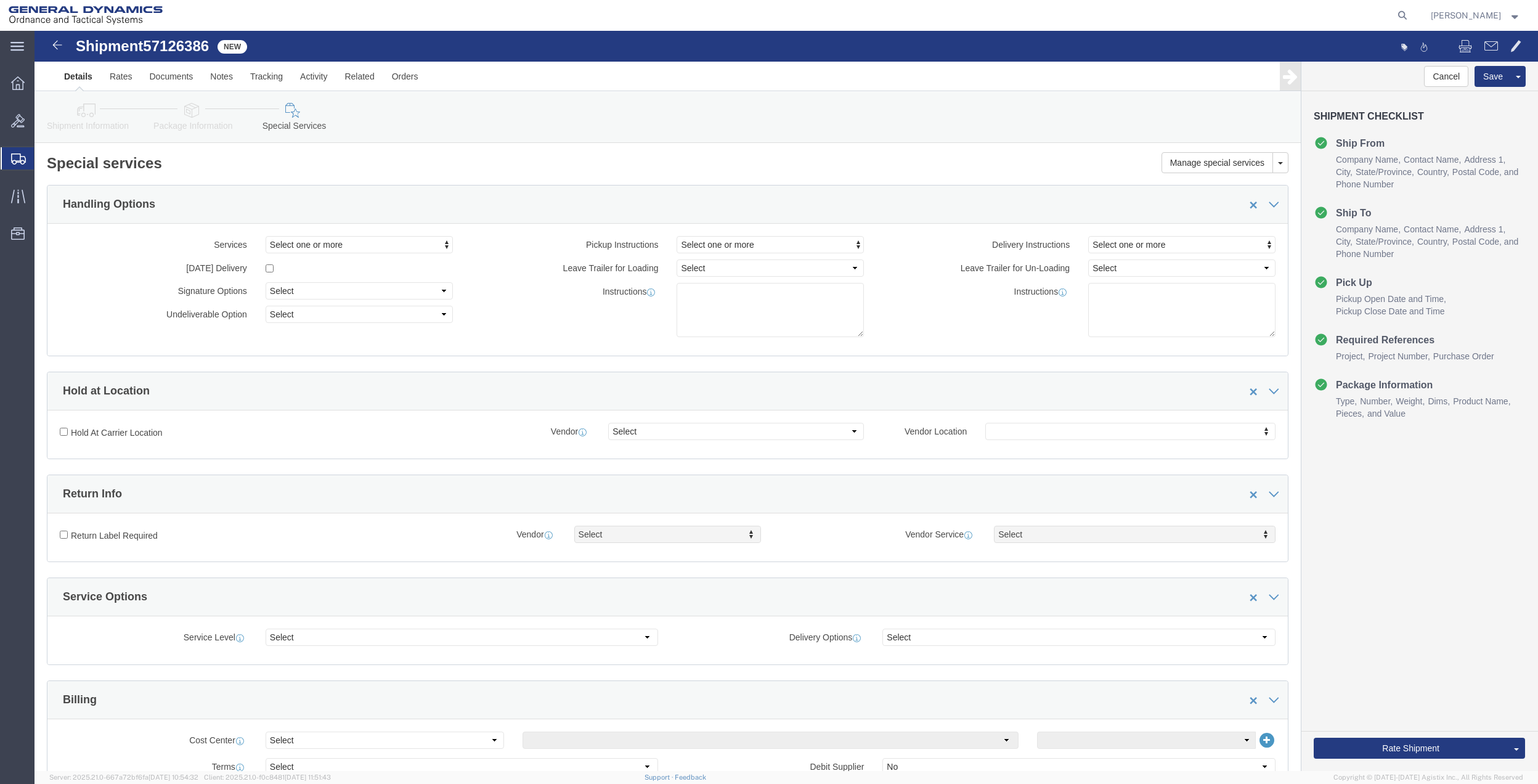
scroll to position [493, 0]
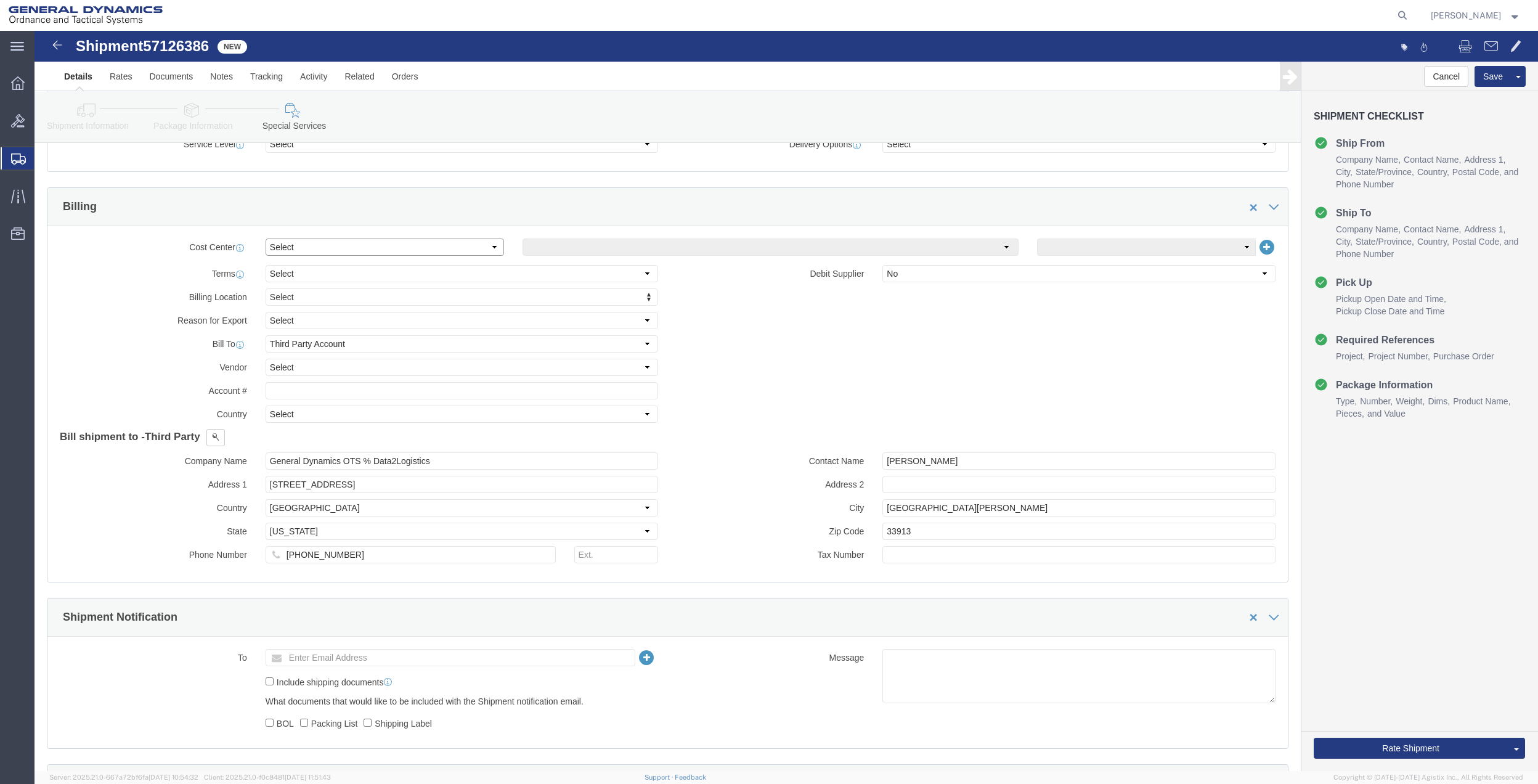
click select "Select Buyer Cost Center Department Operations Number Order Number Sales Person"
select select "DEPARTMENT"
click select "Select Buyer Cost Center Department Operations Number Order Number Sales Person"
click select "Select [GEOGRAPHIC_DATA] [GEOGRAPHIC_DATA] [GEOGRAPHIC_DATA] [GEOGRAPHIC_DATA] …"
select select "1763983"
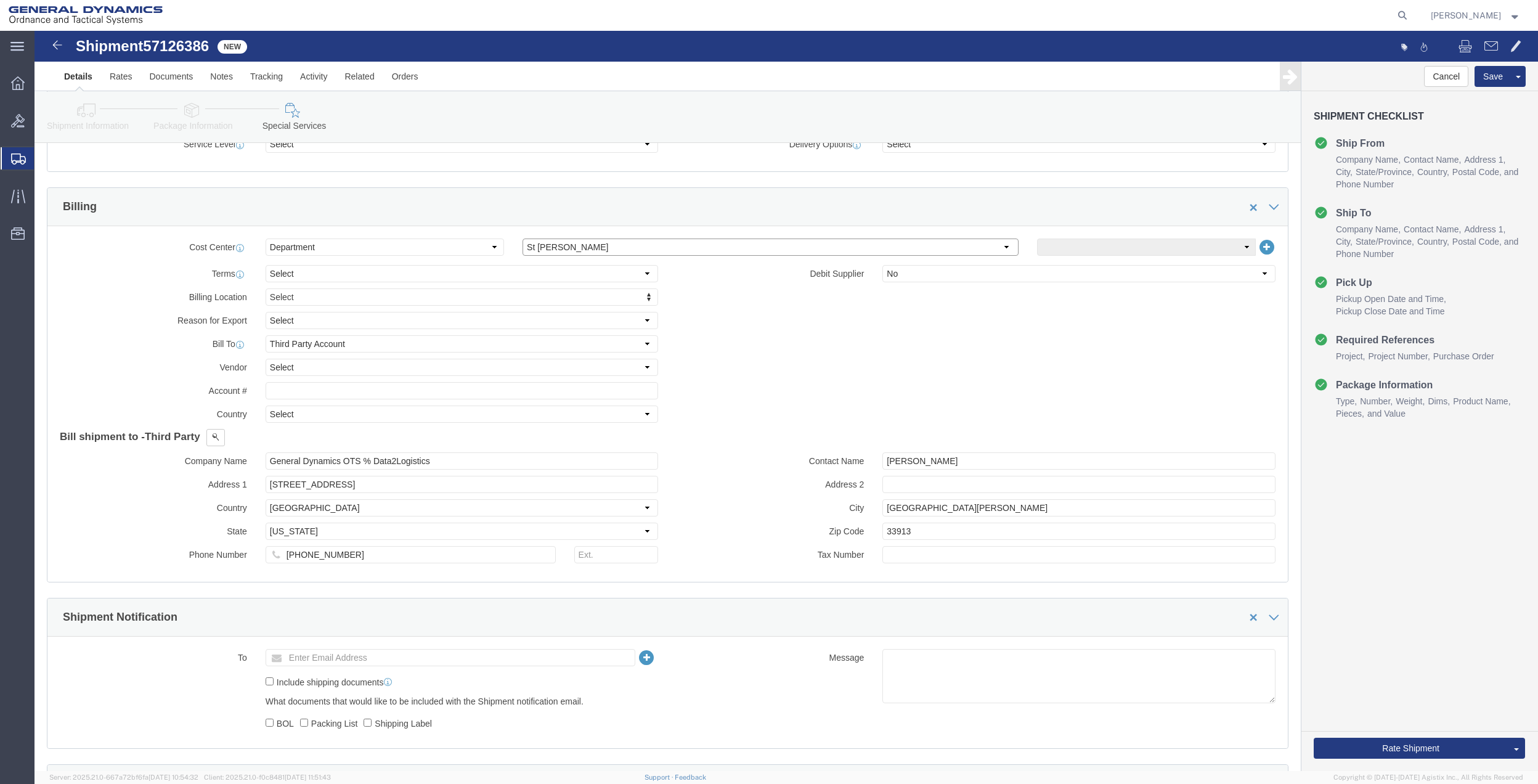
click select "Select [GEOGRAPHIC_DATA] [GEOGRAPHIC_DATA] [GEOGRAPHIC_DATA] [GEOGRAPHIC_DATA] …"
click select "Select 10AFM 10GAG 10GAH 10GFL 10GFO 10GIE 10GIS 30MABS St [PERSON_NAME] Program"
select select "214681"
click select "Select 10AFM 10GAG 10GAH 10GFL 10GFO 10GIE 10GIS 30MABS St [PERSON_NAME] Program"
click input "General Dynamics OTS % Data2Logistics"
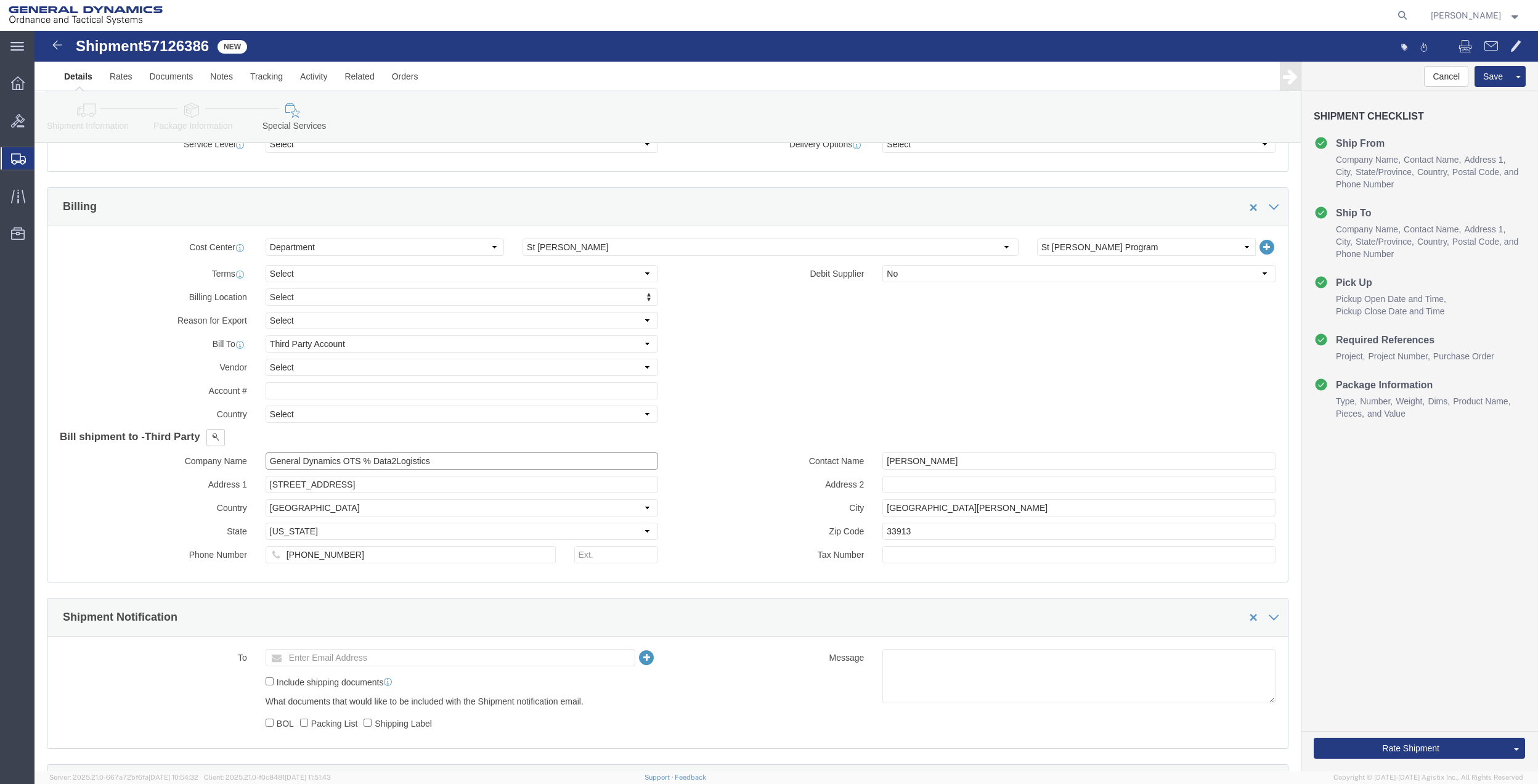
click input "General Dynamics OTS % Data2Logistics"
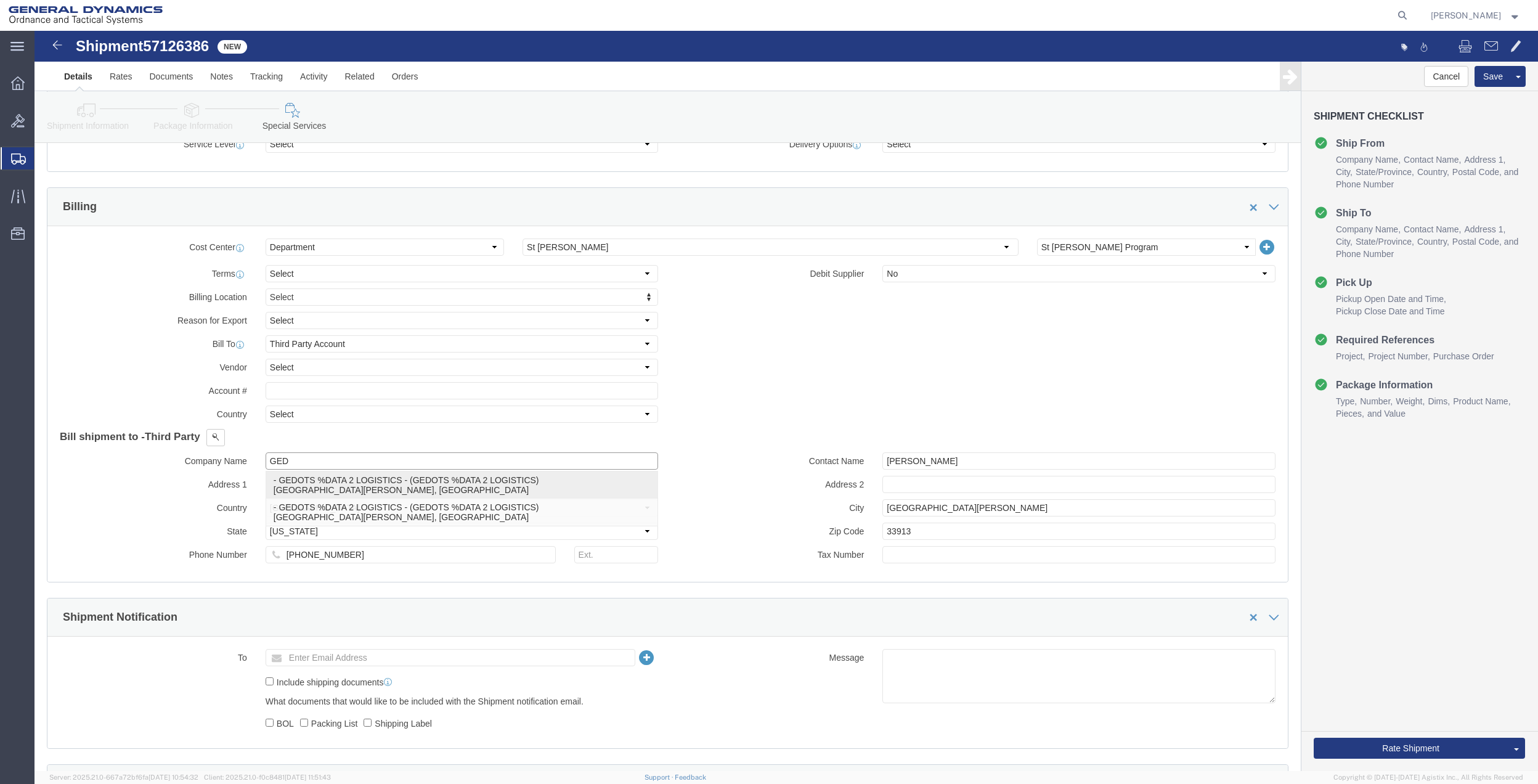
click p "- GEDOTS %DATA 2 LOGISTICS - (GEDOTS %DATA 2 LOGISTICS) [GEOGRAPHIC_DATA][PERSO…"
type input "GEDOTS %DATA 2 LOGISTICS"
type input "PO BOX 61050"
type input "GEDOTS %DATA 2 LOGISTICS"
type input "FORT [PERSON_NAME]"
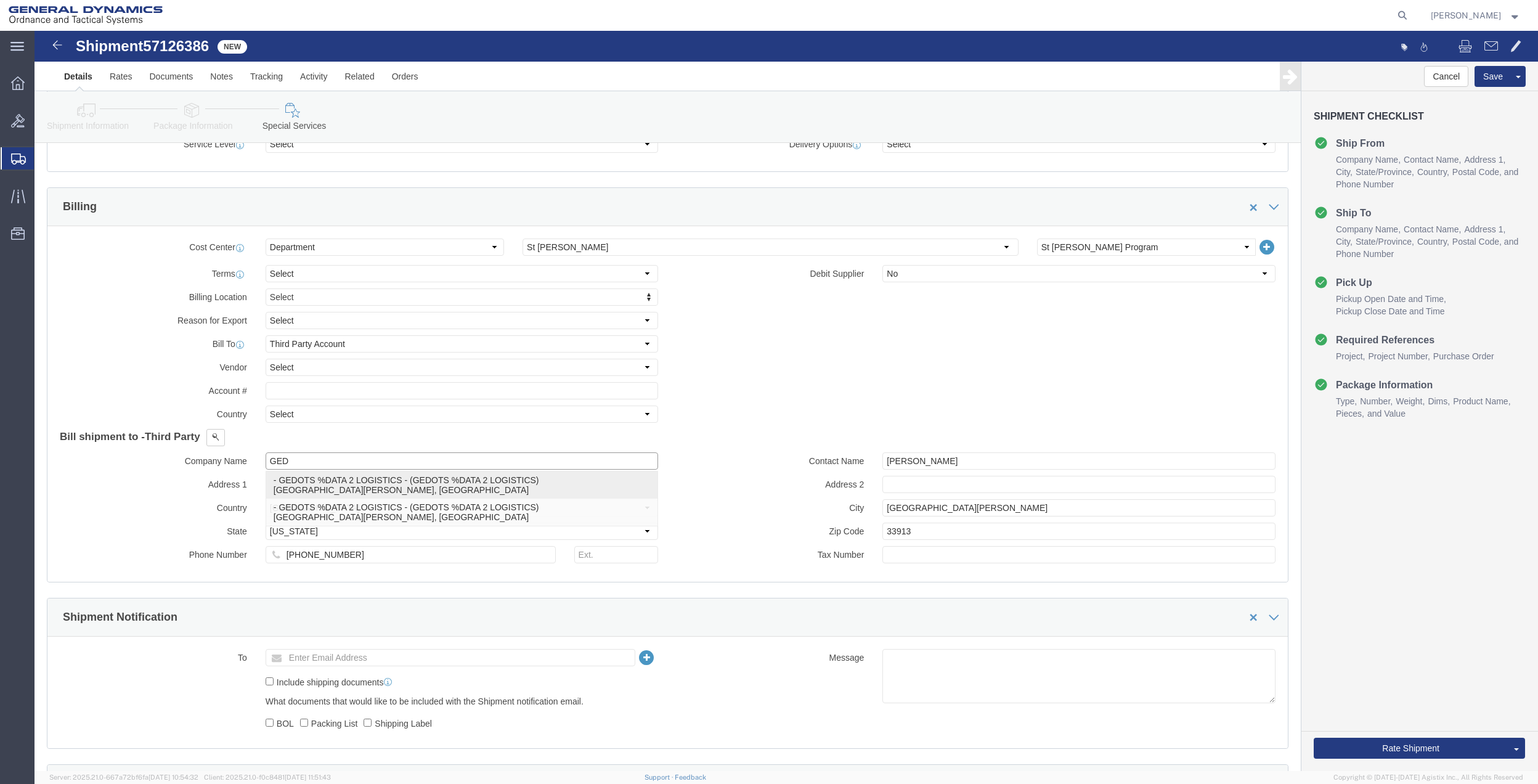
type input "33906"
select select "FL"
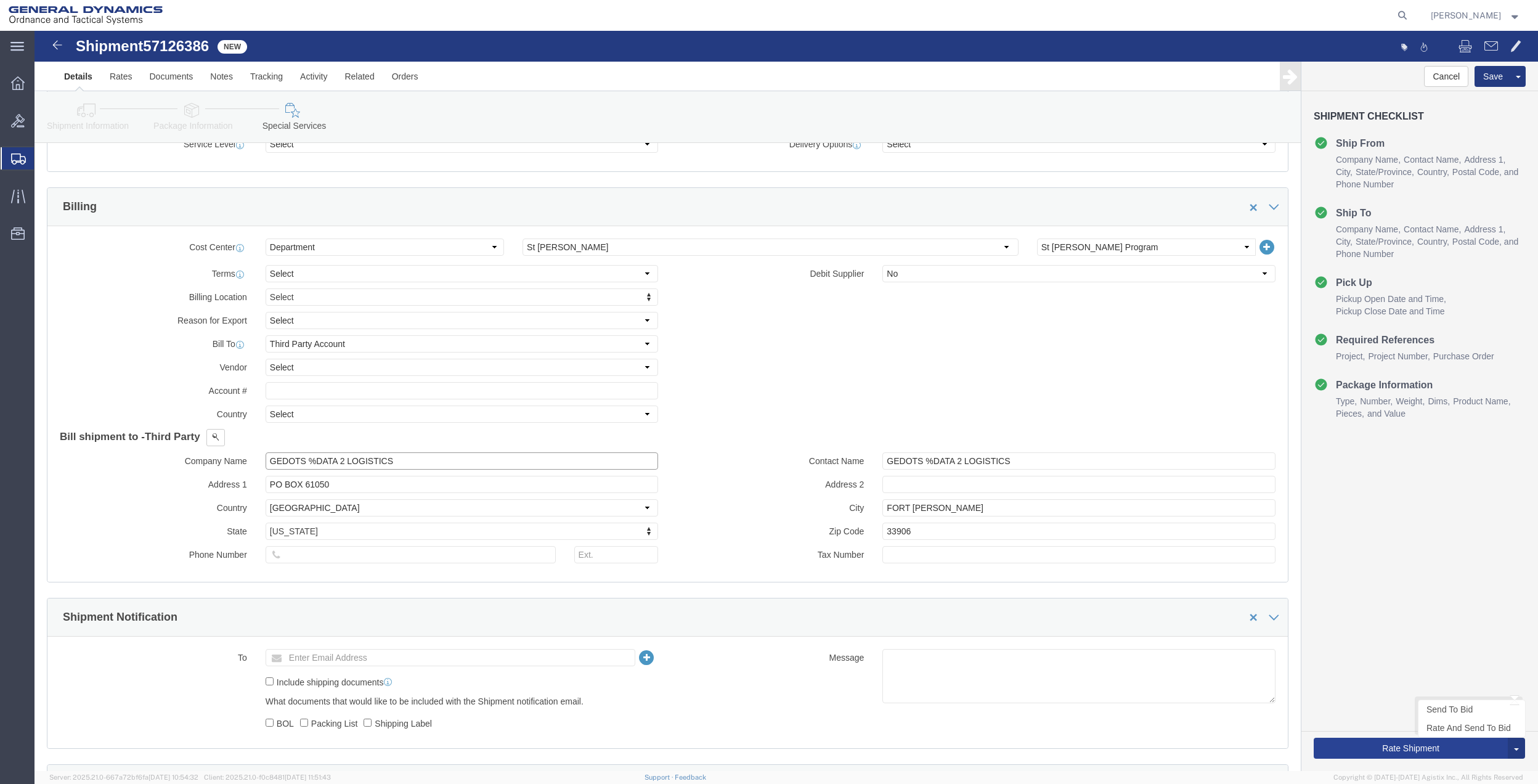
type input "GEDOTS %DATA 2 LOGISTICS"
click button "Rate Shipment"
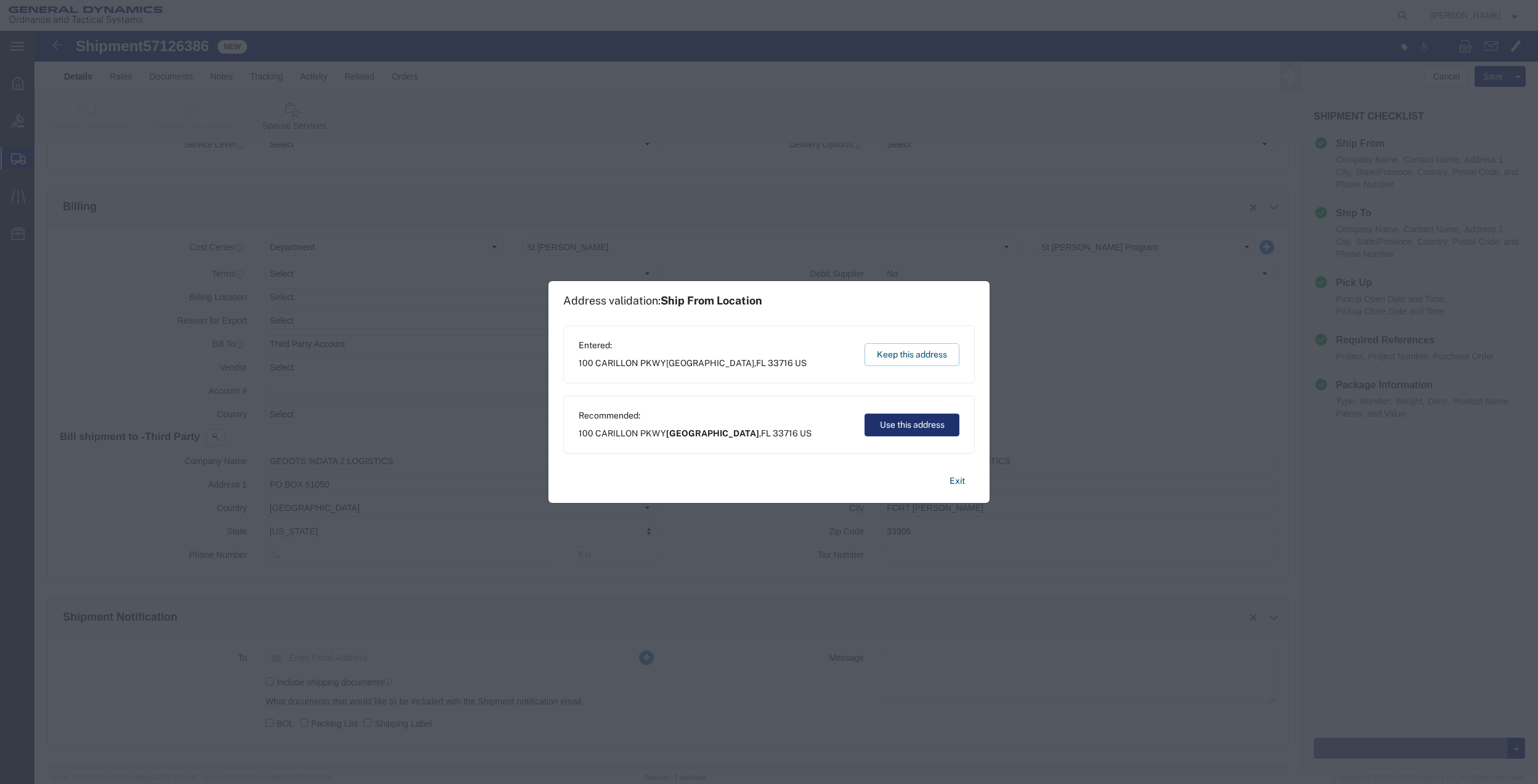
click at [927, 425] on button "Use this address" at bounding box center [913, 425] width 95 height 23
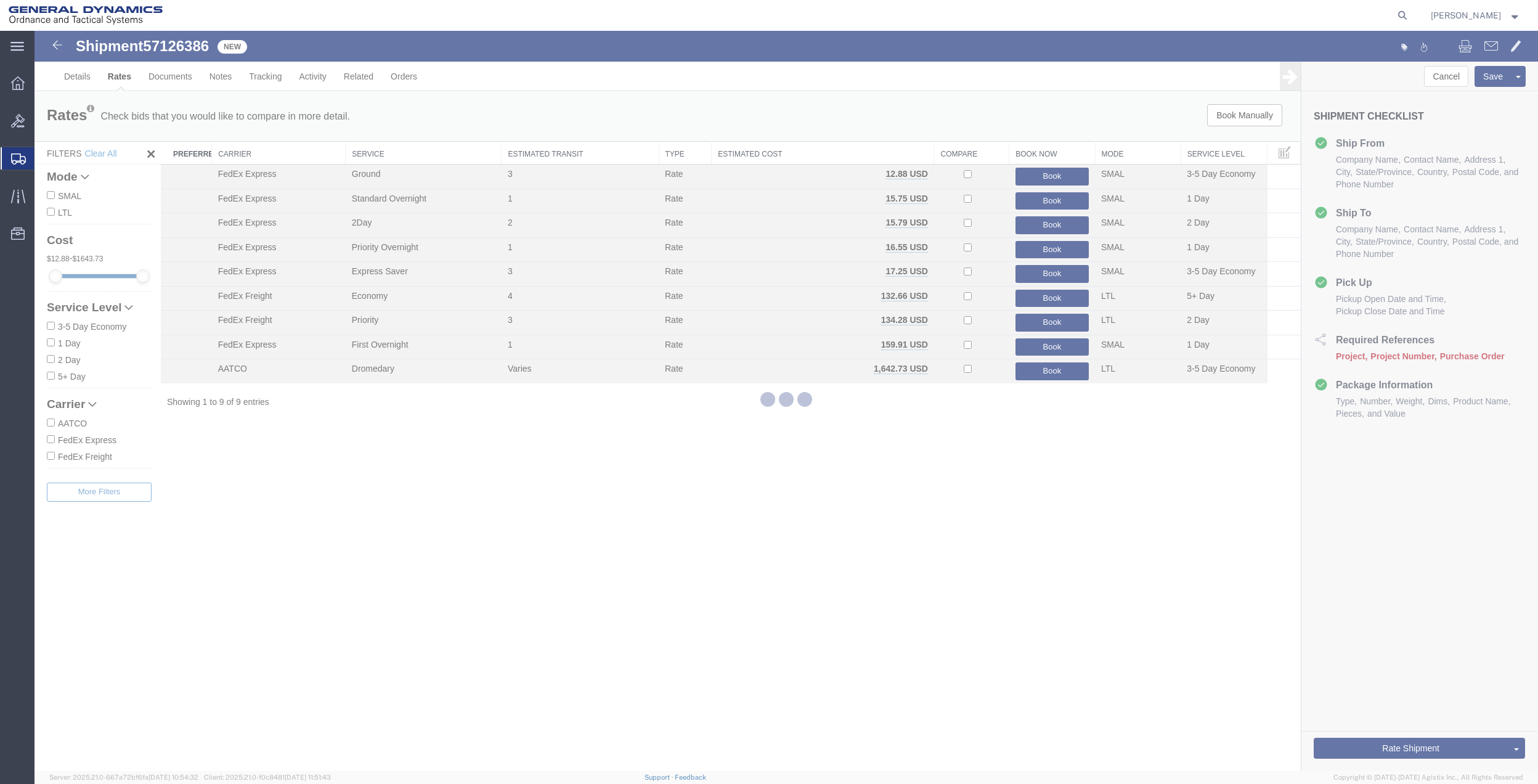
scroll to position [0, 0]
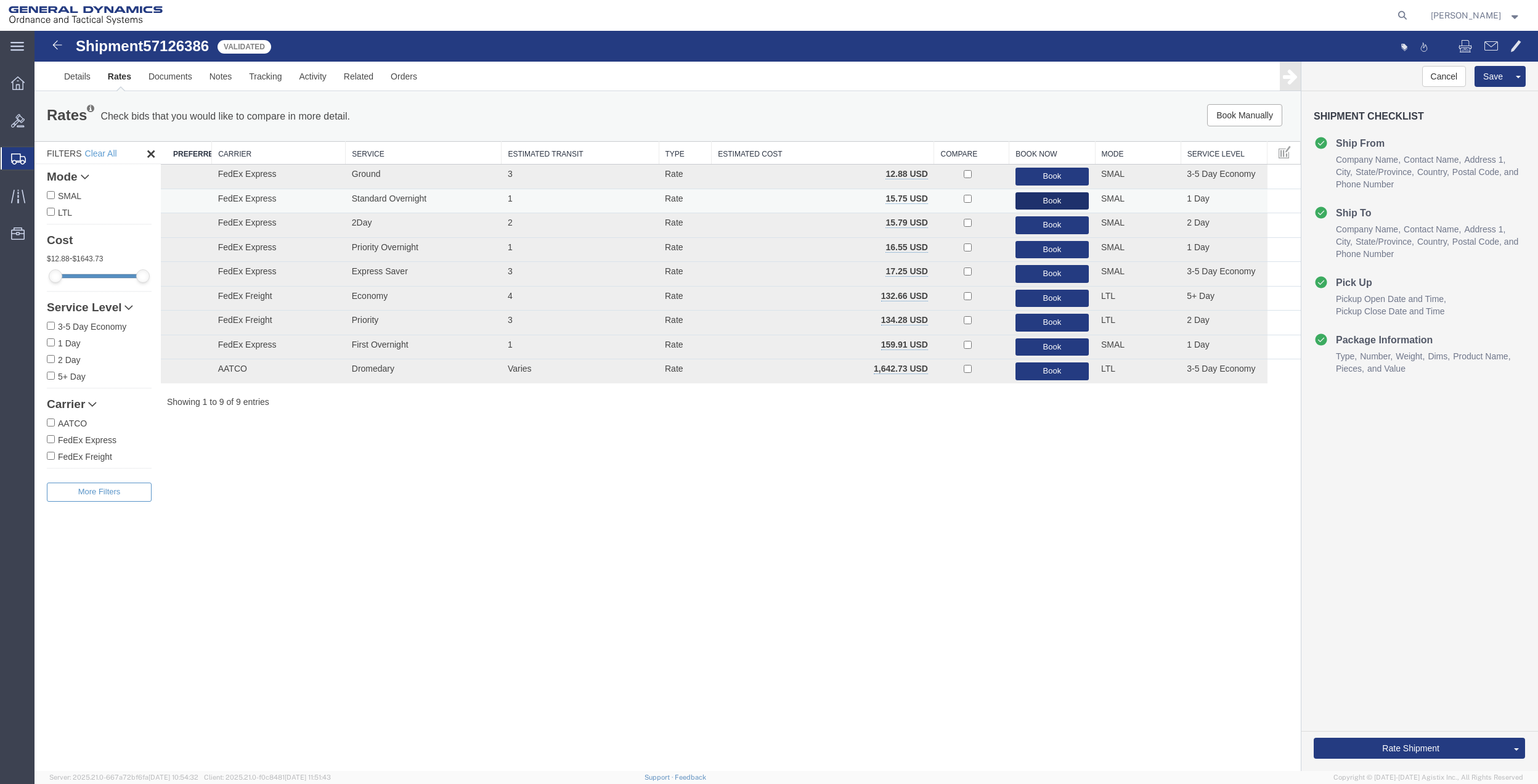
click at [1061, 200] on button "Book" at bounding box center [1052, 201] width 73 height 18
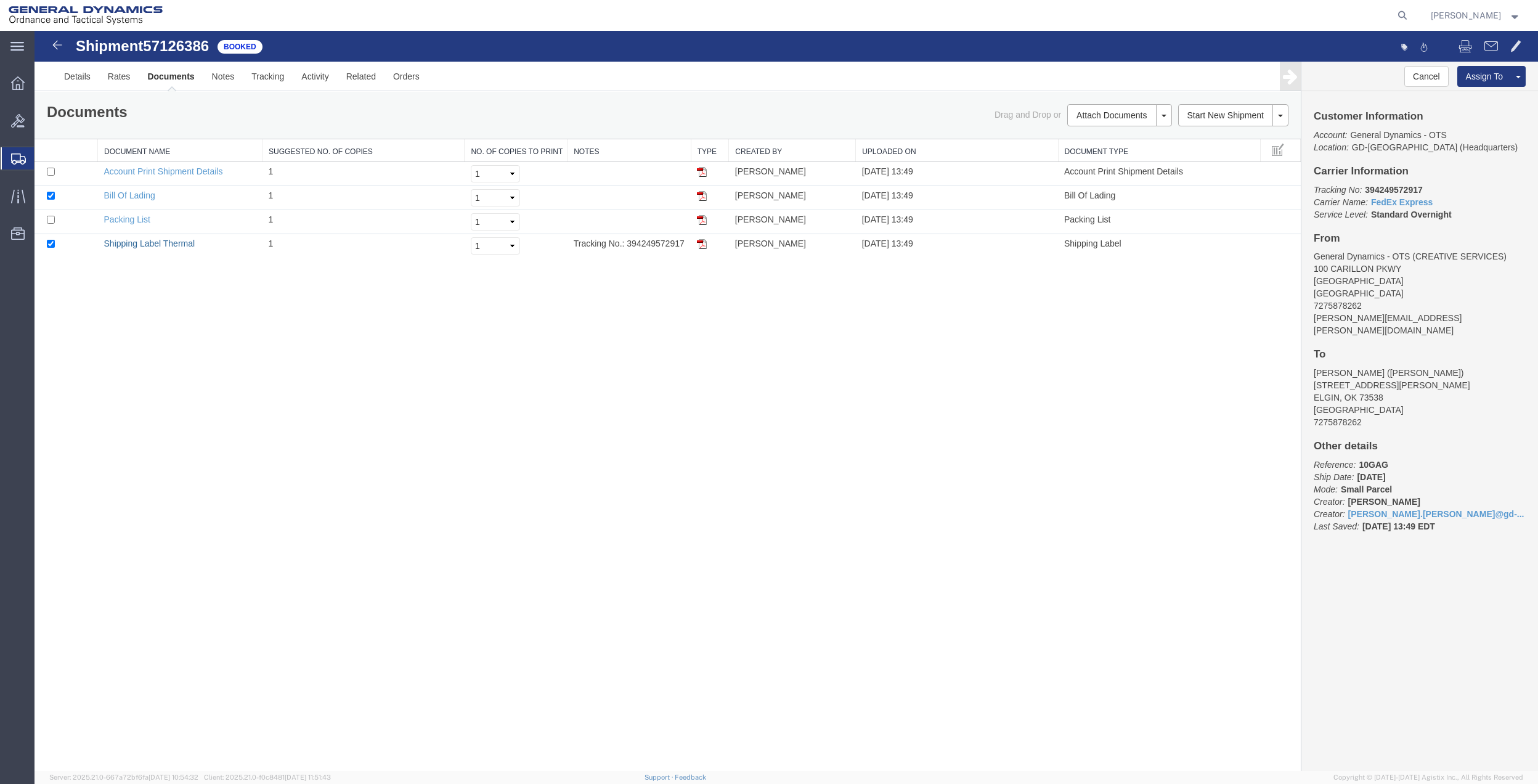
drag, startPoint x: 167, startPoint y: 244, endPoint x: 690, endPoint y: 267, distance: 523.5
click at [167, 244] on link "Shipping Label Thermal" at bounding box center [149, 244] width 91 height 10
